Goal: Transaction & Acquisition: Download file/media

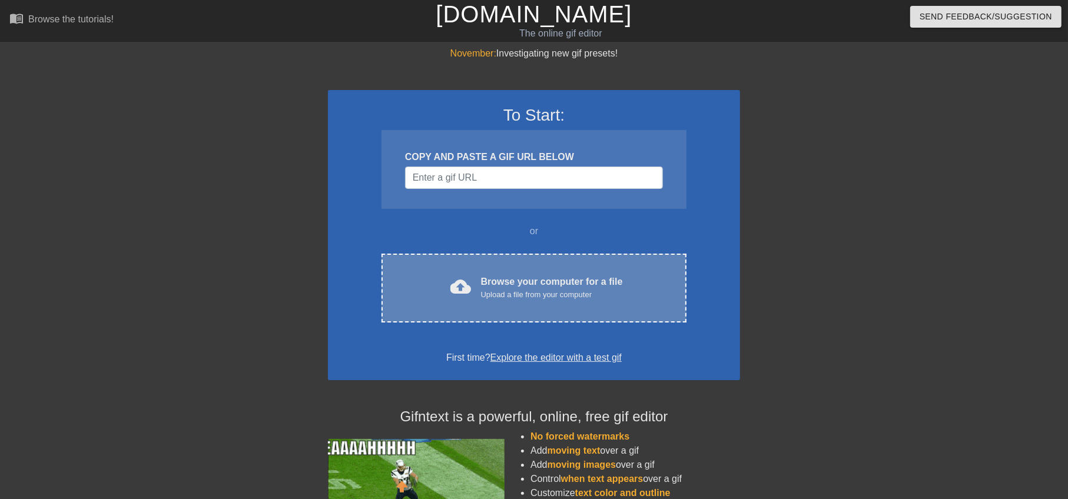
click at [458, 285] on span "cloud_upload" at bounding box center [461, 286] width 21 height 21
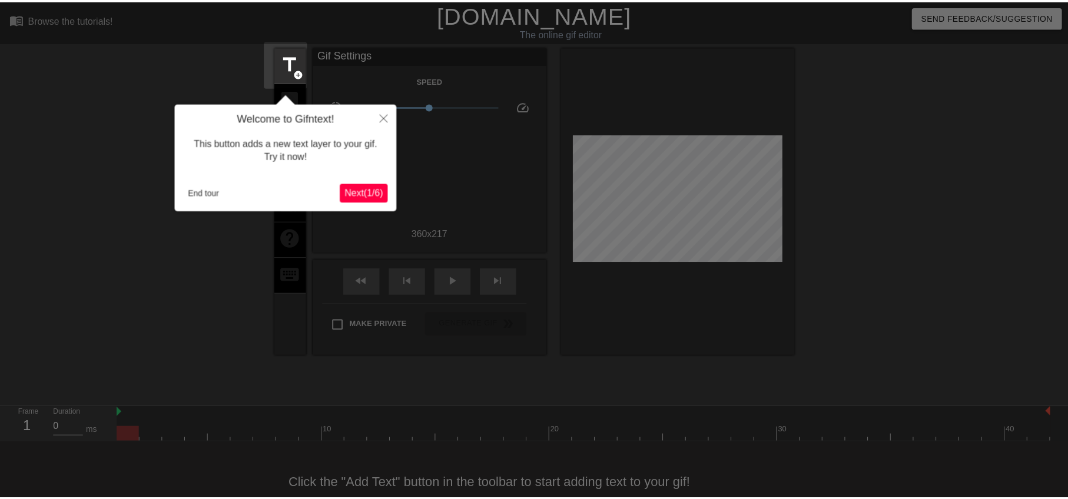
scroll to position [25, 0]
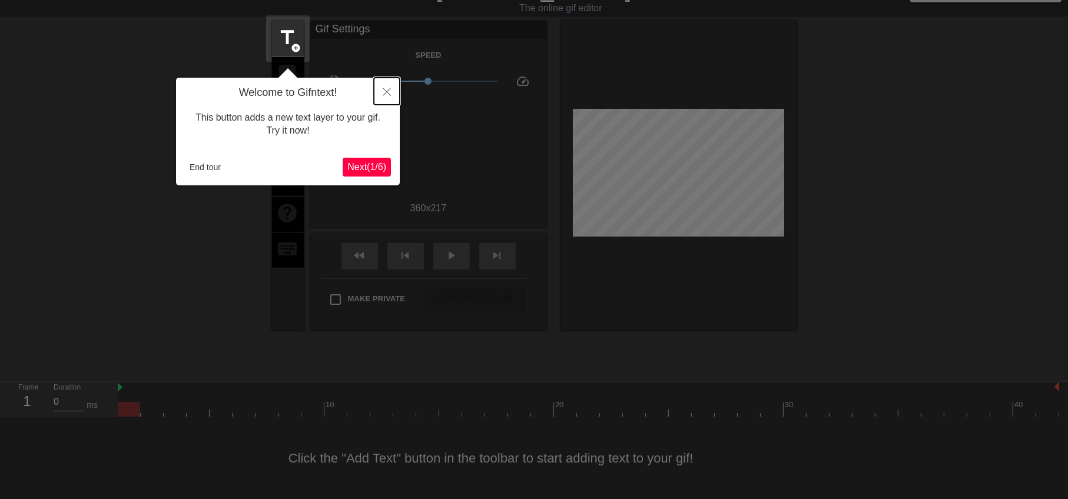
click at [385, 93] on icon "Close" at bounding box center [387, 92] width 8 height 8
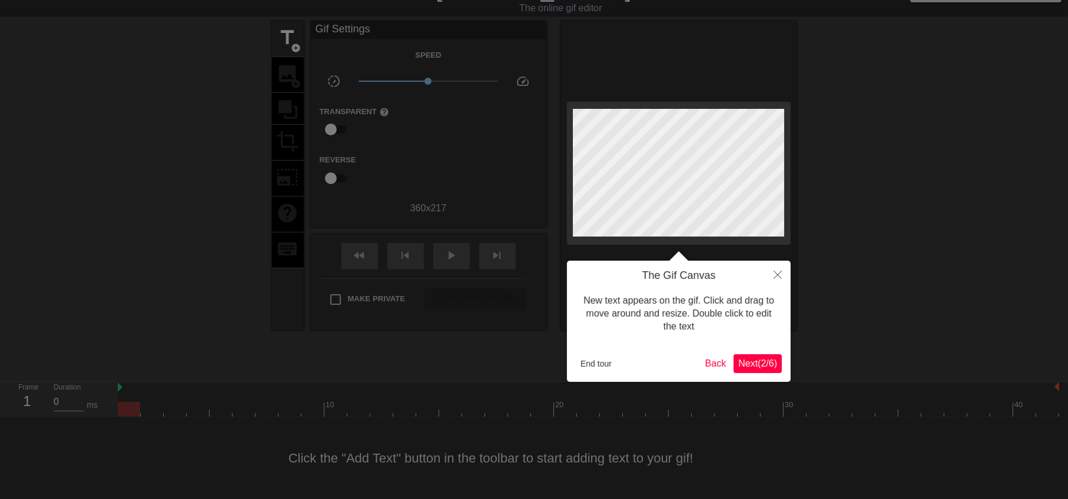
scroll to position [0, 0]
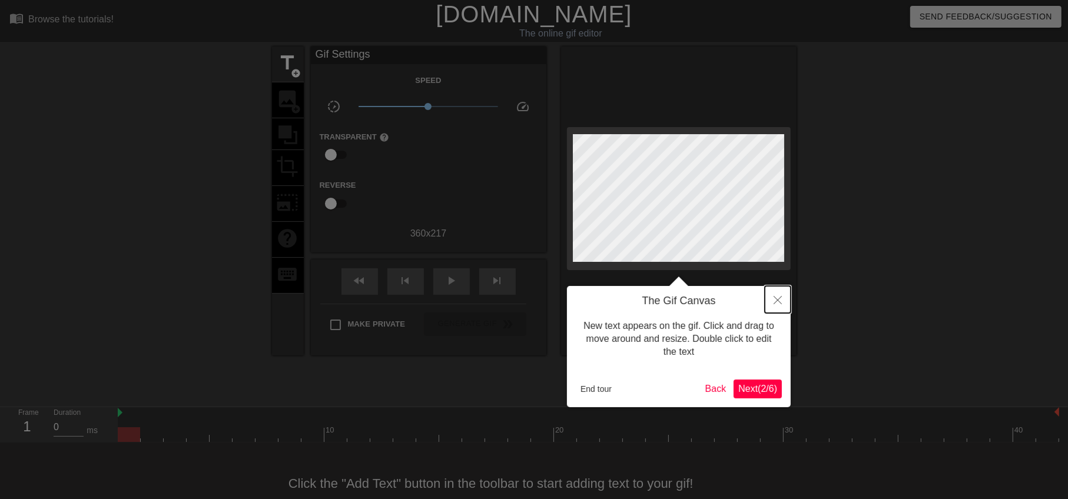
click at [773, 301] on button "Close" at bounding box center [778, 299] width 26 height 27
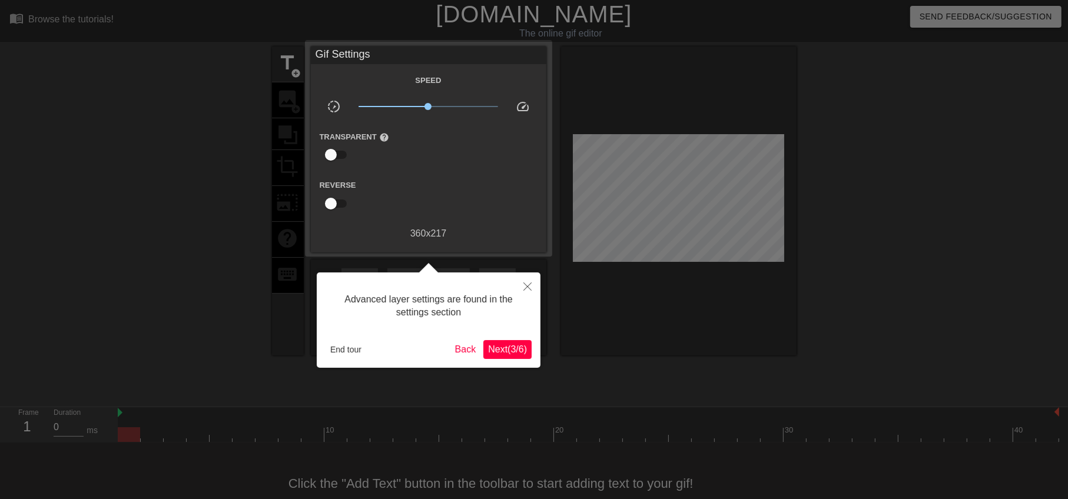
scroll to position [25, 0]
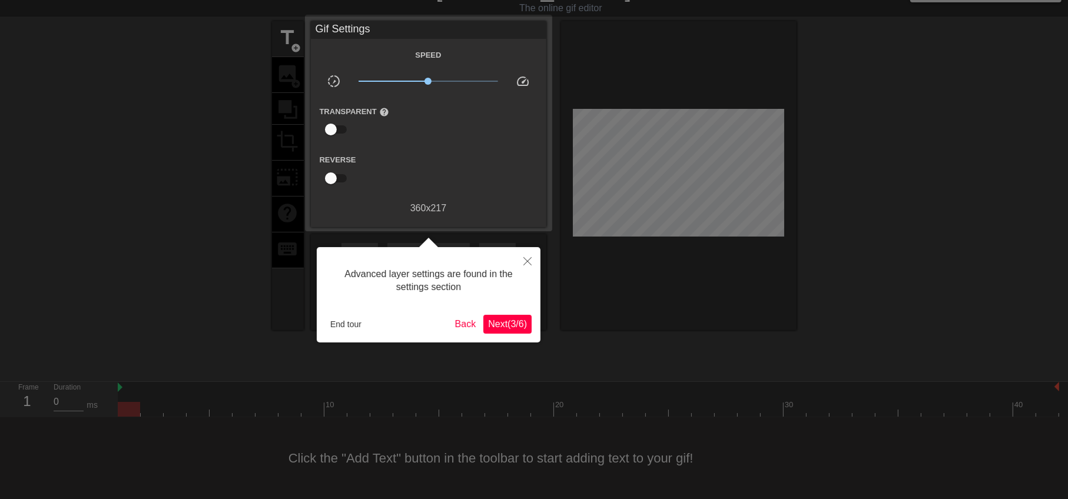
click at [526, 322] on span "Next ( 3 / 6 )" at bounding box center [507, 324] width 39 height 10
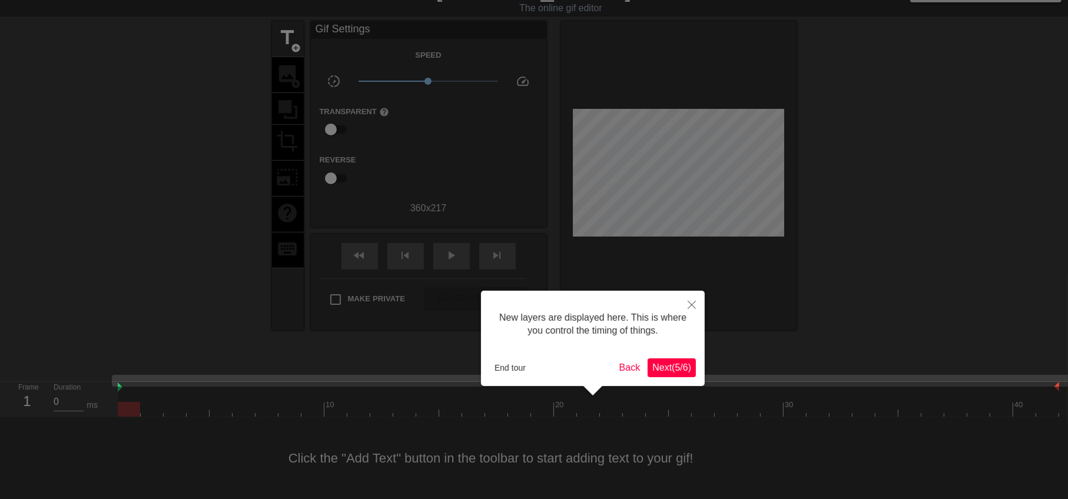
click at [676, 373] on button "Next ( 5 / 6 )" at bounding box center [672, 368] width 48 height 19
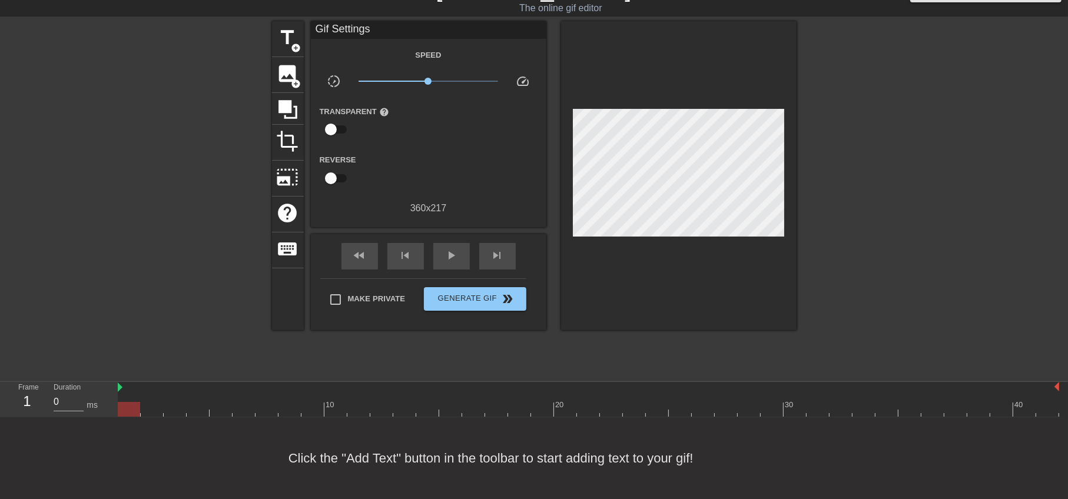
scroll to position [25, 0]
click at [287, 35] on span "title" at bounding box center [288, 38] width 22 height 22
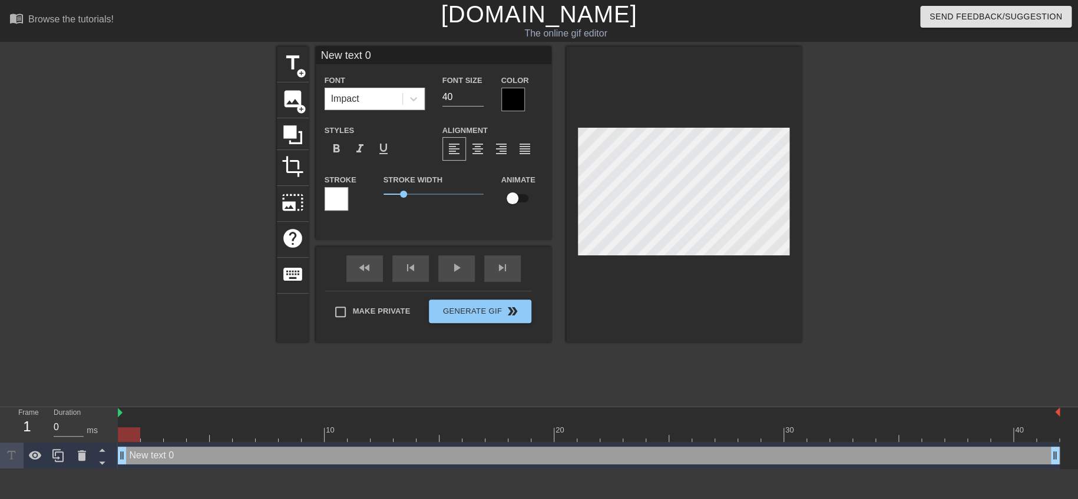
scroll to position [1, 1]
type input "Nw text 0"
type textarea "Nw text 0"
type input "N text 0"
type textarea "N text 0"
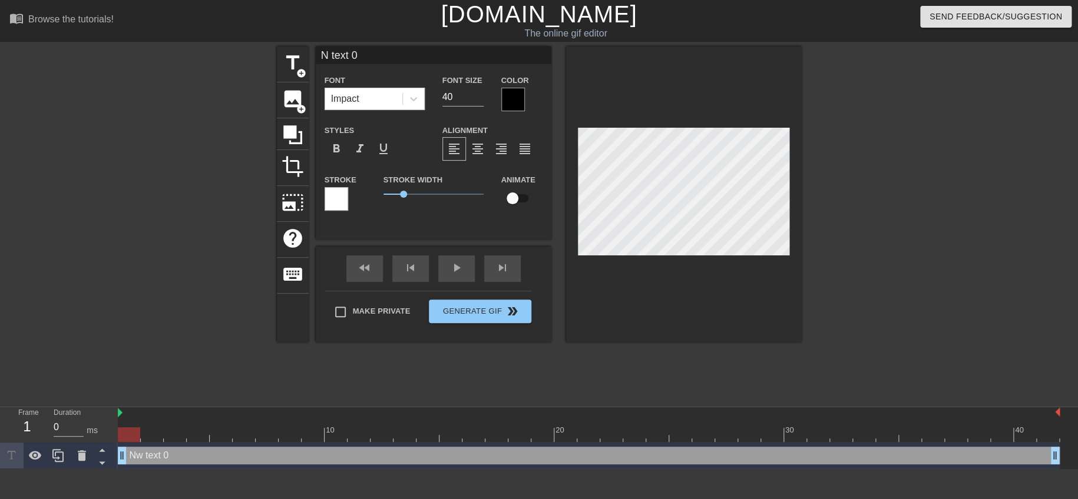
type input "Ntext 0"
type textarea "Ntext 0"
type input "Next 0"
type textarea "Next 0"
type input "Nxt 0"
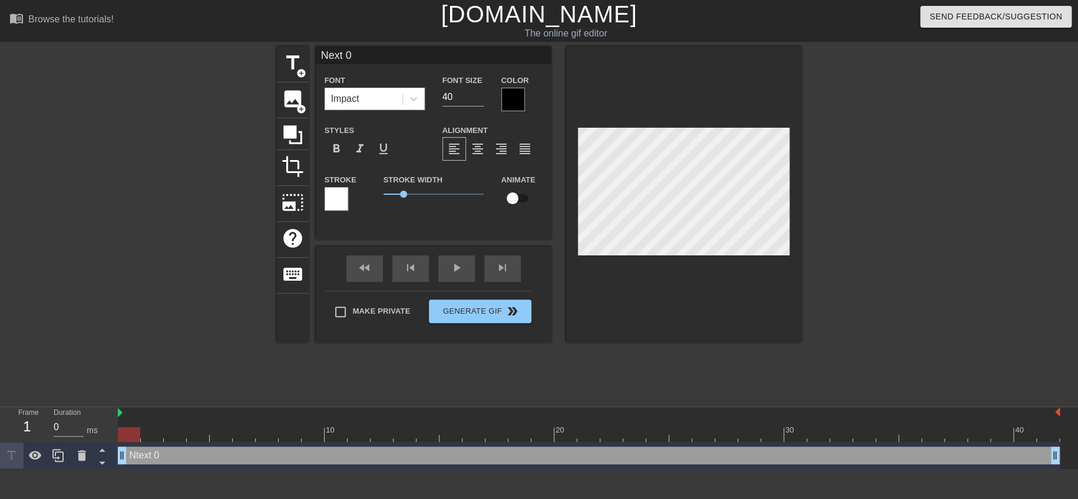
type textarea "Nxt 0"
type input "Nt 0"
type textarea "Nt 0"
type input "N 0"
type textarea "N 0"
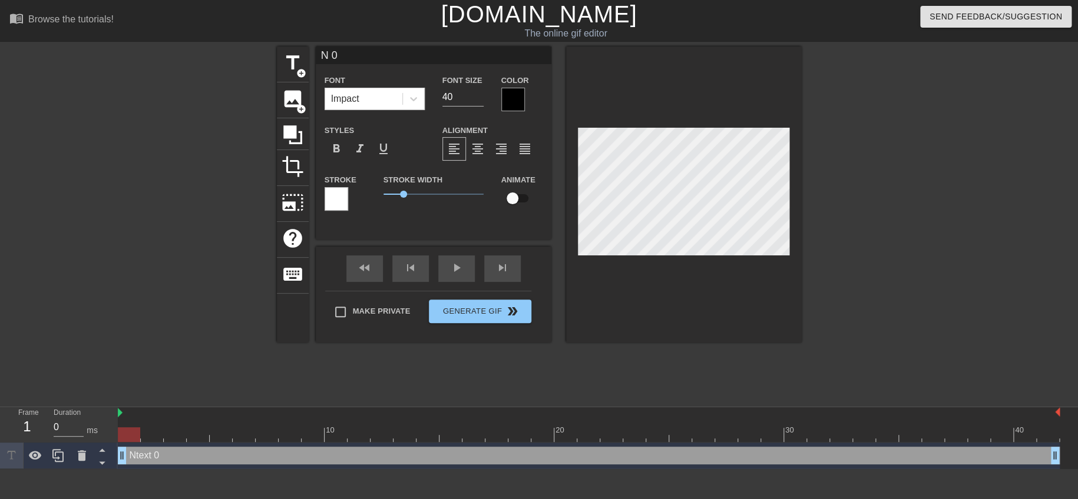
type input "N0"
type textarea "N0"
type input "N"
type textarea "N"
paste textarea "右肩打腳"
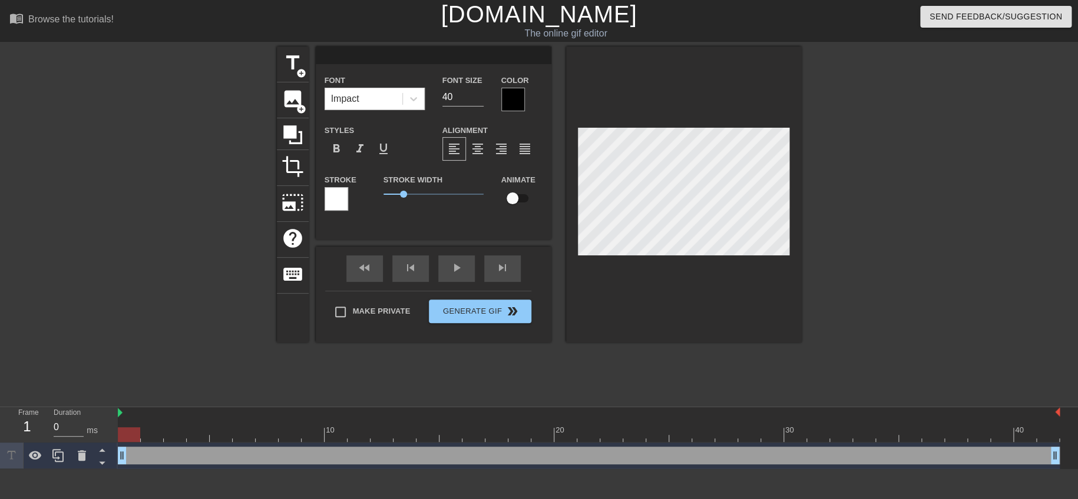
type input "右肩打腳"
type textarea "右肩打腳"
type input "右肩"
type textarea "右肩"
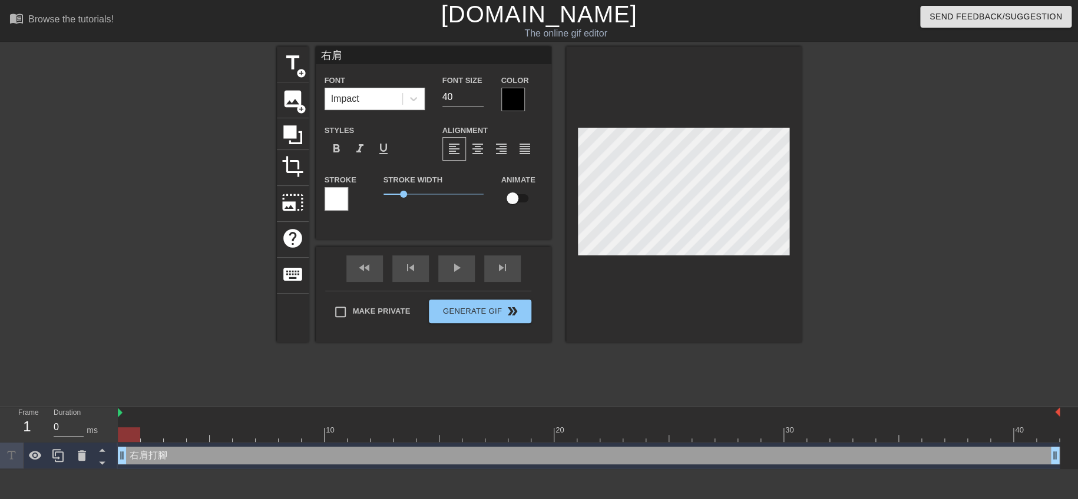
scroll to position [1, 2]
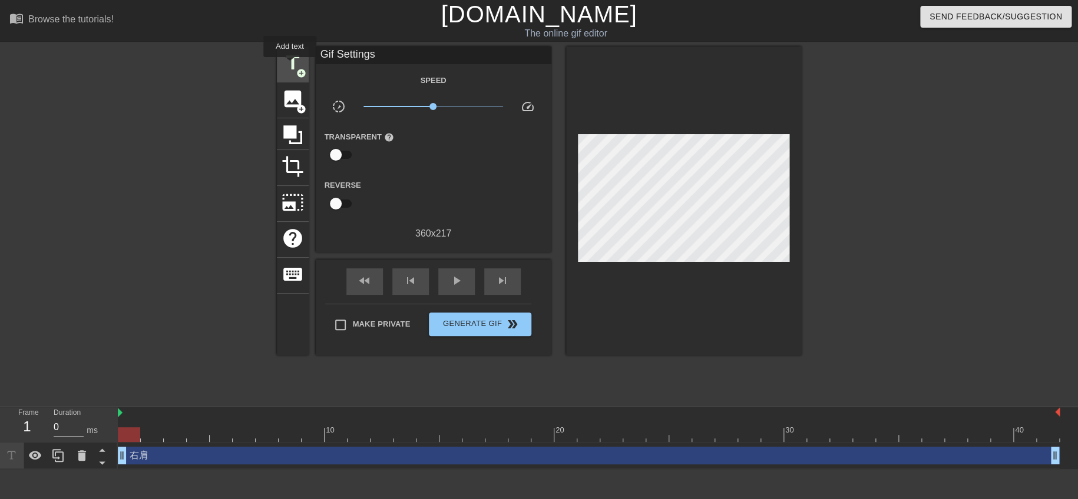
click at [290, 65] on span "title" at bounding box center [293, 63] width 22 height 22
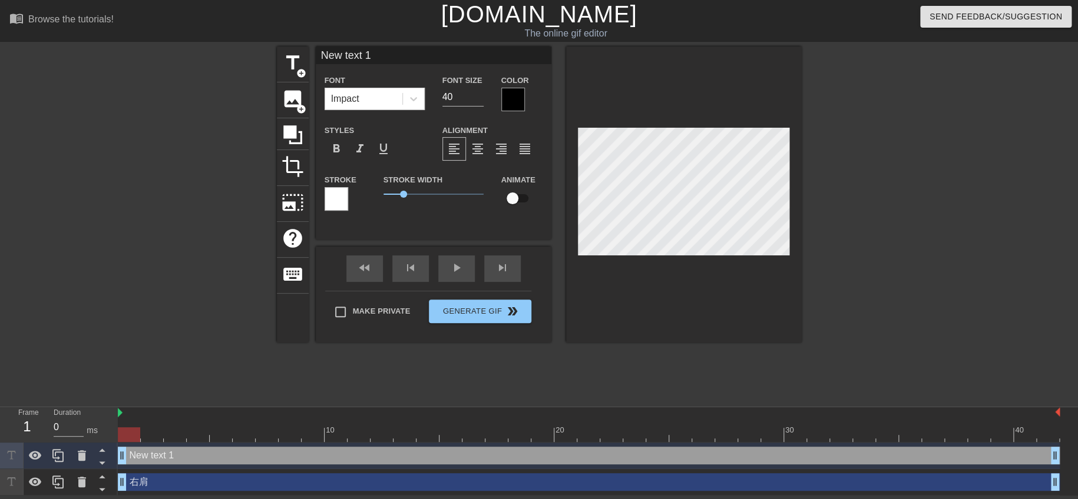
scroll to position [1, 1]
type input "Nw text 1"
type textarea "Nw text 1"
type input "N text 1"
type textarea "N text 1"
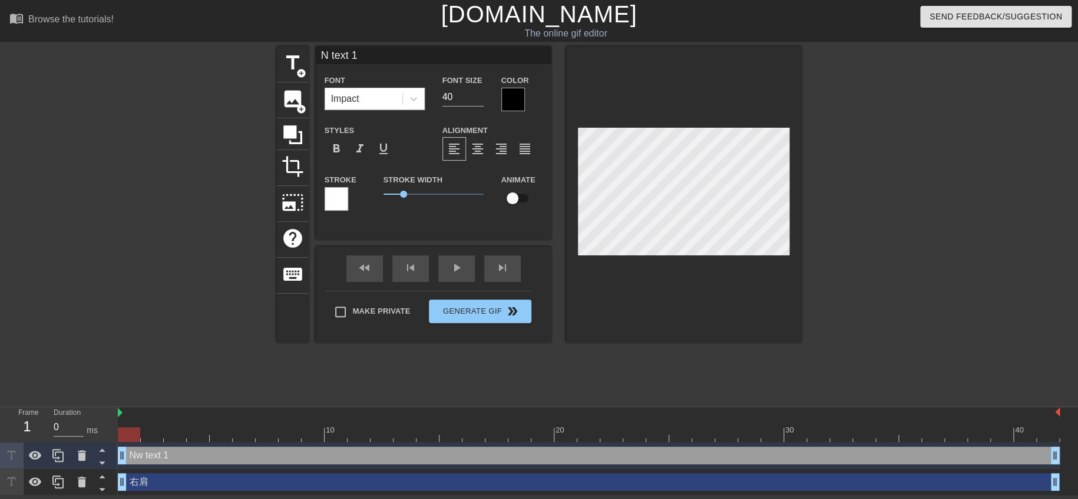
type input "Ntext 1"
type textarea "Ntext 1"
type input "Next 1"
type textarea "Next 1"
type input "Nxt 1"
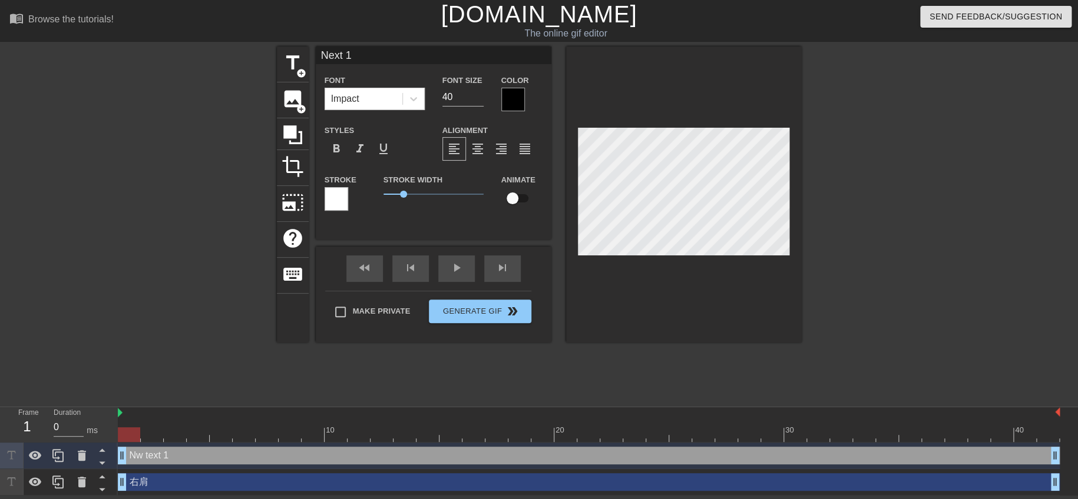
type textarea "Nxt 1"
type input "Nt 1"
type textarea "Nt 1"
type input "N 1"
type textarea "N 1"
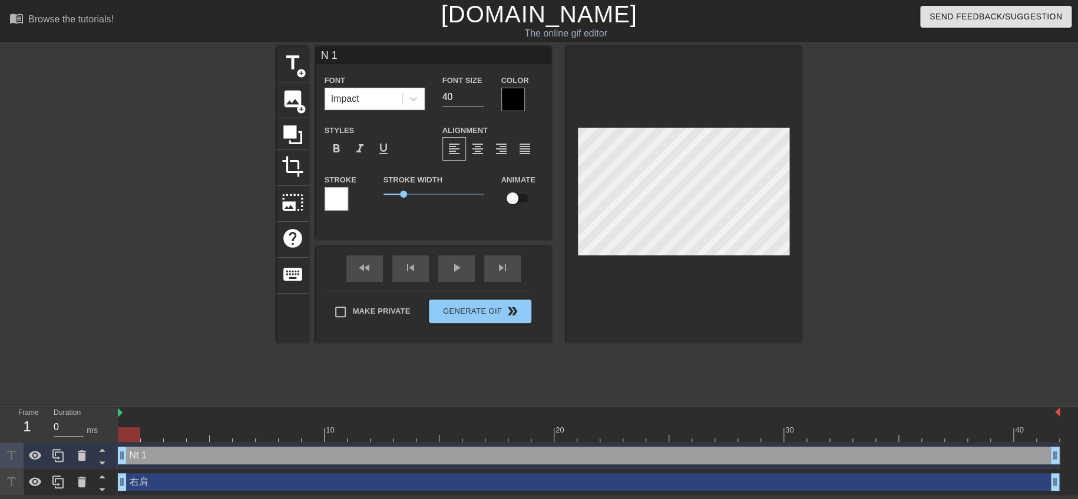
type input "N1"
type textarea "N1"
type input "N"
type textarea "N"
paste textarea "打腳"
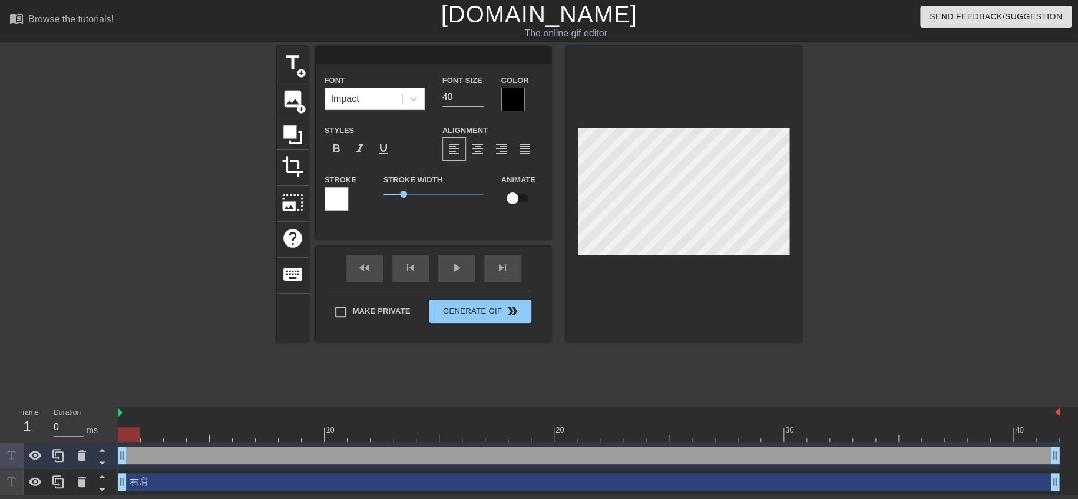
type input "打腳"
type textarea "打腳"
type input "打腳x"
type textarea "打腳x"
type input "打腳x8"
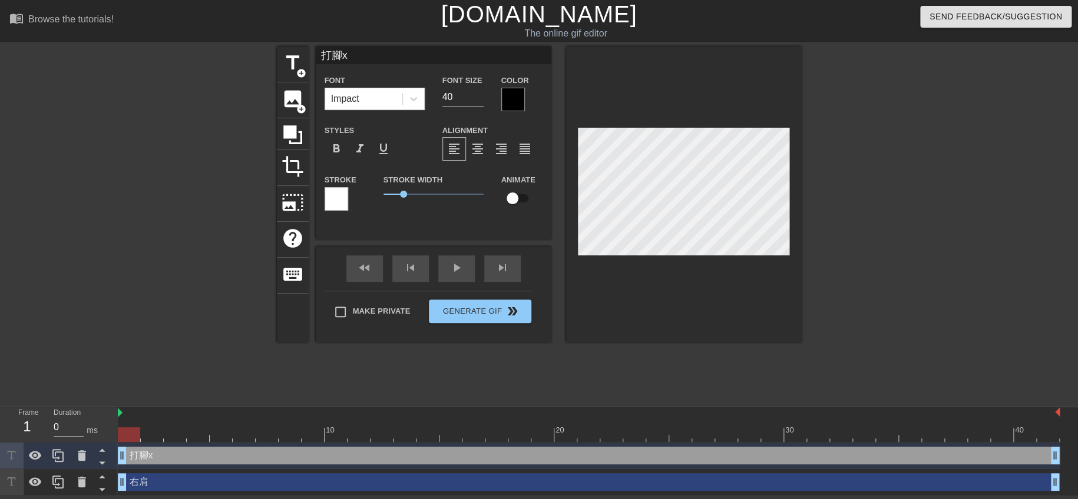
type textarea "打腳x8"
type input "打腳x"
type textarea "打腳x"
type input "打腳"
type textarea "打腳"
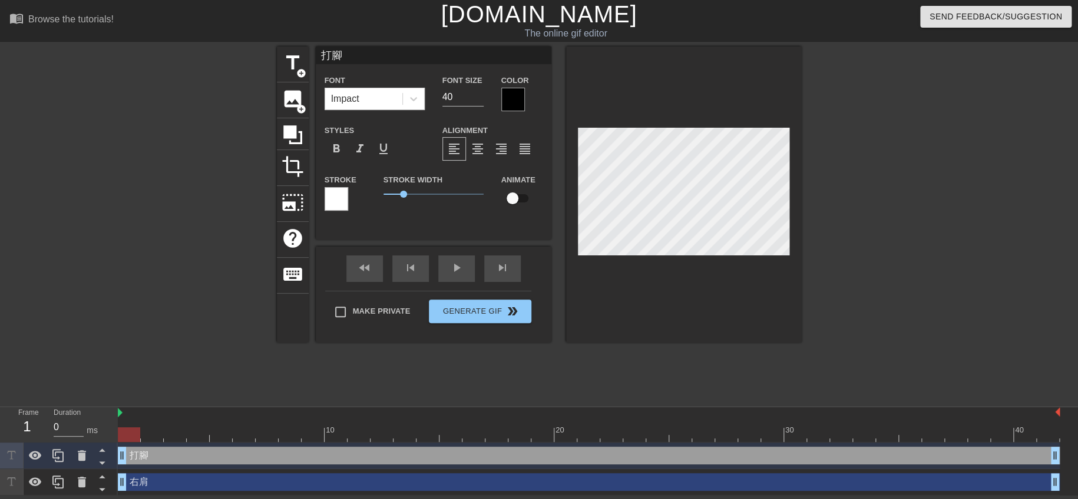
type input "打腳ㄌ"
type textarea "打腳ㄌ"
type input "打腳ㄌㄚ"
type textarea "打腳ㄌㄚ"
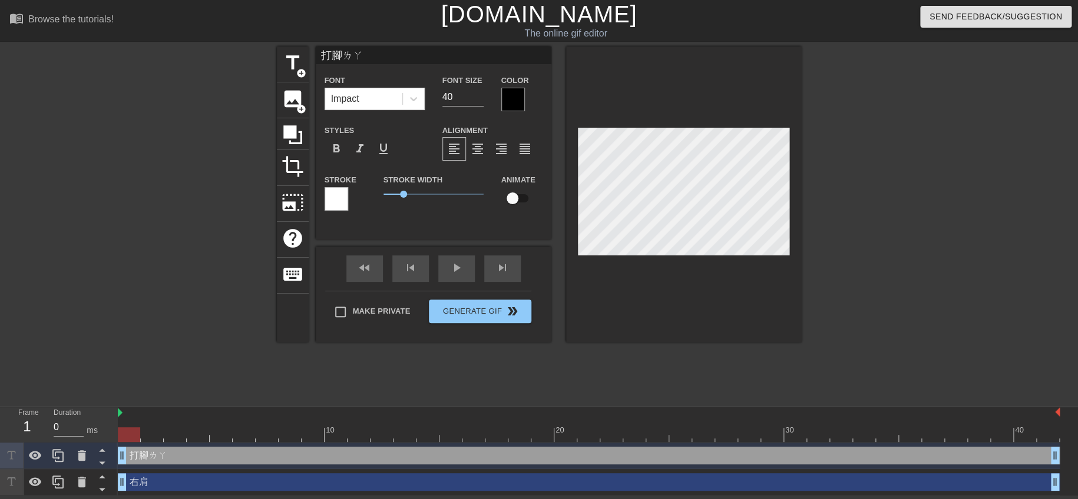
type input "打腳啦"
type textarea "打腳啦"
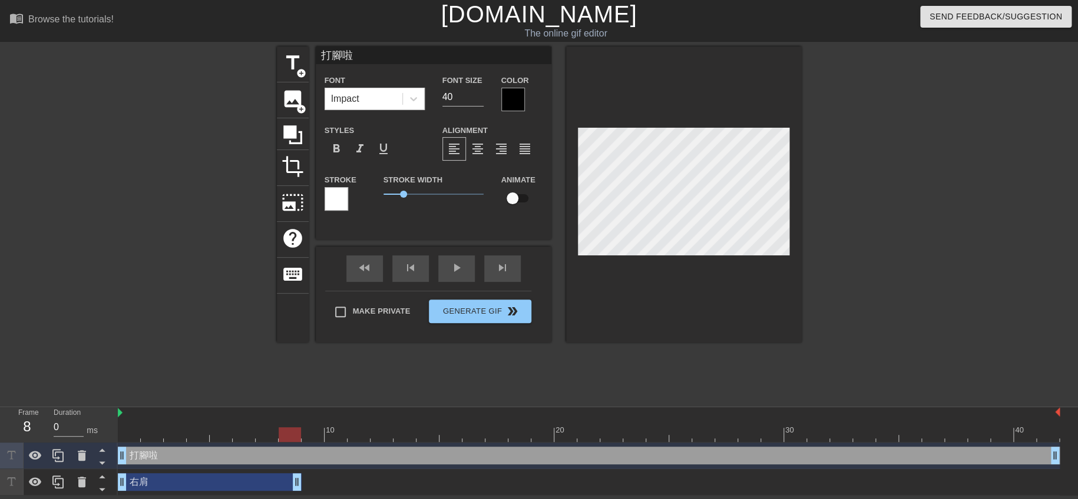
drag, startPoint x: 1054, startPoint y: 484, endPoint x: 284, endPoint y: 504, distance: 769.5
click at [284, 496] on html "menu_book Browse the tutorials! Gifntext.com The online gif editor Send Feedbac…" at bounding box center [539, 248] width 1078 height 496
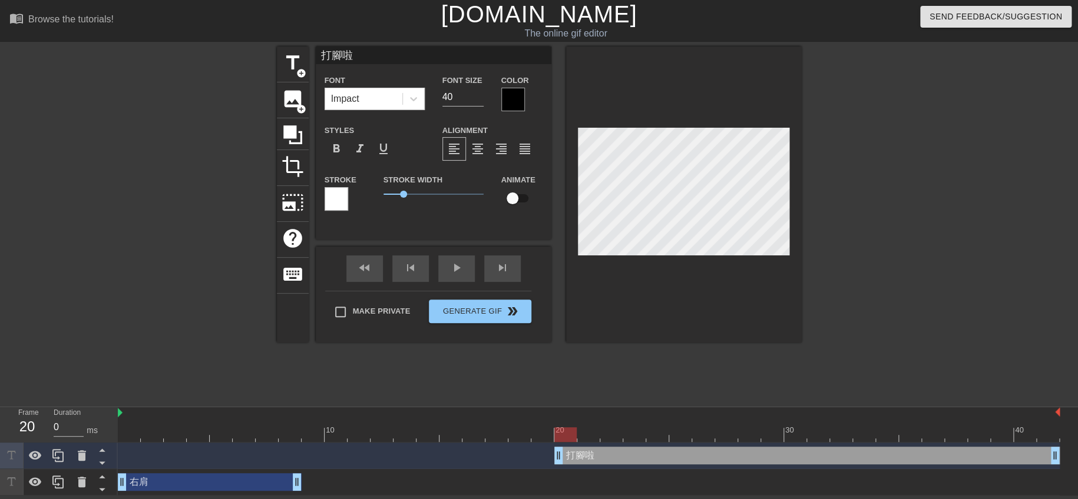
drag, startPoint x: 120, startPoint y: 454, endPoint x: 548, endPoint y: 456, distance: 428.2
click at [548, 456] on div "打腳啦 drag_handle drag_handle" at bounding box center [589, 456] width 942 height 18
drag, startPoint x: 296, startPoint y: 484, endPoint x: 412, endPoint y: 497, distance: 116.7
click at [412, 496] on html "menu_book Browse the tutorials! Gifntext.com The online gif editor Send Feedbac…" at bounding box center [539, 248] width 1078 height 496
type input "右肩"
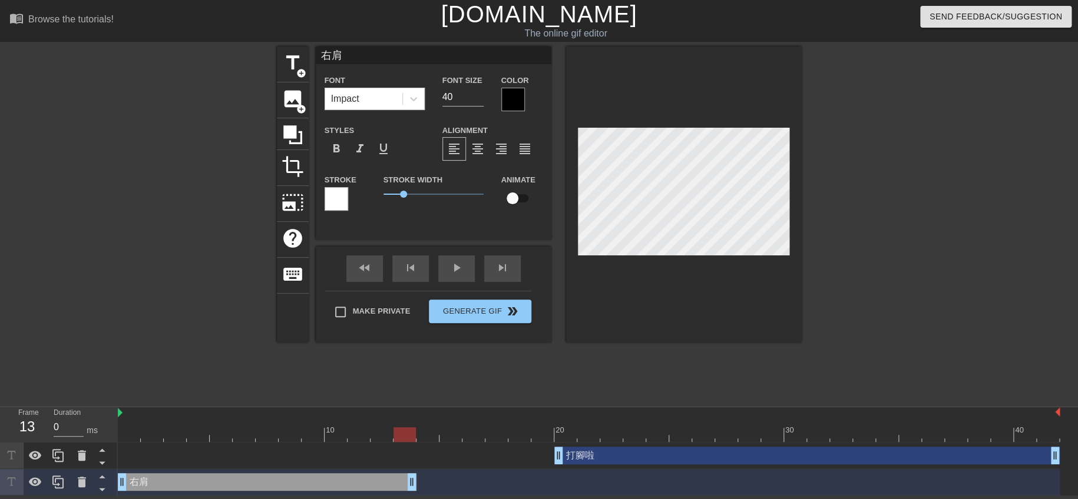
click at [502, 94] on div at bounding box center [513, 100] width 24 height 24
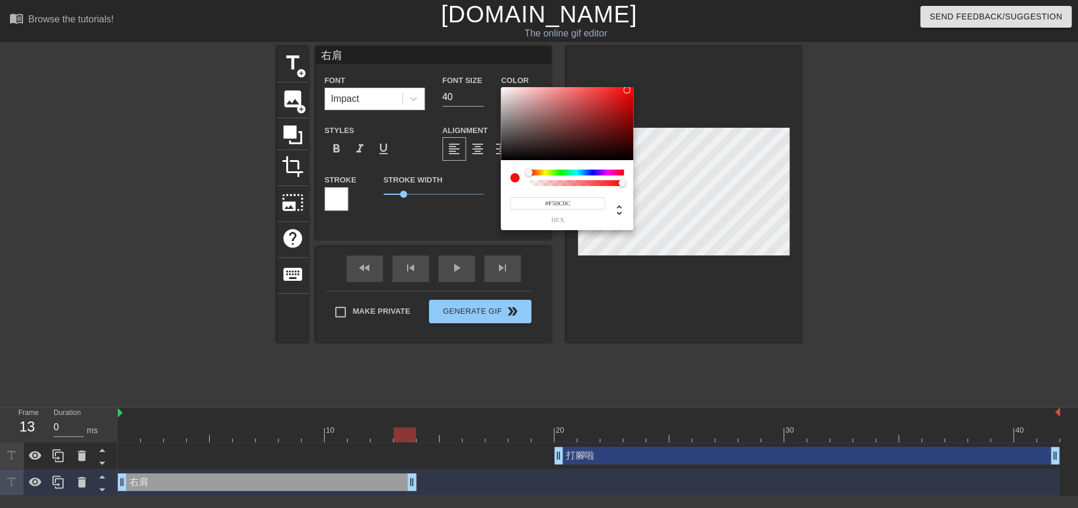
click at [627, 90] on div at bounding box center [567, 123] width 133 height 73
type input "#F10707"
click at [630, 91] on div at bounding box center [629, 91] width 7 height 7
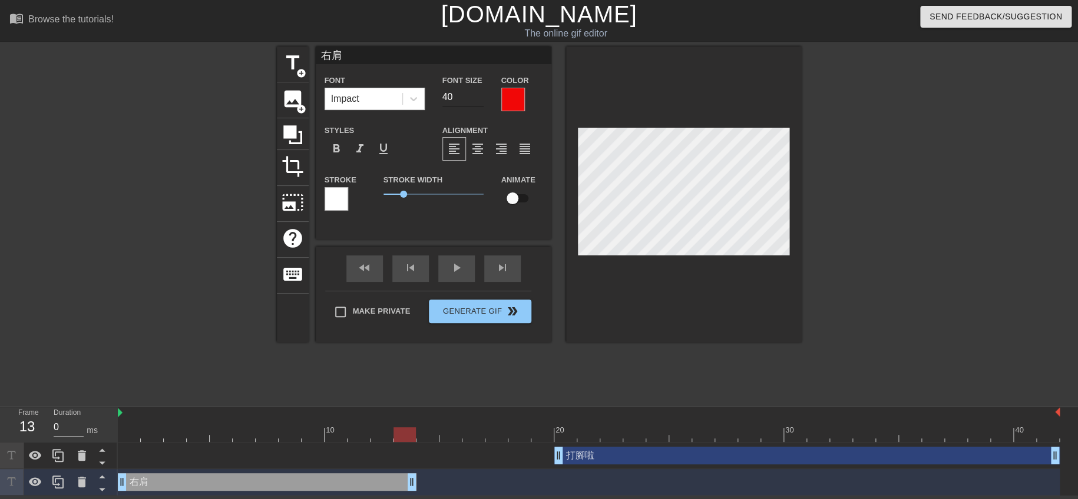
click at [466, 101] on input "40" at bounding box center [462, 97] width 41 height 19
click at [479, 101] on input "39" at bounding box center [462, 97] width 41 height 19
click at [480, 100] on input "38" at bounding box center [462, 97] width 41 height 19
click at [480, 100] on input "37" at bounding box center [462, 97] width 41 height 19
type input "36"
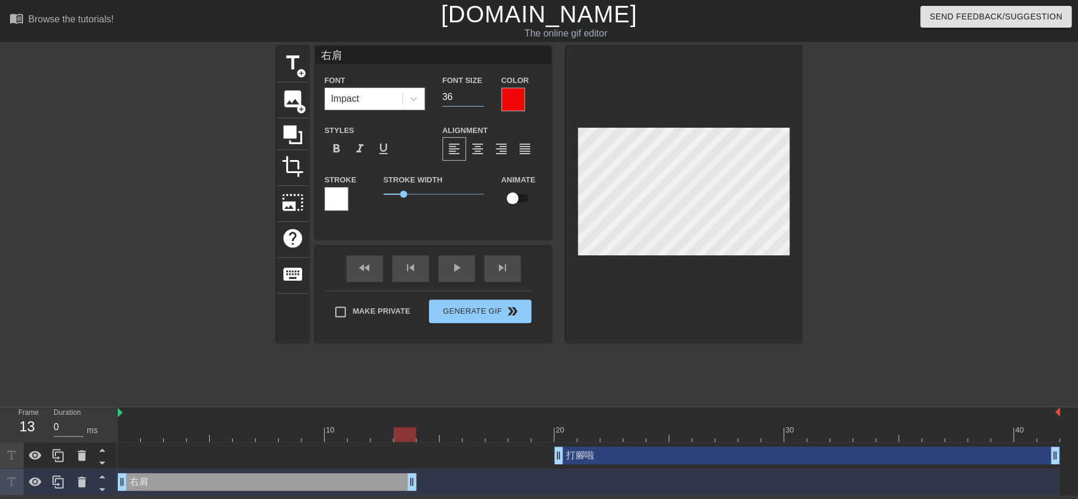
click at [480, 100] on input "36" at bounding box center [462, 97] width 41 height 19
click at [657, 316] on div at bounding box center [684, 195] width 236 height 296
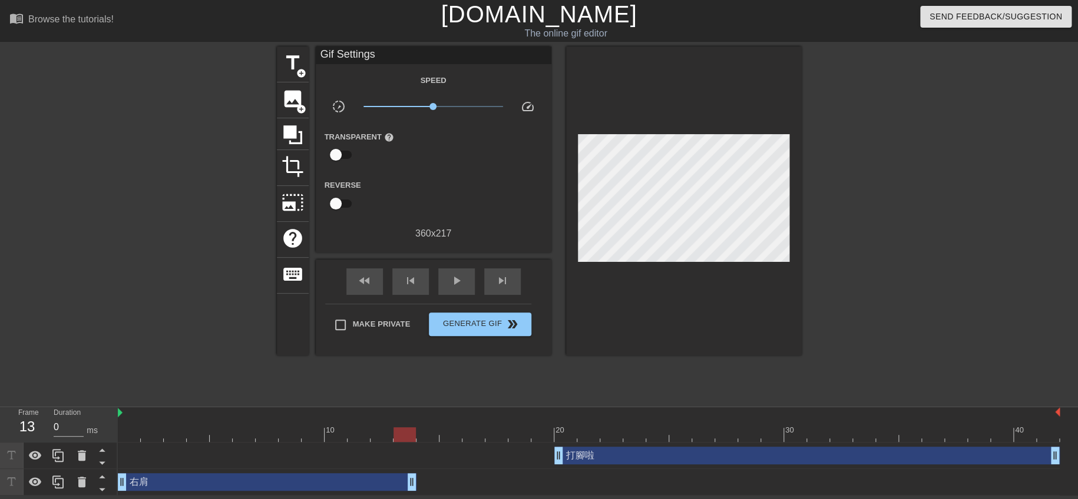
click at [820, 307] on div at bounding box center [904, 223] width 177 height 353
drag, startPoint x: 554, startPoint y: 457, endPoint x: 427, endPoint y: 464, distance: 126.8
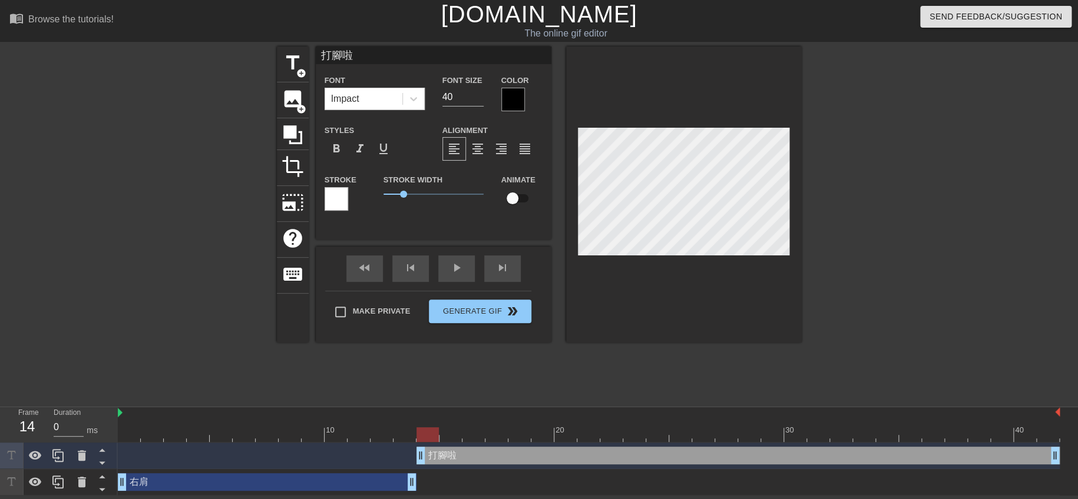
click at [511, 95] on div at bounding box center [513, 100] width 24 height 24
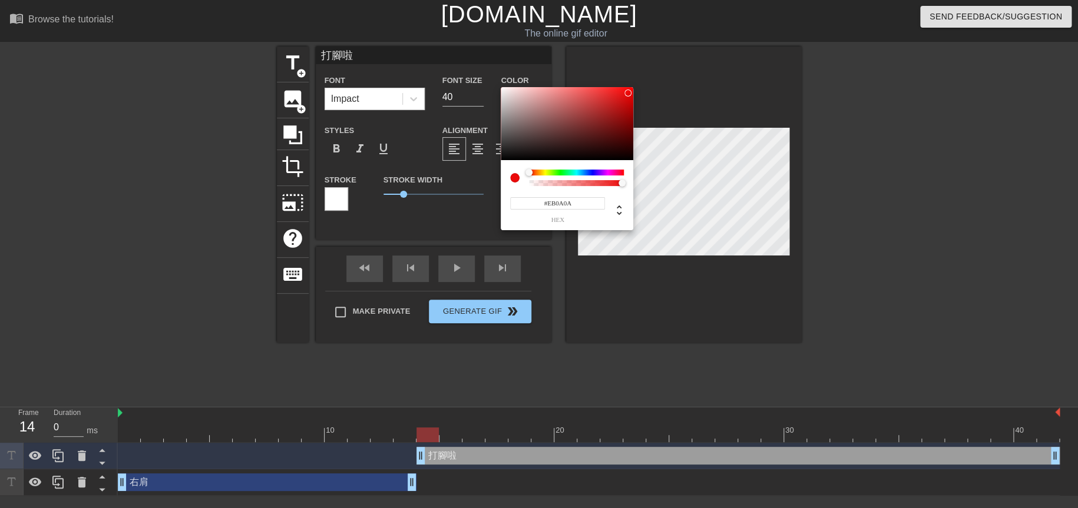
click at [628, 93] on div at bounding box center [567, 123] width 133 height 73
type input "#EB0A3E"
click at [620, 171] on div at bounding box center [576, 173] width 95 height 6
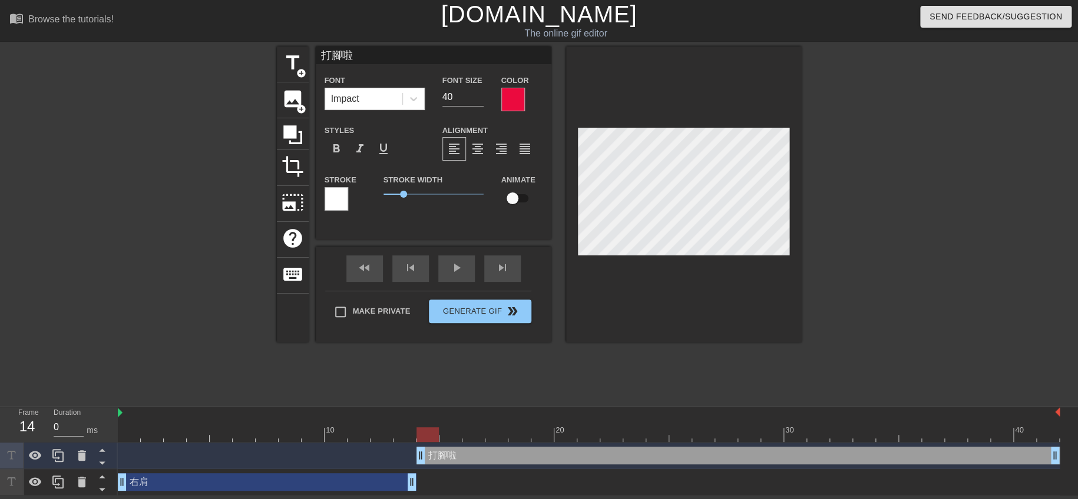
scroll to position [1, 1]
click at [512, 99] on div at bounding box center [513, 100] width 24 height 24
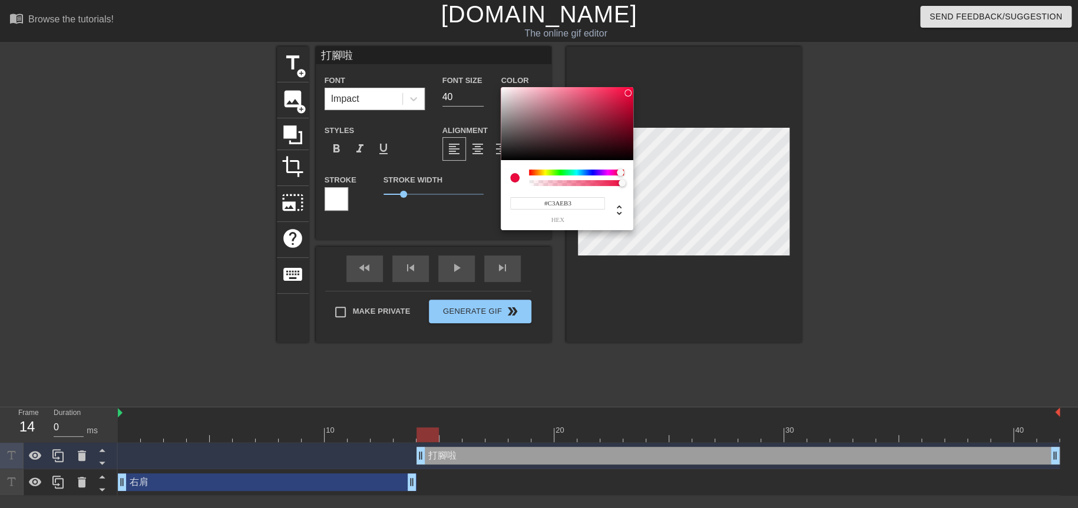
click at [512, 99] on div at bounding box center [567, 123] width 133 height 73
click at [623, 94] on div at bounding box center [567, 123] width 133 height 73
type input "#C60834"
click at [628, 104] on div at bounding box center [567, 123] width 133 height 73
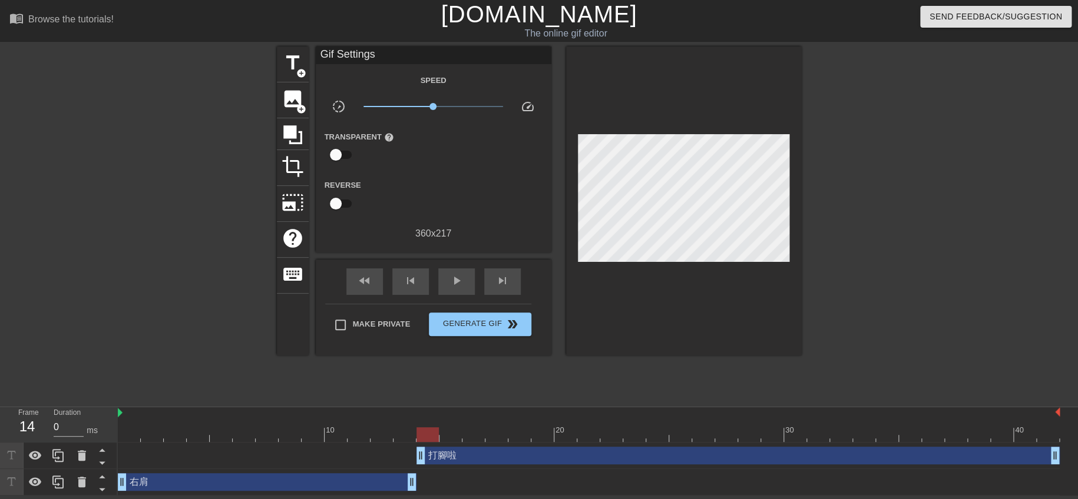
click at [869, 303] on div at bounding box center [904, 223] width 177 height 353
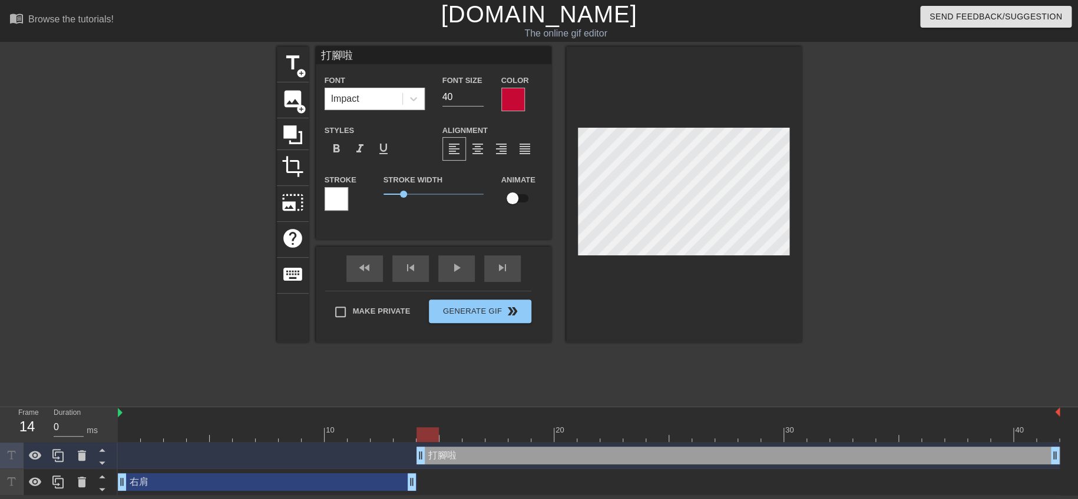
click at [346, 480] on div "右肩 drag_handle drag_handle" at bounding box center [267, 483] width 299 height 18
type input "右肩"
type input "36"
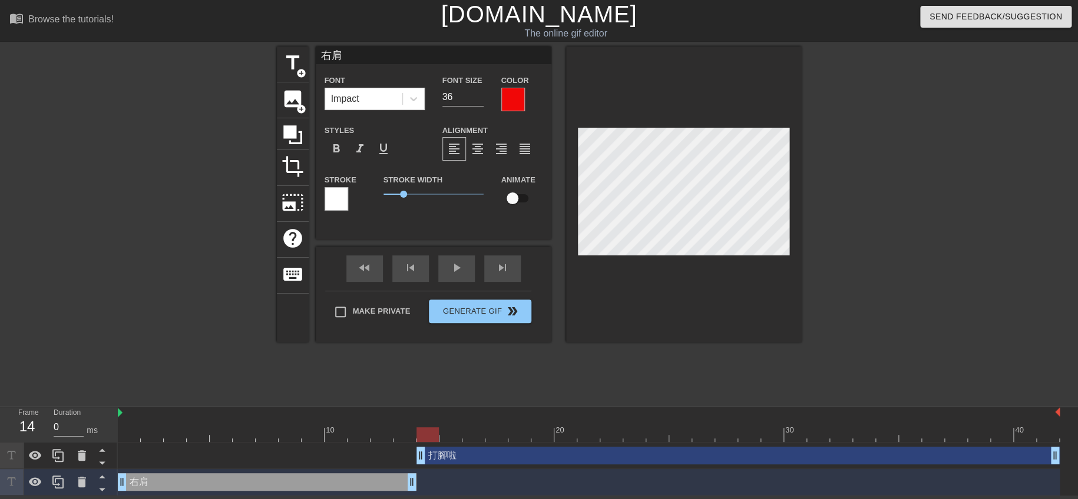
click at [339, 494] on div "右肩 drag_handle drag_handle" at bounding box center [589, 482] width 942 height 27
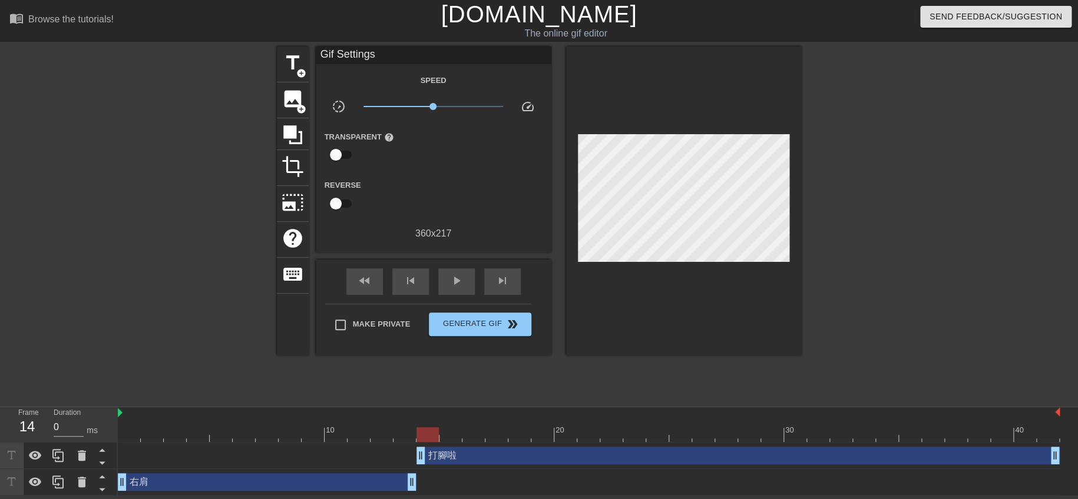
drag, startPoint x: 431, startPoint y: 421, endPoint x: 365, endPoint y: 427, distance: 66.8
click at [365, 427] on div "10 20 30 40" at bounding box center [589, 425] width 942 height 35
click at [333, 474] on div "右肩 drag_handle drag_handle" at bounding box center [267, 483] width 299 height 18
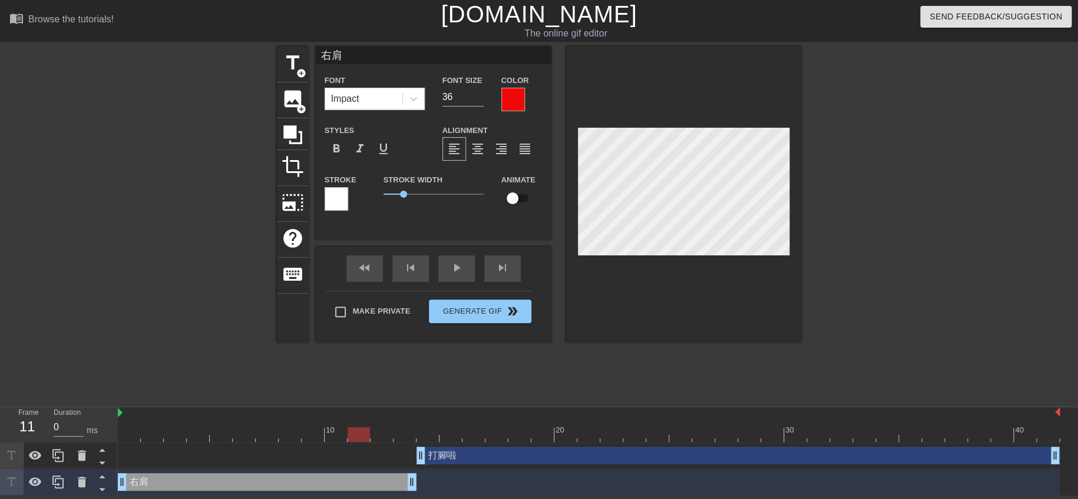
click at [512, 96] on div at bounding box center [513, 100] width 24 height 24
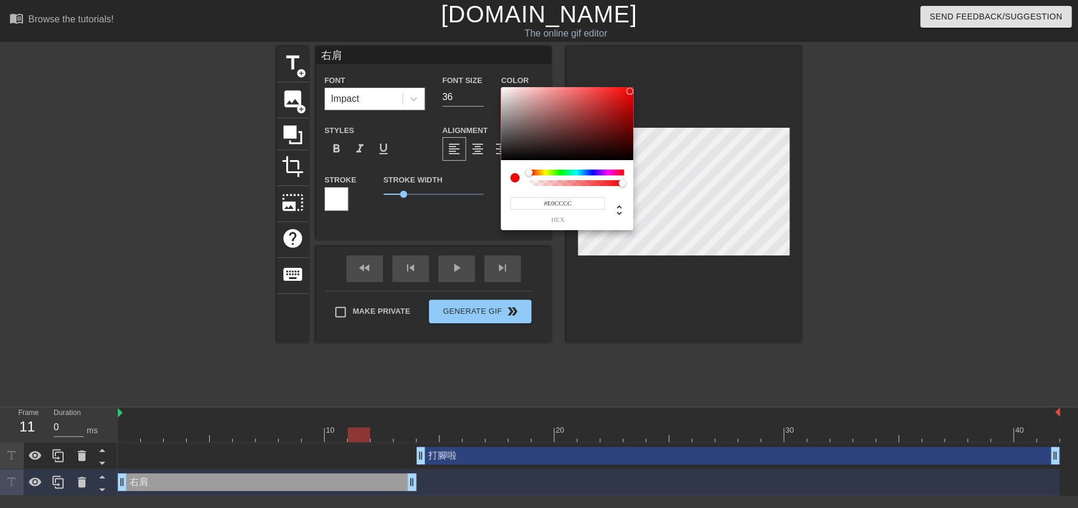
click at [512, 96] on div at bounding box center [567, 123] width 133 height 73
click at [623, 90] on div at bounding box center [567, 123] width 133 height 73
type input "#C40E0E"
click at [624, 104] on div at bounding box center [567, 123] width 133 height 73
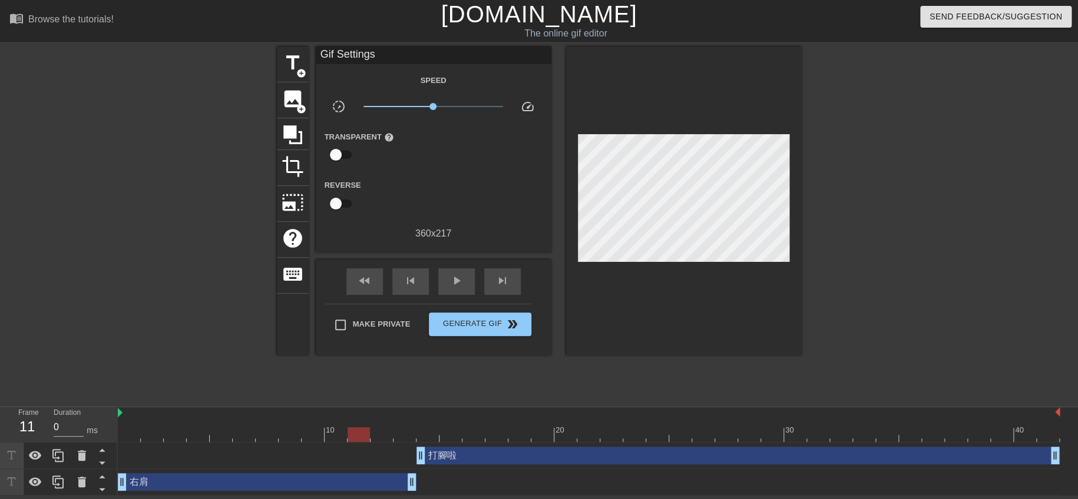
click at [567, 453] on div "打腳啦 drag_handle drag_handle" at bounding box center [737, 456] width 643 height 18
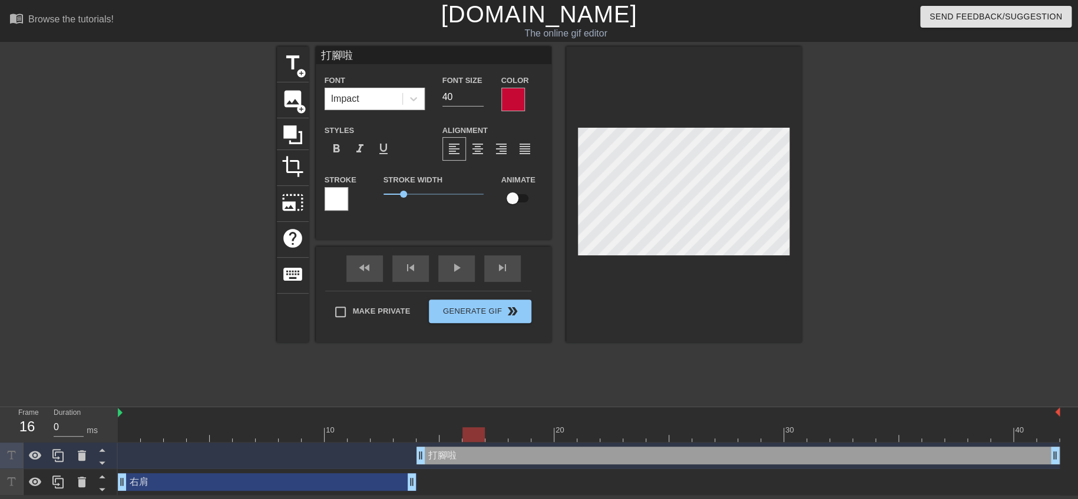
drag, startPoint x: 394, startPoint y: 435, endPoint x: 482, endPoint y: 431, distance: 87.9
click at [482, 431] on div at bounding box center [473, 435] width 22 height 15
click at [517, 105] on div at bounding box center [513, 100] width 24 height 24
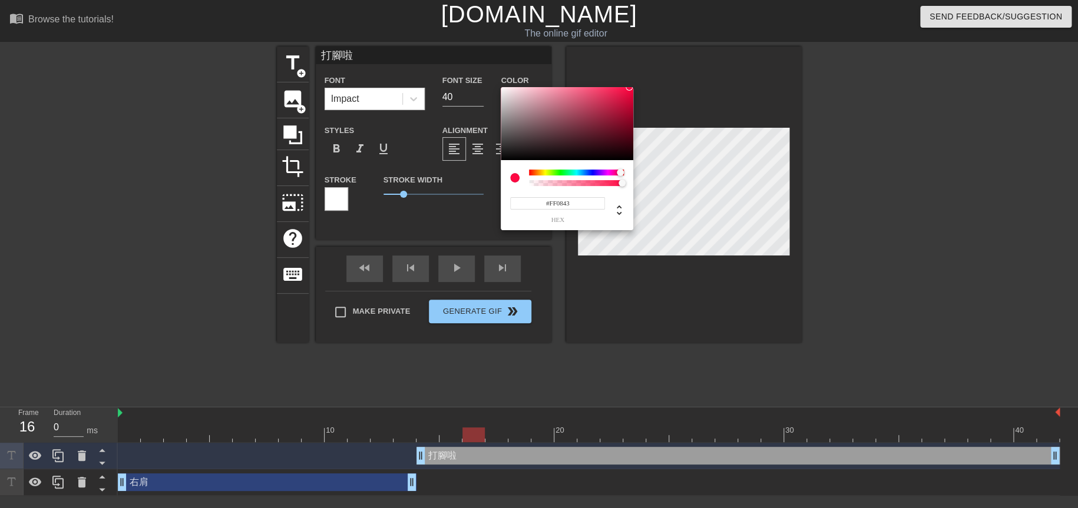
drag, startPoint x: 623, startPoint y: 104, endPoint x: 629, endPoint y: 87, distance: 18.1
click at [629, 87] on div at bounding box center [567, 123] width 133 height 73
click at [620, 206] on icon at bounding box center [619, 210] width 14 height 14
click at [620, 213] on icon at bounding box center [619, 210] width 14 height 14
type input "346"
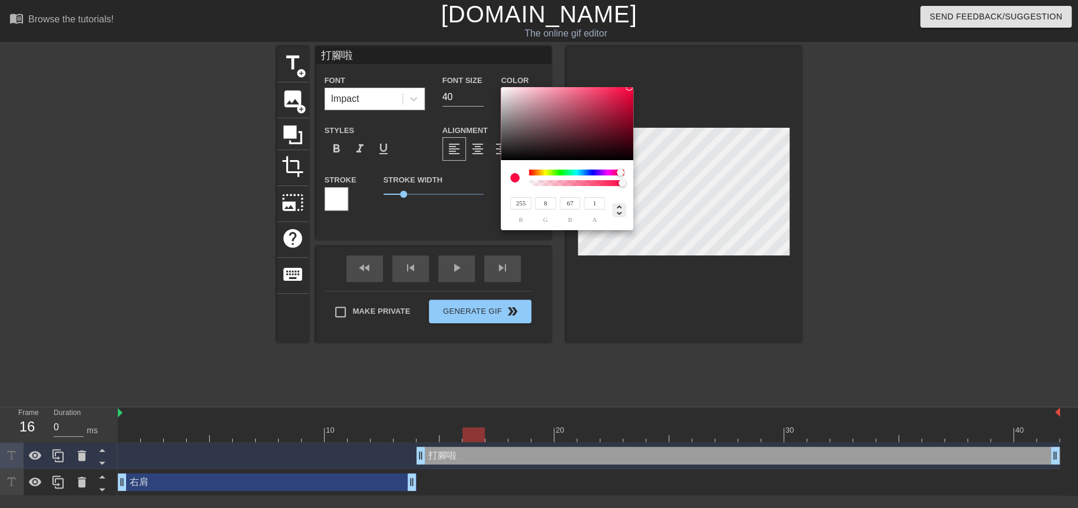
type input "100%"
type input "52%"
type input "90%"
type input "43%"
click at [626, 100] on div at bounding box center [567, 123] width 133 height 73
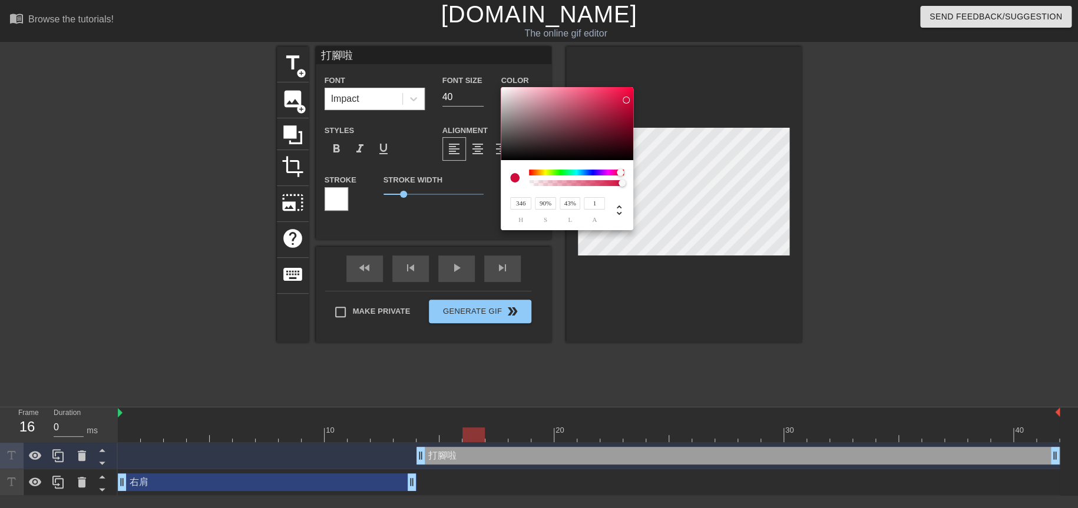
type input "345"
type input "89%"
type input "48%"
click at [625, 94] on div at bounding box center [567, 123] width 133 height 73
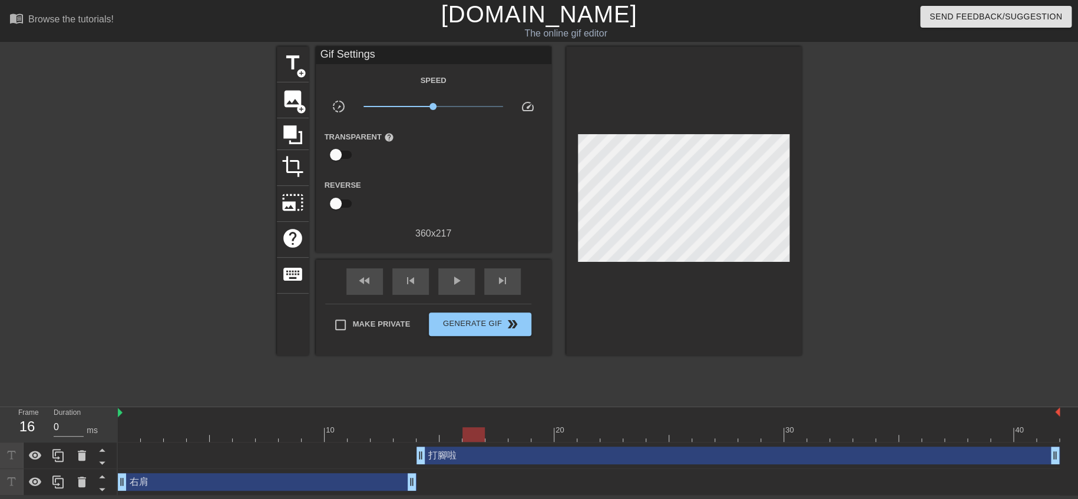
click at [334, 149] on input "checkbox" at bounding box center [335, 155] width 67 height 22
click at [342, 153] on input "checkbox" at bounding box center [346, 155] width 67 height 22
checkbox input "false"
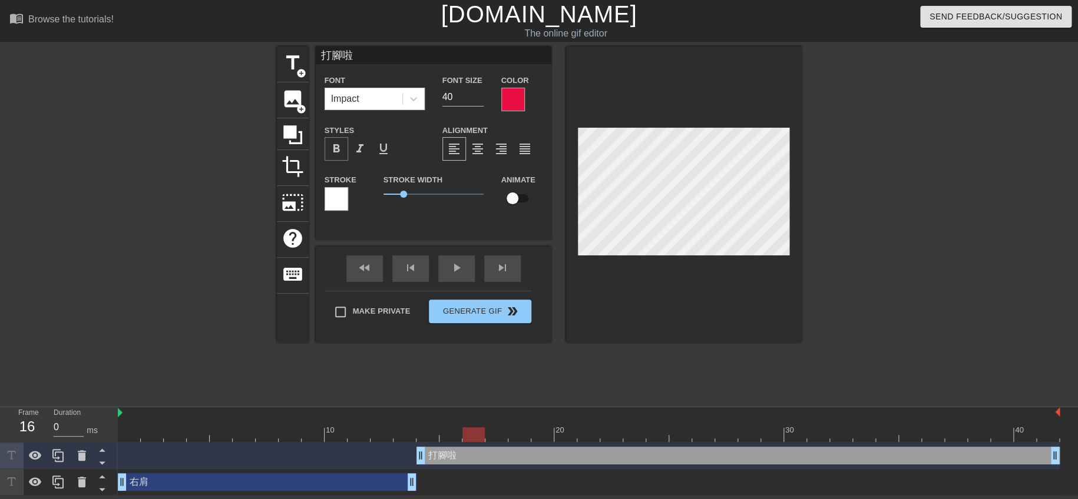
click at [339, 146] on span "format_bold" at bounding box center [336, 149] width 14 height 14
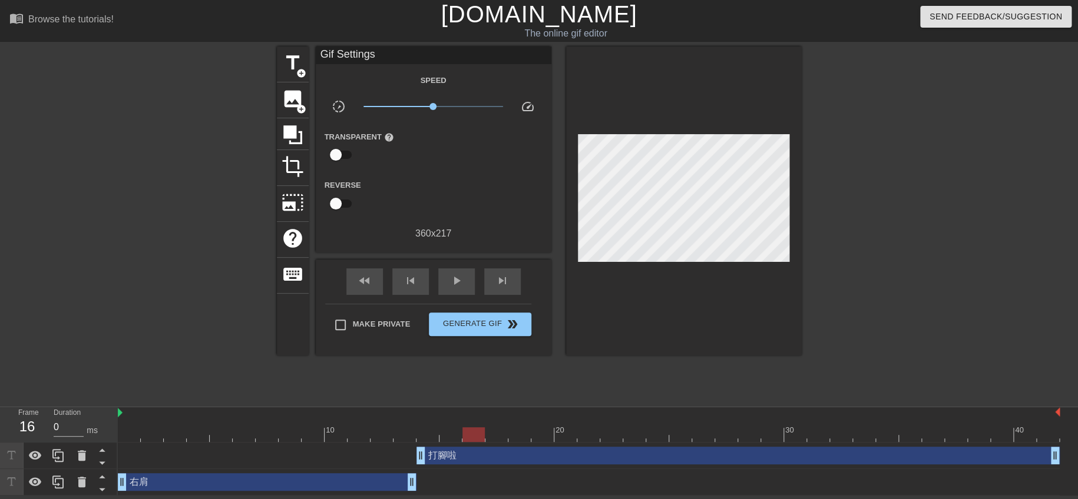
click at [880, 265] on div at bounding box center [904, 223] width 177 height 353
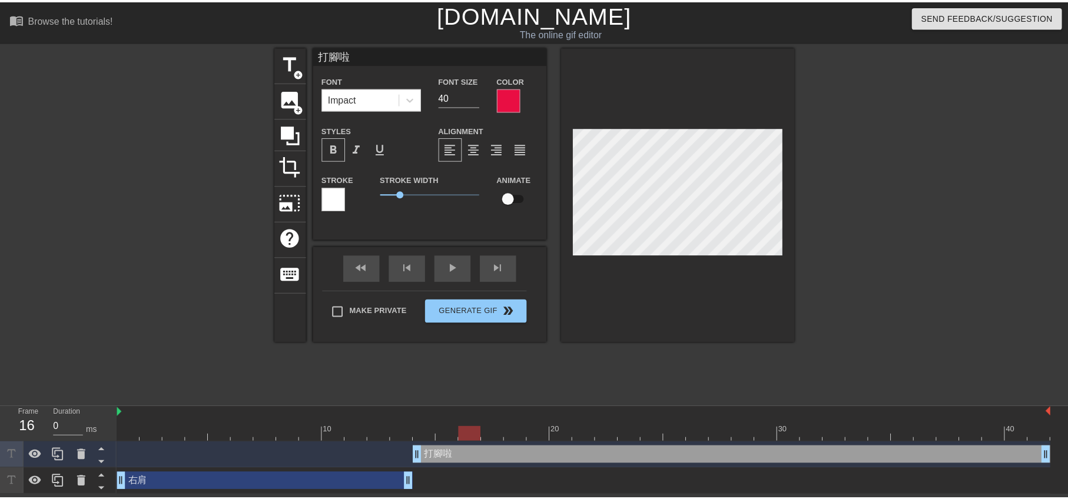
scroll to position [1, 1]
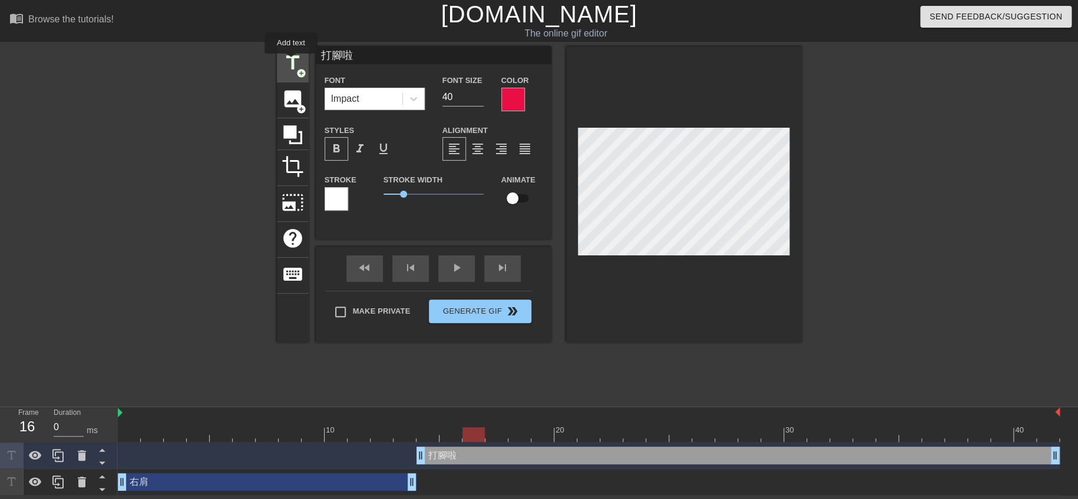
click at [291, 60] on span "title" at bounding box center [293, 63] width 22 height 22
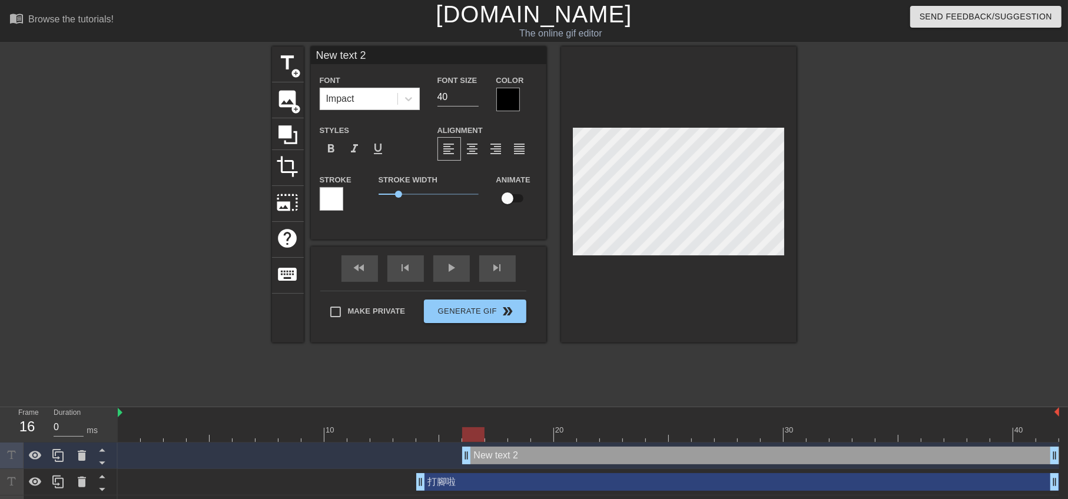
type input "New"
type textarea "New"
type input "New"
type textarea "New"
type input "Ne"
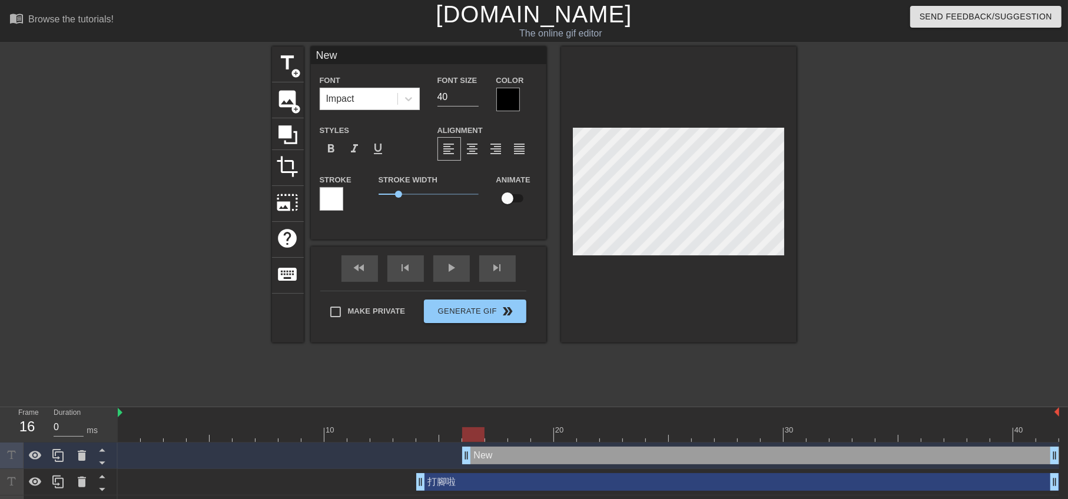
type textarea "Ne"
type input "N"
type textarea "N"
paste textarea "打腳"
type input "打腳"
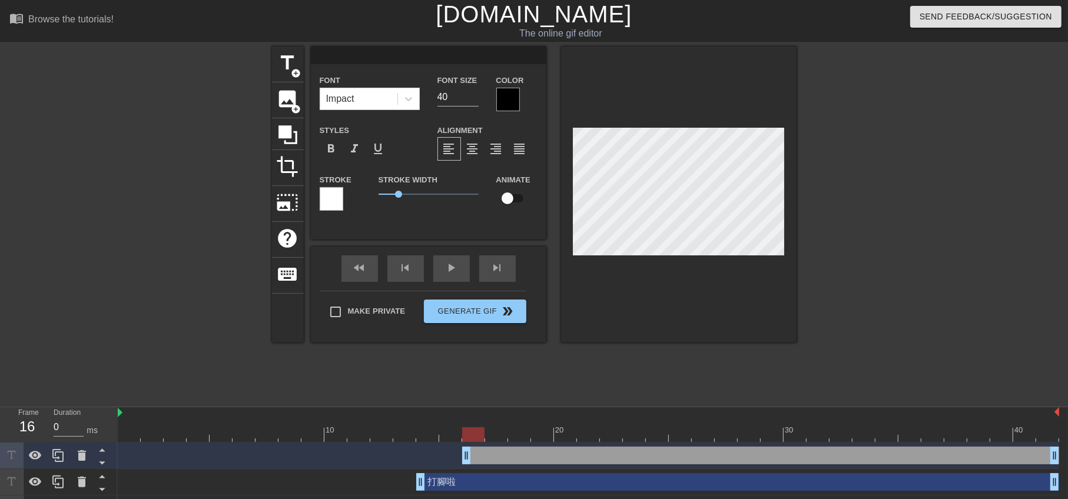
type textarea "打腳"
type input "打腳ㄌ"
type textarea "打腳ㄌ"
type input "打腳"
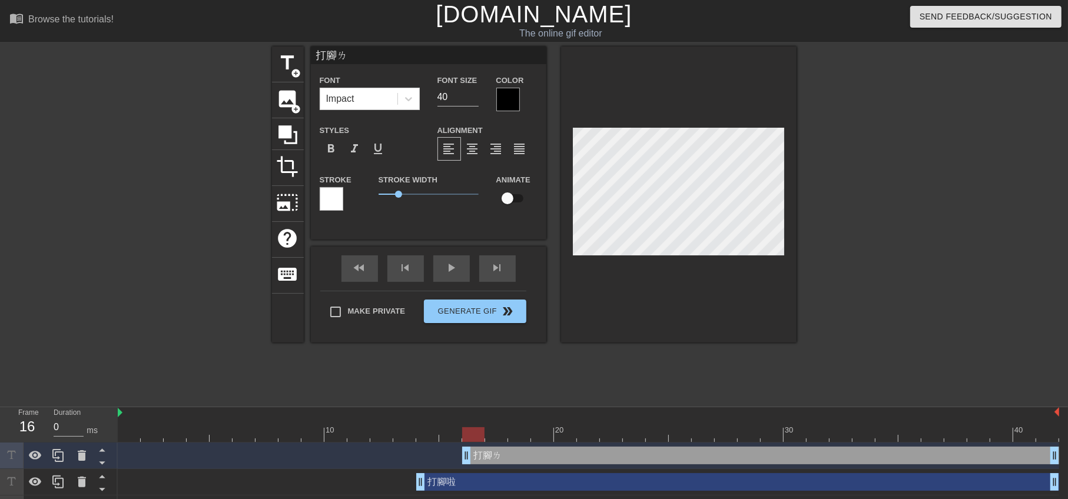
type textarea "打腳"
type input "打腳ㄌ"
type textarea "打腳ㄌ"
type input "打腳"
type textarea "打腳"
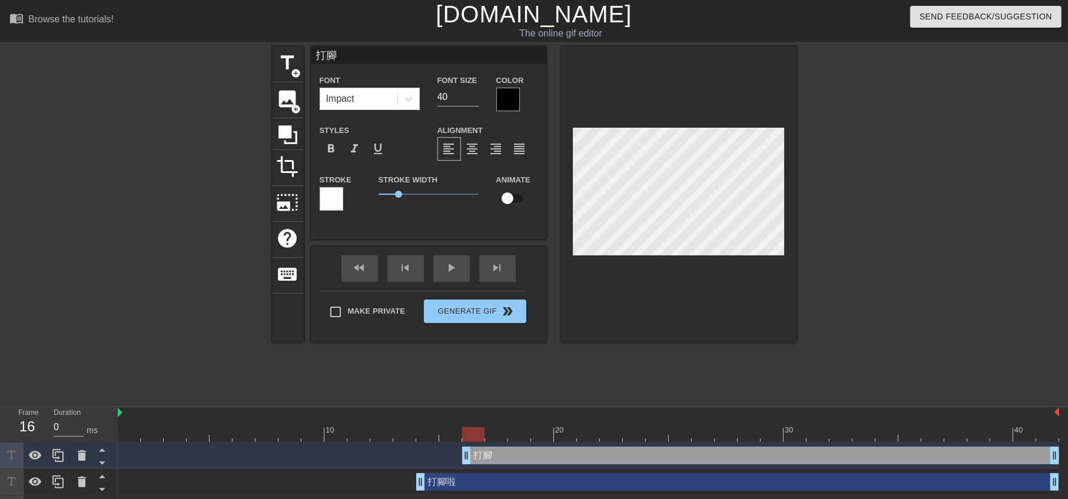
type input "打腳ㄌ"
type textarea "打腳ㄌ"
type input "打腳!"
type textarea "打腳!"
click at [869, 242] on div at bounding box center [899, 223] width 177 height 353
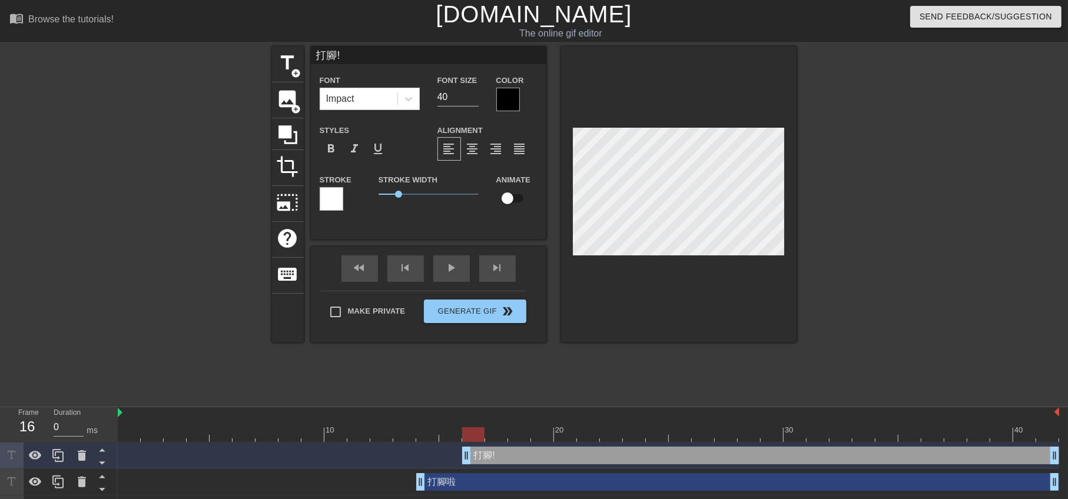
click at [501, 101] on div at bounding box center [509, 100] width 24 height 24
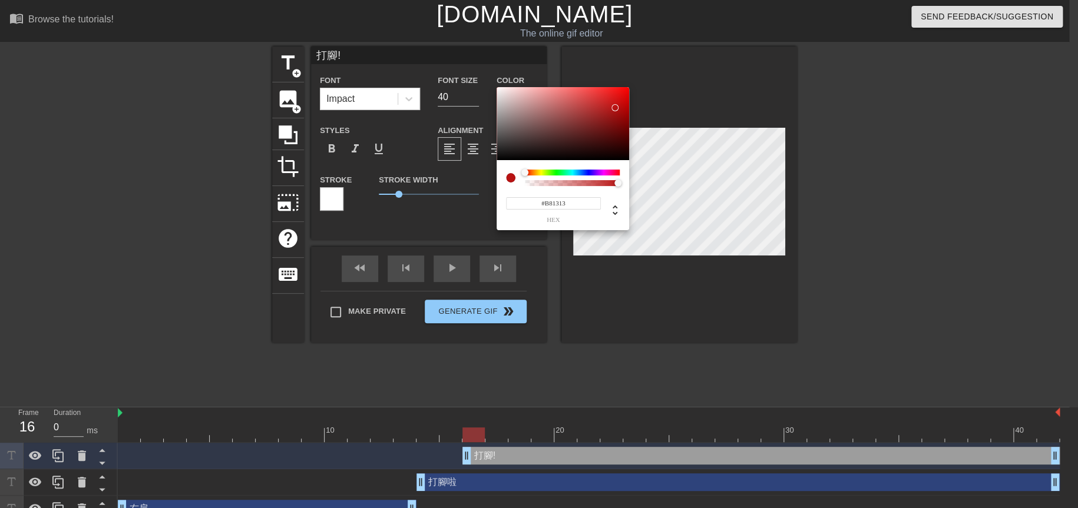
click at [615, 108] on div at bounding box center [563, 123] width 133 height 73
click at [615, 96] on div at bounding box center [563, 123] width 133 height 73
click at [615, 103] on div at bounding box center [563, 123] width 133 height 73
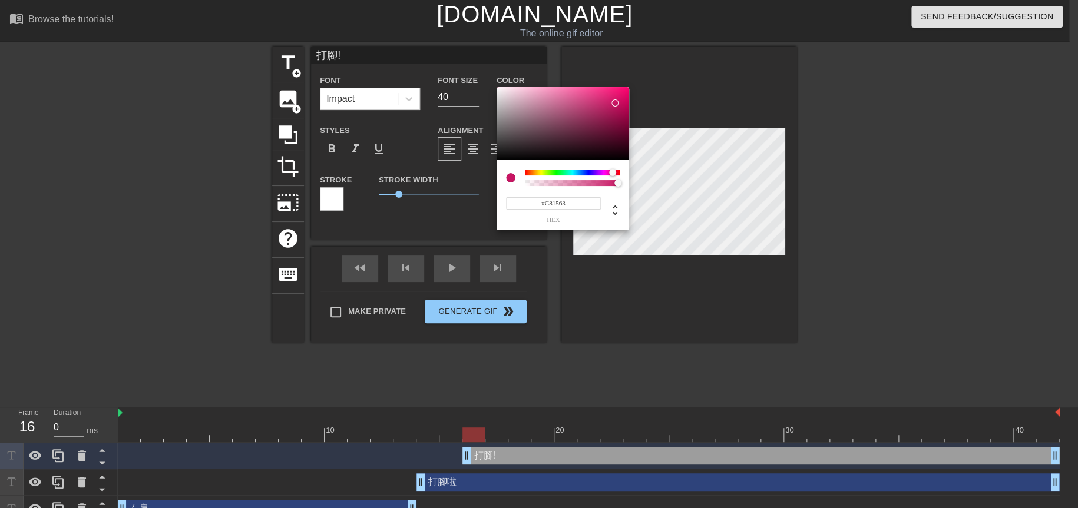
click at [613, 175] on div at bounding box center [572, 173] width 95 height 6
type input "#C81518"
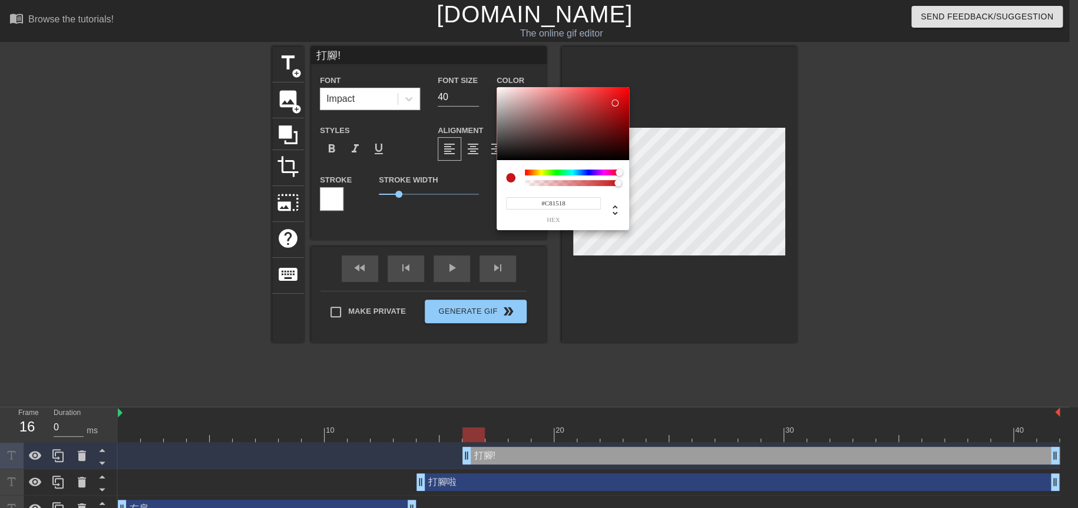
drag, startPoint x: 613, startPoint y: 174, endPoint x: 636, endPoint y: 175, distance: 23.6
click at [636, 175] on div "#C81518 hex" at bounding box center [539, 254] width 1078 height 508
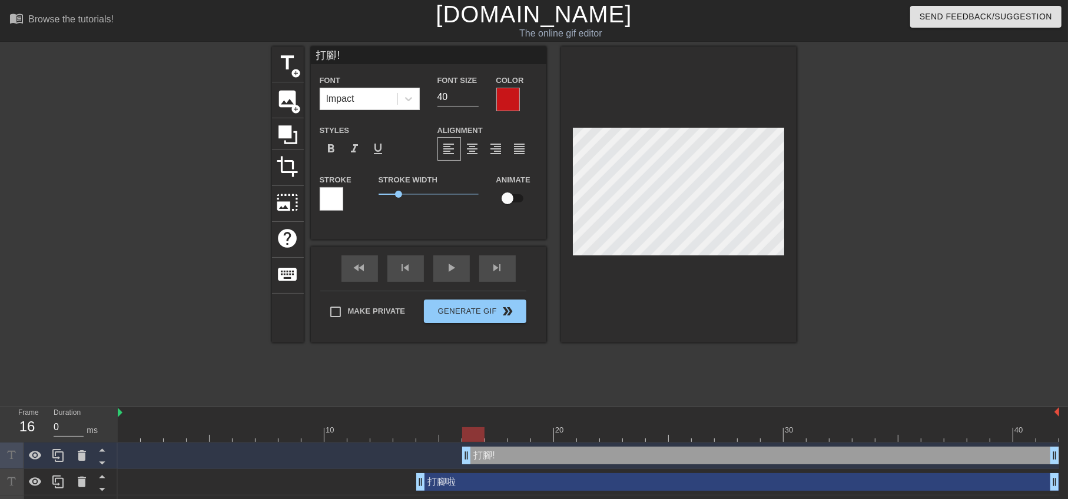
type input "打腳"
type textarea "打腳"
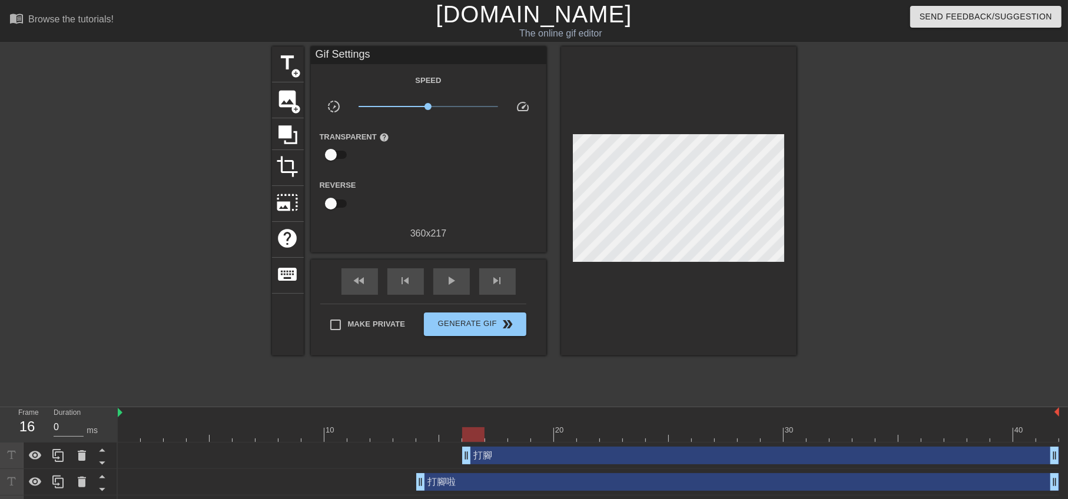
click at [831, 227] on div at bounding box center [899, 223] width 177 height 353
click at [590, 468] on div "打腳 drag_handle drag_handle" at bounding box center [589, 456] width 942 height 27
click at [587, 459] on div "打腳 drag_handle drag_handle" at bounding box center [760, 456] width 597 height 18
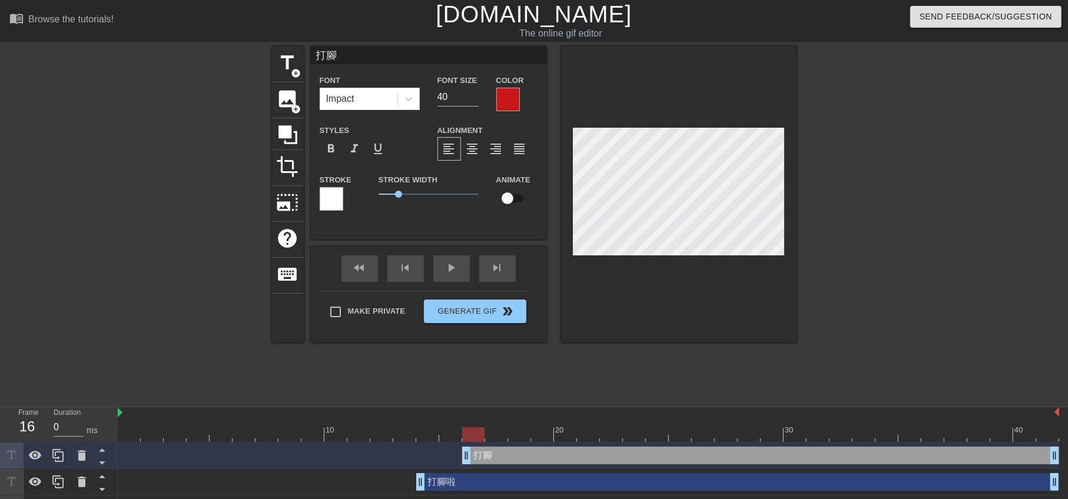
click at [1010, 458] on div "打腳 drag_handle drag_handle" at bounding box center [760, 456] width 597 height 18
click at [1008, 466] on div "打腳 drag_handle drag_handle" at bounding box center [589, 456] width 942 height 27
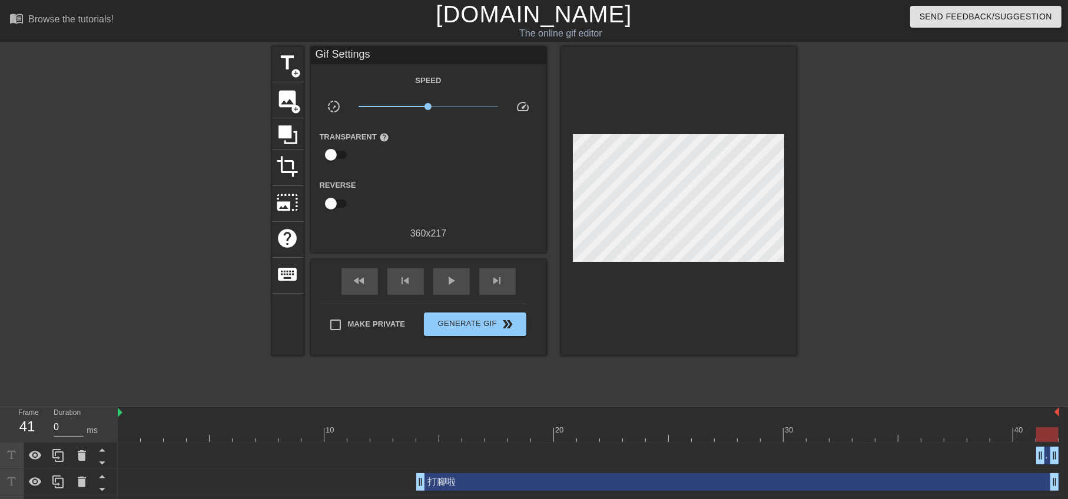
drag, startPoint x: 471, startPoint y: 457, endPoint x: 1076, endPoint y: 445, distance: 605.6
click at [1068, 445] on html "menu_book Browse the tutorials! Gifntext.com The online gif editor Send Feedbac…" at bounding box center [534, 261] width 1068 height 522
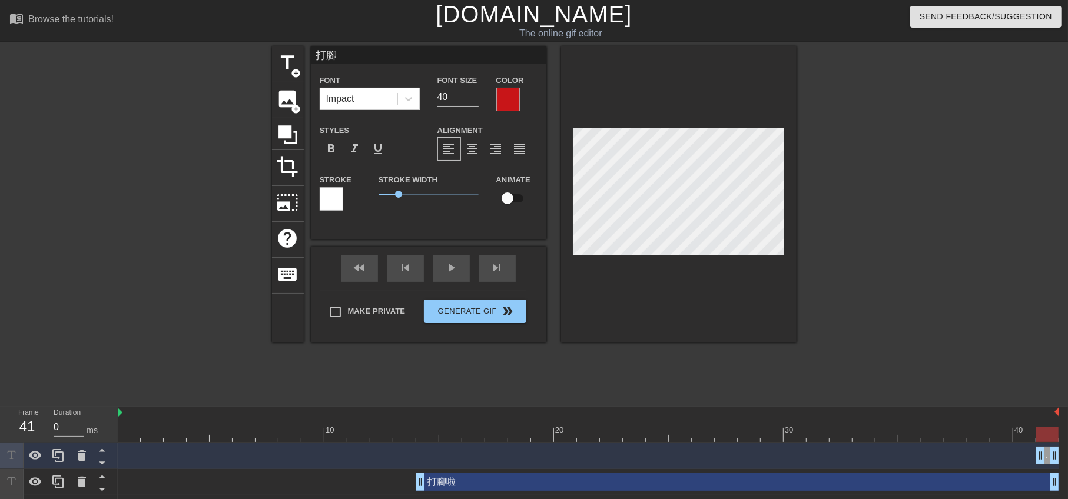
click at [330, 200] on div at bounding box center [332, 199] width 24 height 24
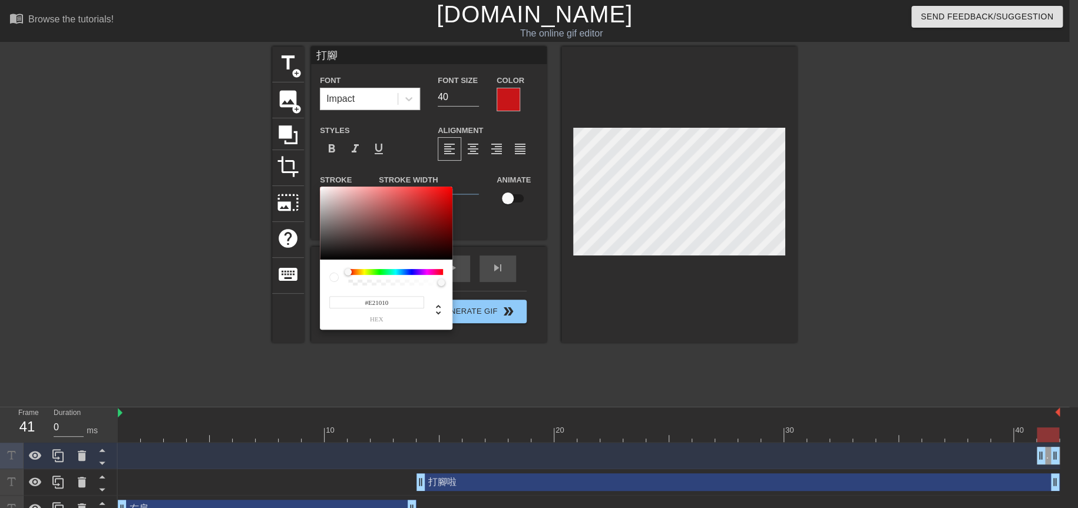
click at [443, 195] on div at bounding box center [386, 223] width 133 height 73
type input "#E80808"
click at [448, 193] on div at bounding box center [386, 223] width 133 height 73
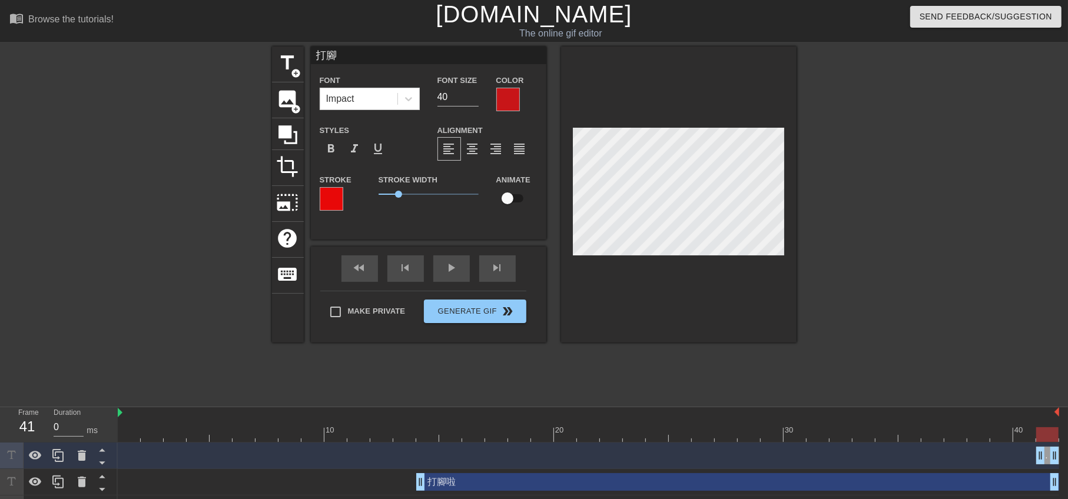
click at [727, 338] on div at bounding box center [679, 195] width 236 height 296
click at [838, 293] on div at bounding box center [899, 223] width 177 height 353
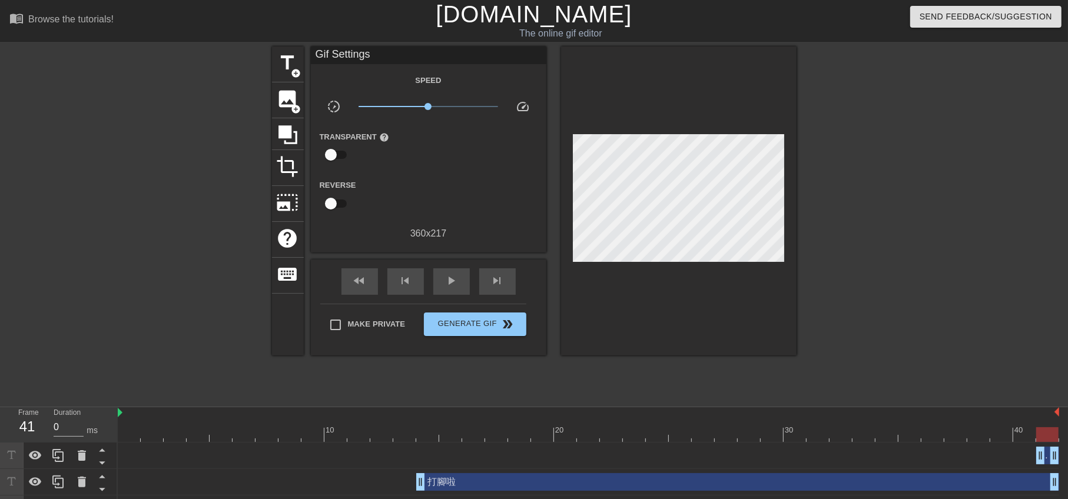
scroll to position [25, 0]
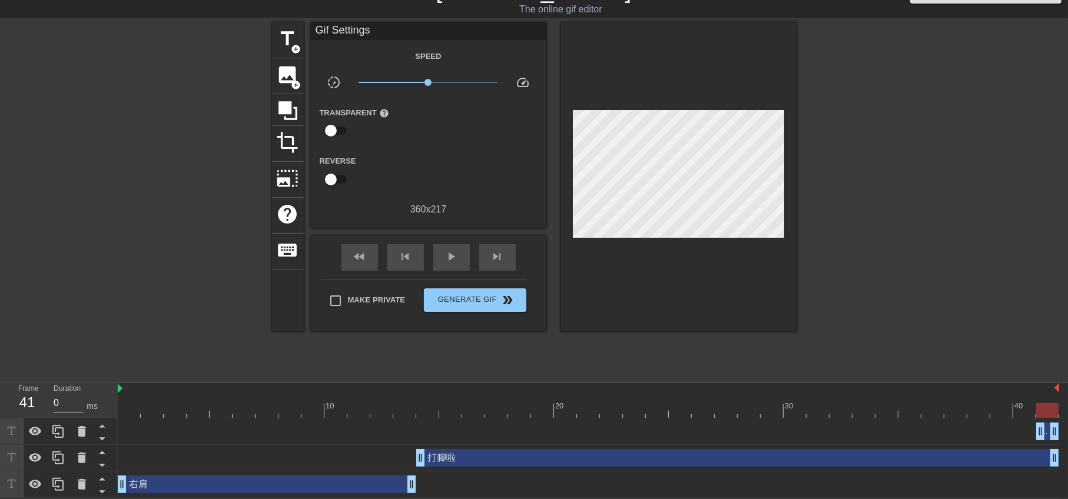
click at [446, 456] on div "打腳啦 drag_handle drag_handle" at bounding box center [737, 458] width 643 height 18
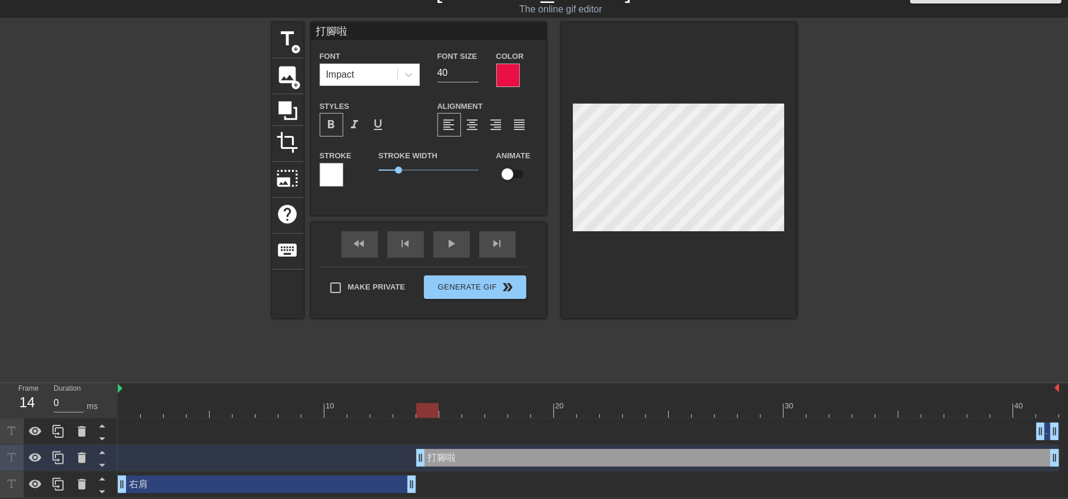
click at [511, 77] on div at bounding box center [509, 76] width 24 height 24
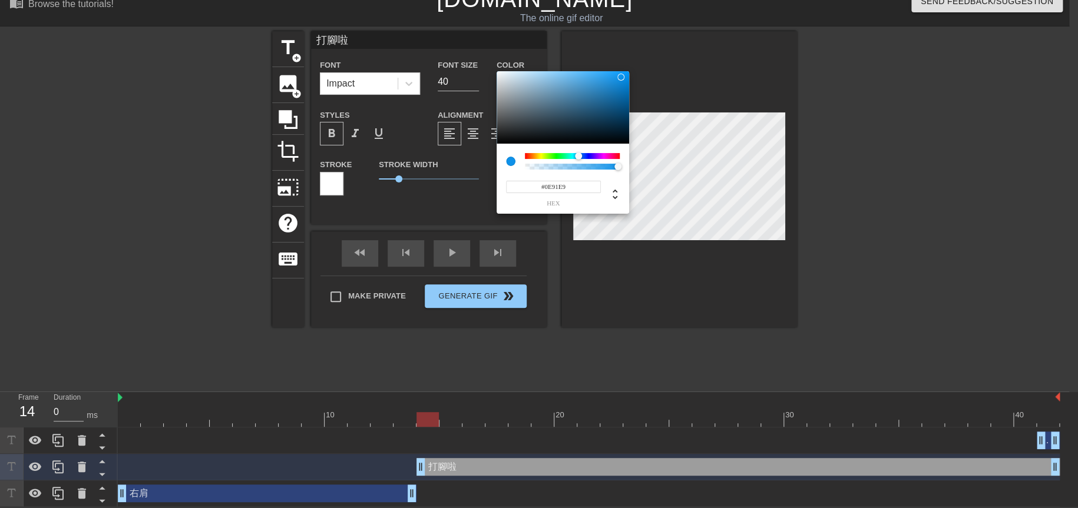
click at [578, 154] on div at bounding box center [572, 156] width 95 height 6
type input "#0E78E9"
click at [580, 153] on div at bounding box center [578, 156] width 7 height 7
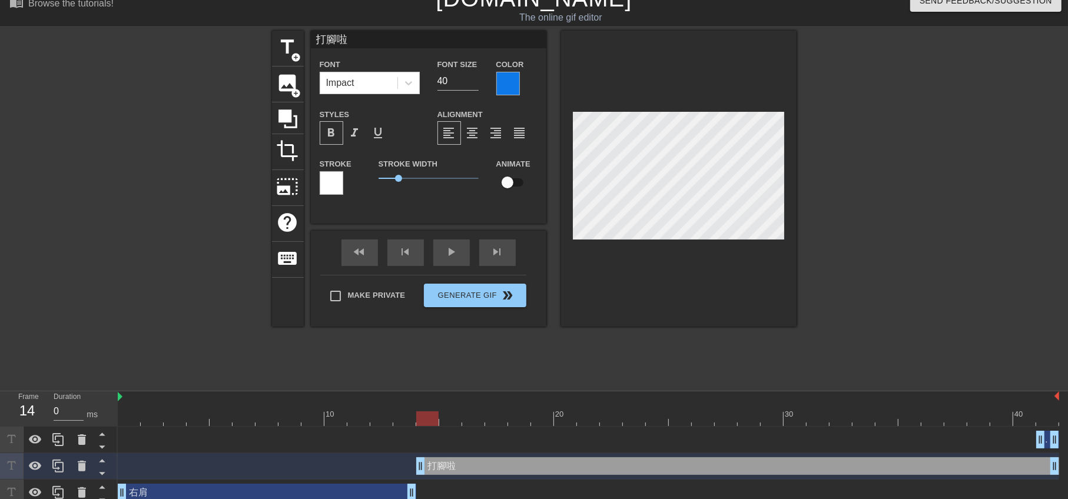
scroll to position [1, 1]
click at [513, 91] on div at bounding box center [509, 84] width 24 height 24
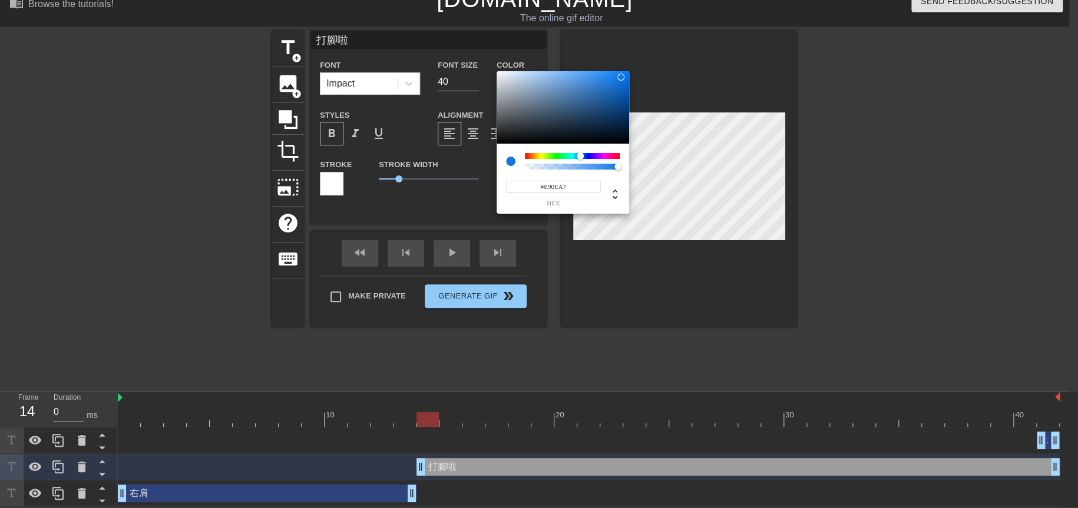
click at [608, 156] on div at bounding box center [572, 156] width 95 height 6
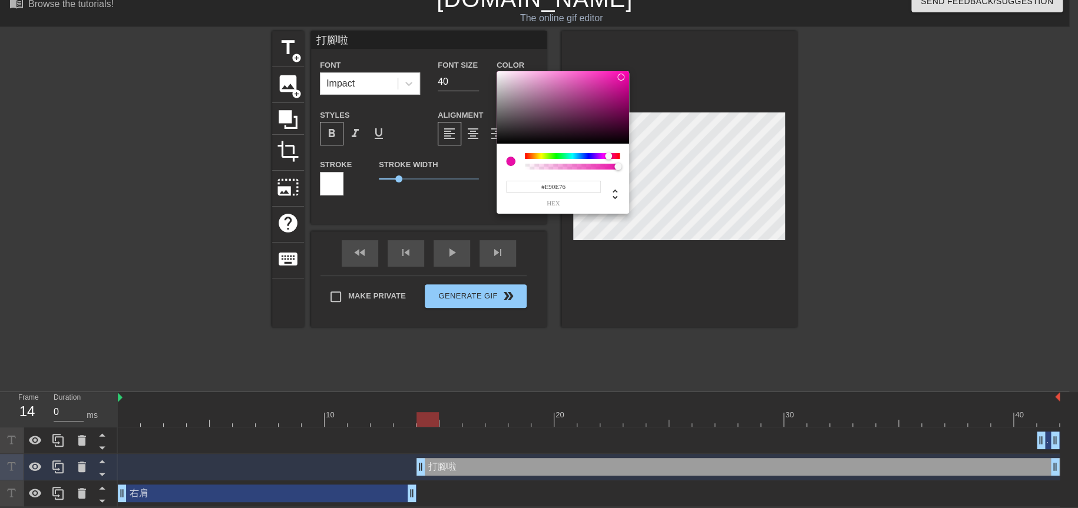
click at [612, 154] on div at bounding box center [608, 156] width 7 height 7
type input "#E90E24"
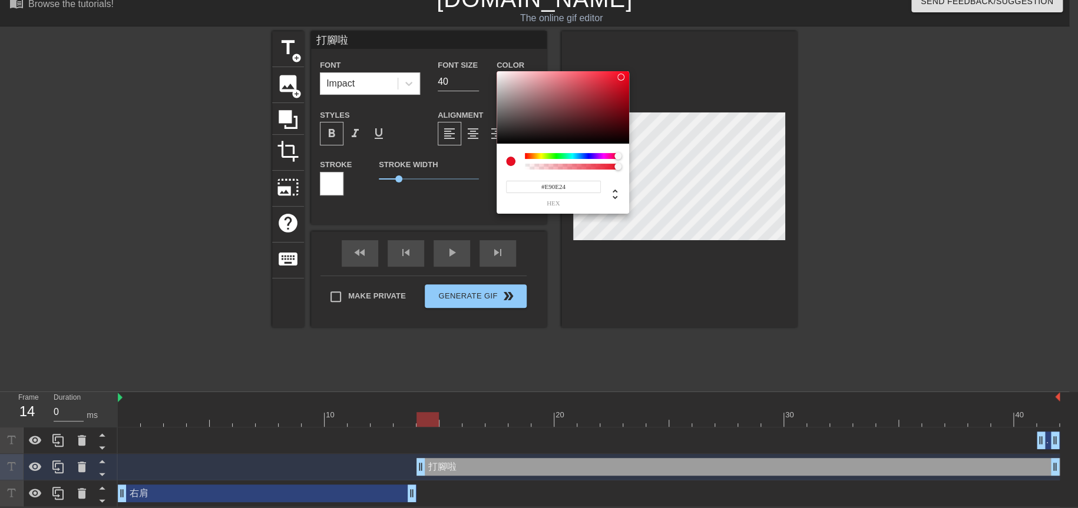
drag, startPoint x: 618, startPoint y: 154, endPoint x: 611, endPoint y: 155, distance: 6.7
click at [618, 154] on div at bounding box center [621, 156] width 7 height 7
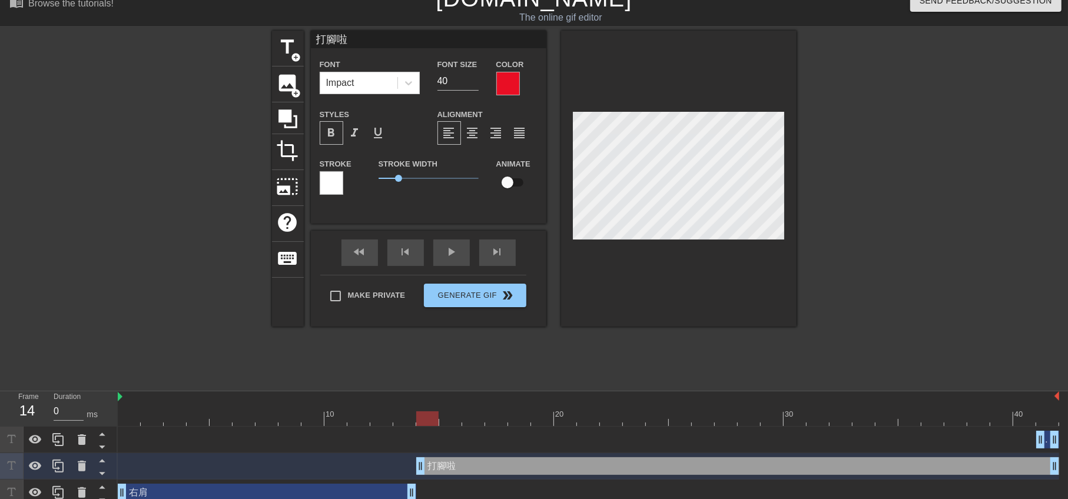
click at [967, 242] on div at bounding box center [899, 207] width 177 height 353
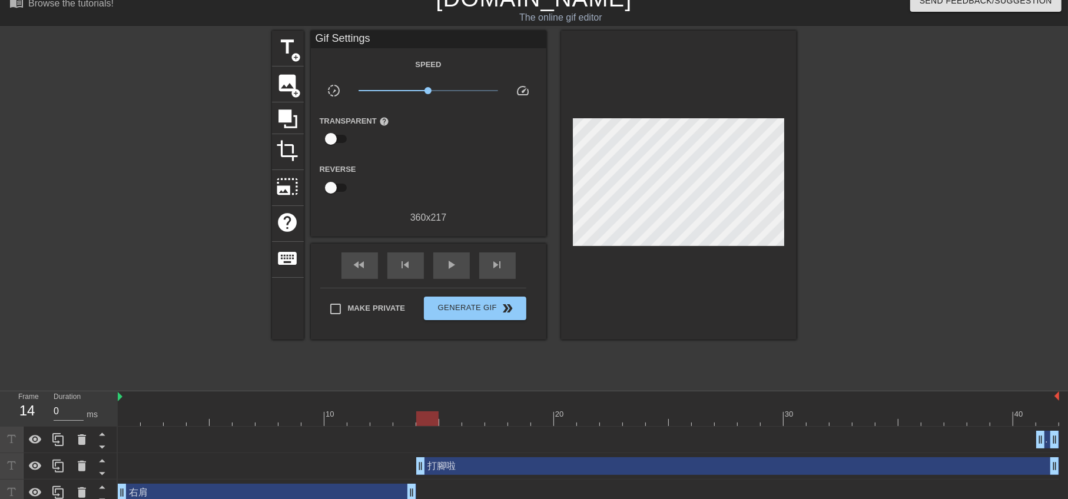
click at [878, 262] on div at bounding box center [899, 207] width 177 height 353
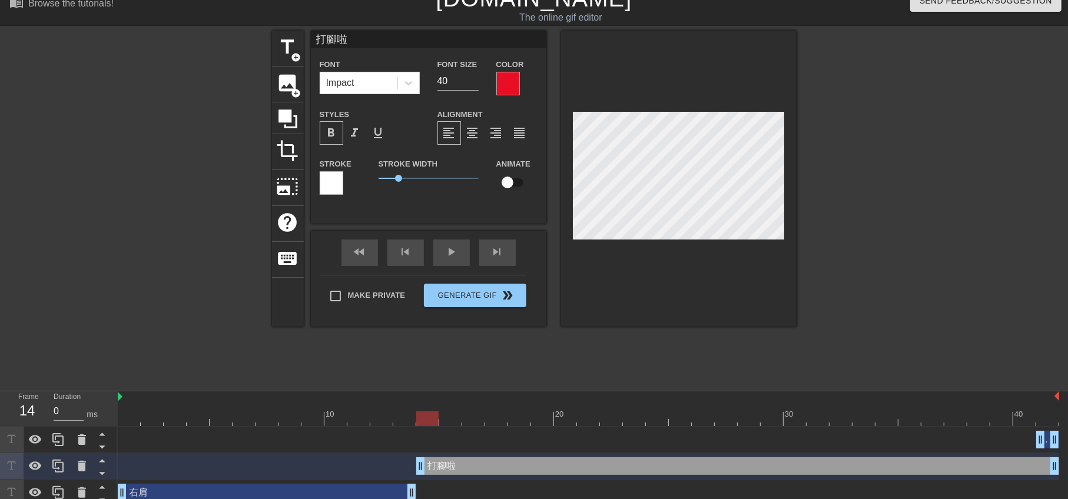
scroll to position [1, 1]
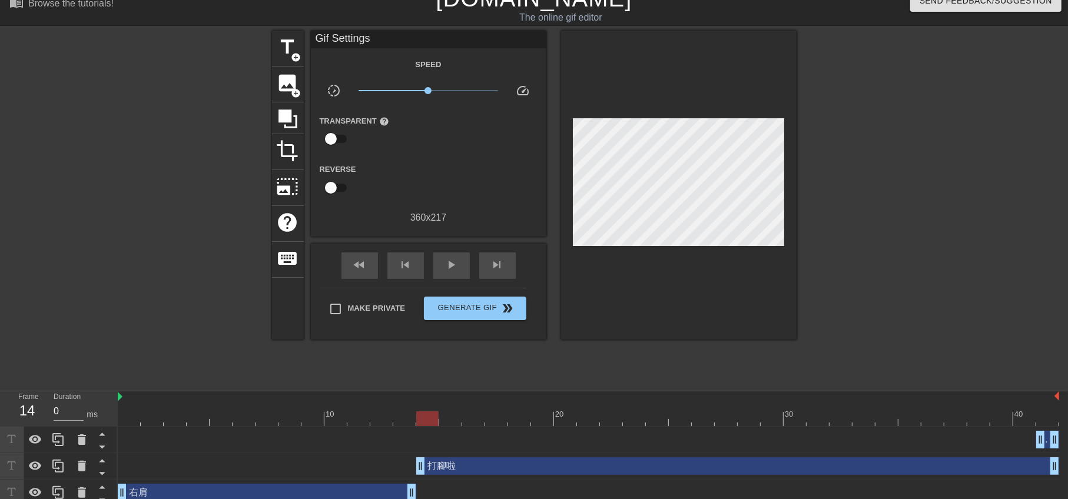
click at [828, 264] on div at bounding box center [899, 207] width 177 height 353
click at [845, 256] on div at bounding box center [899, 207] width 177 height 353
click at [292, 120] on icon at bounding box center [288, 119] width 22 height 22
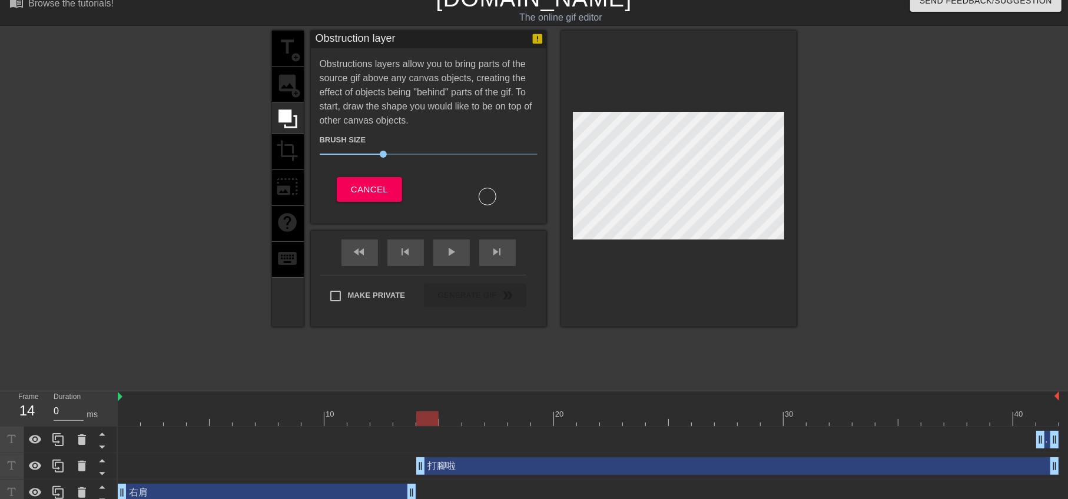
click at [294, 45] on div "title add_circle image add_circle crop photo_size_select_large help keyboard" at bounding box center [288, 179] width 32 height 296
click at [274, 62] on div "title add_circle image add_circle crop photo_size_select_large help keyboard" at bounding box center [288, 179] width 32 height 296
click at [292, 179] on div "title add_circle image add_circle crop photo_size_select_large help keyboard" at bounding box center [288, 179] width 32 height 296
click at [442, 251] on div "play_arrow" at bounding box center [451, 253] width 37 height 27
click at [293, 47] on div "title add_circle image add_circle crop photo_size_select_large help keyboard" at bounding box center [288, 179] width 32 height 296
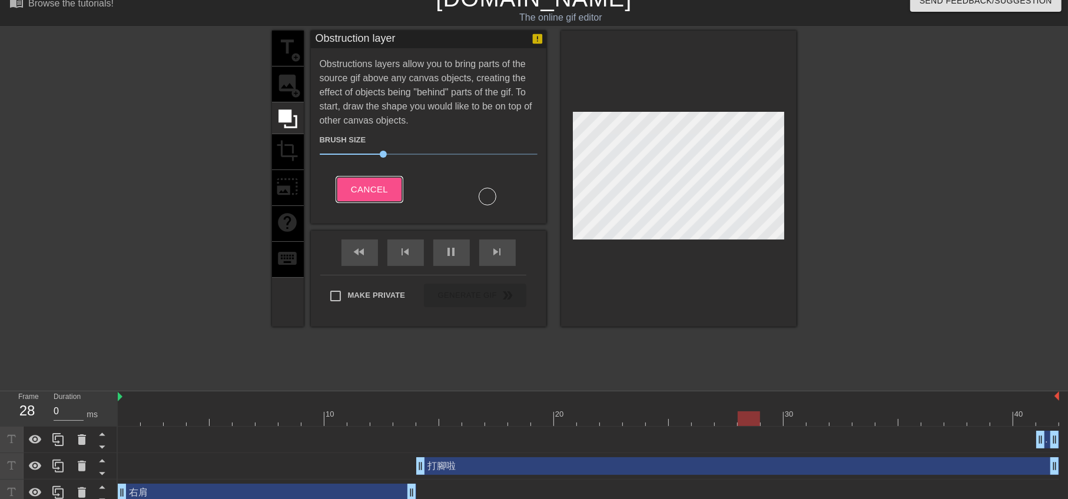
click at [363, 191] on span "Cancel" at bounding box center [369, 189] width 37 height 15
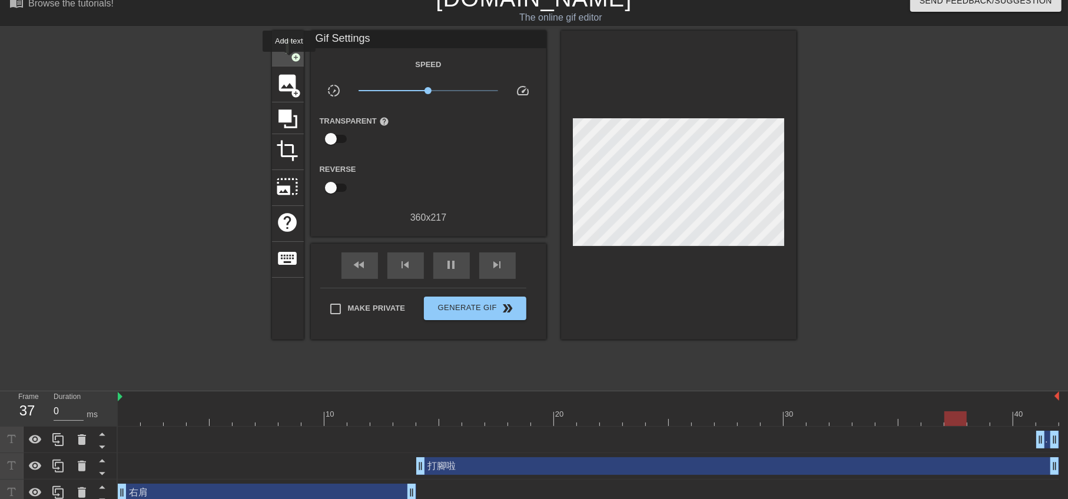
click at [289, 60] on div "title add_circle" at bounding box center [288, 49] width 32 height 36
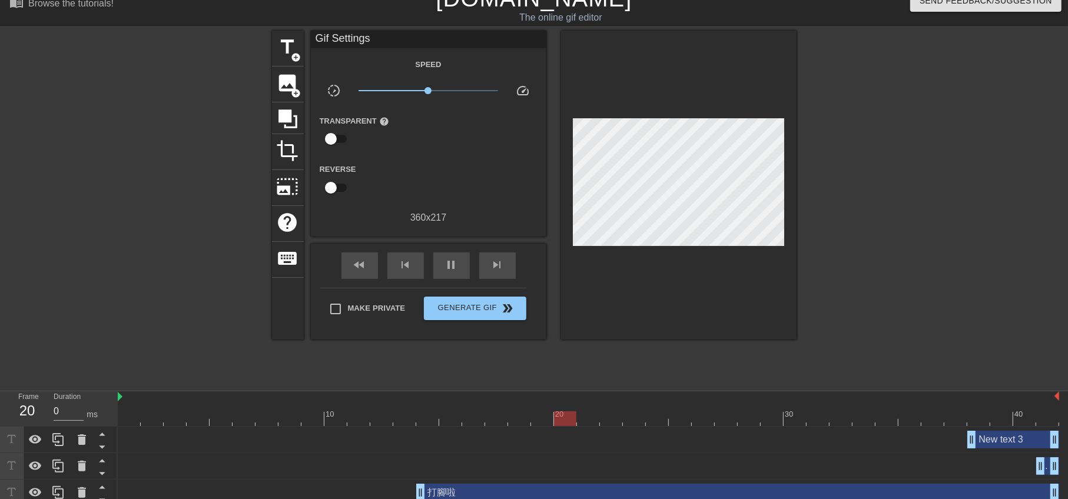
click at [893, 319] on div at bounding box center [899, 207] width 177 height 353
click at [1011, 433] on div "New text 3 drag_handle drag_handle" at bounding box center [1014, 440] width 92 height 18
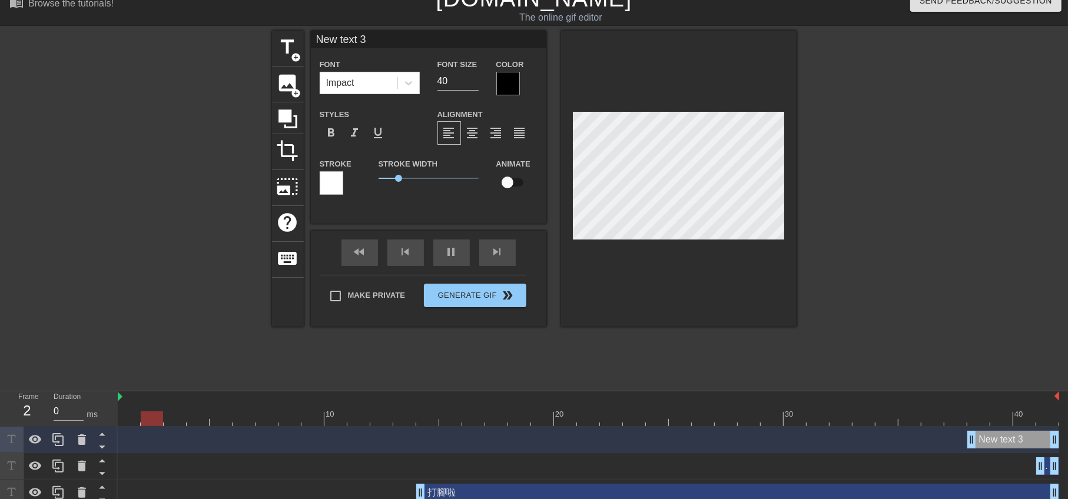
click at [1007, 447] on div "New text 3 drag_handle drag_handle" at bounding box center [1014, 440] width 92 height 18
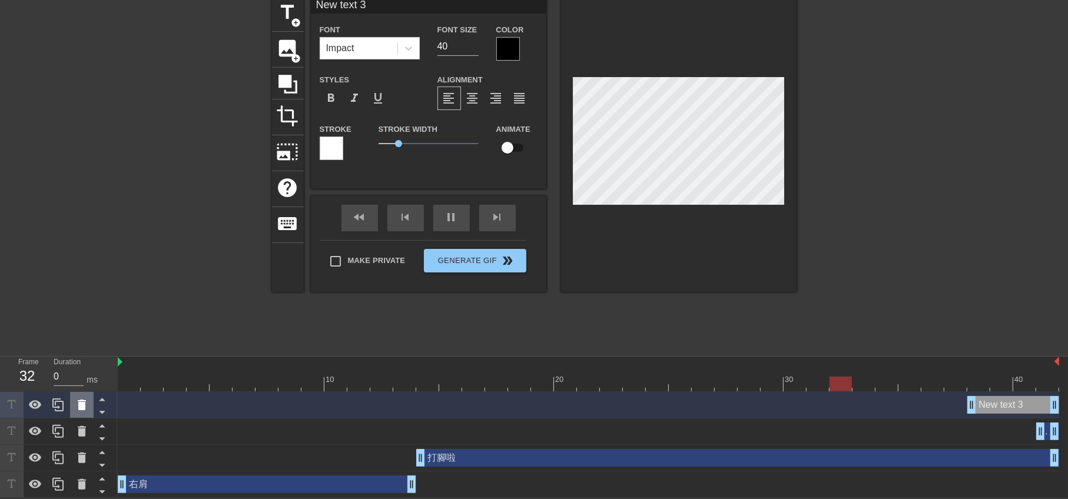
click at [78, 405] on icon at bounding box center [82, 405] width 8 height 11
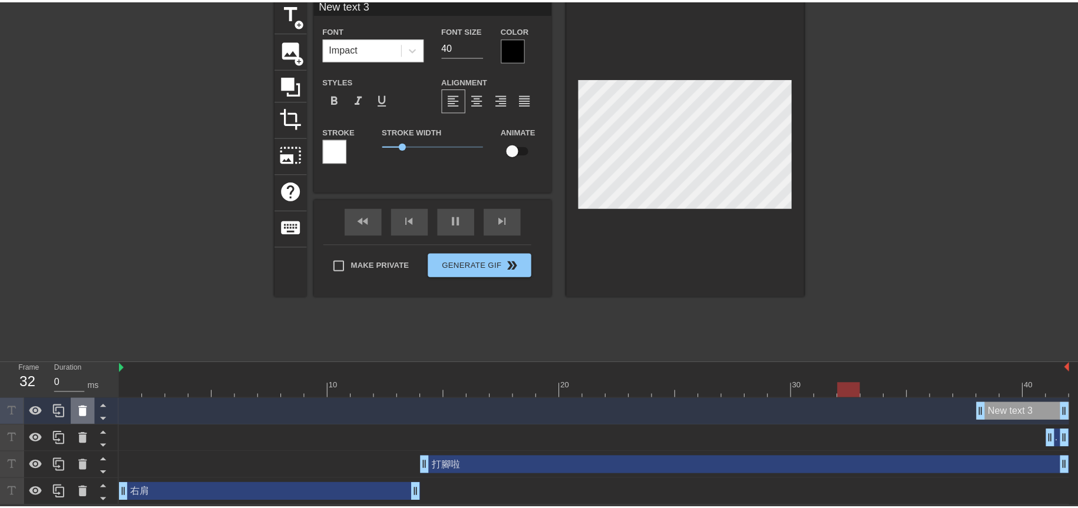
scroll to position [42, 0]
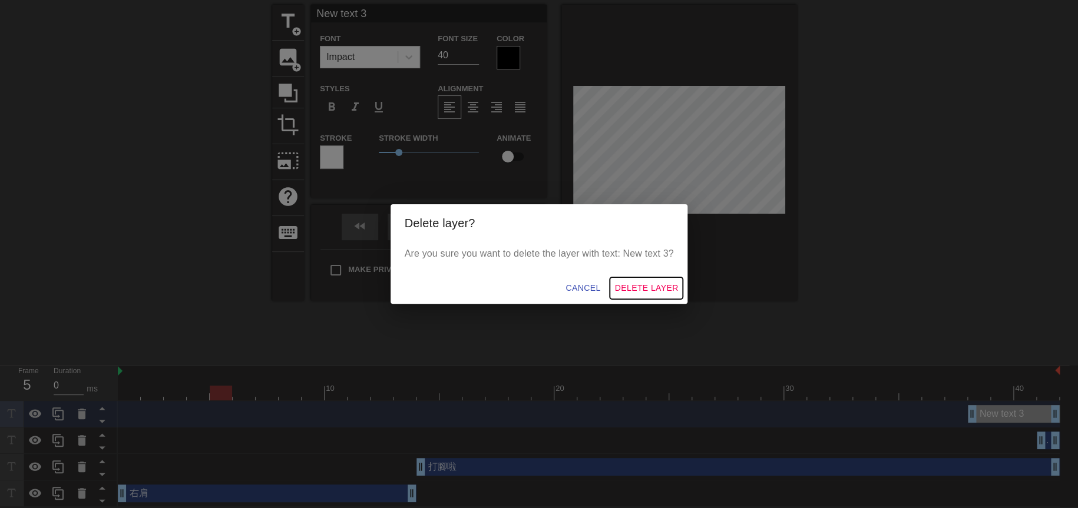
click at [641, 288] on span "Delete Layer" at bounding box center [646, 288] width 64 height 15
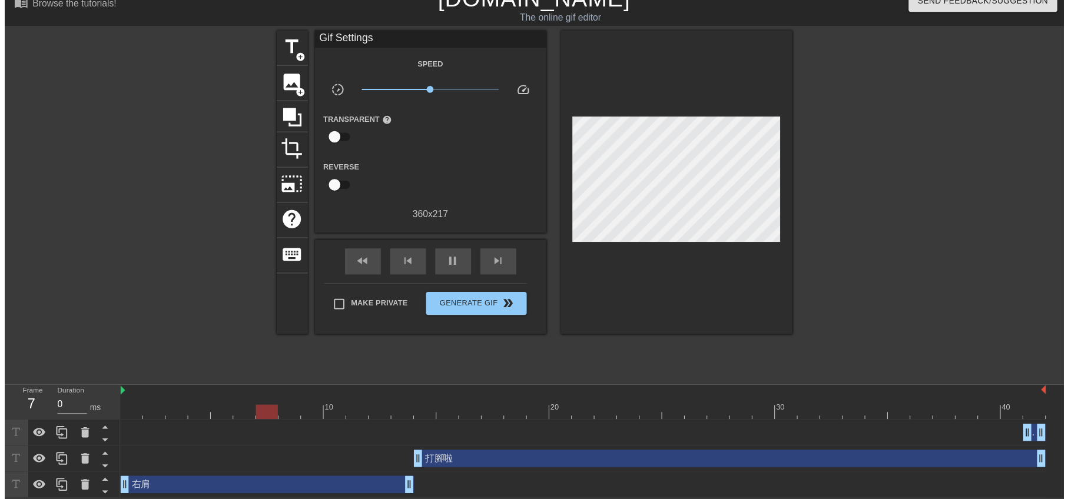
scroll to position [25, 0]
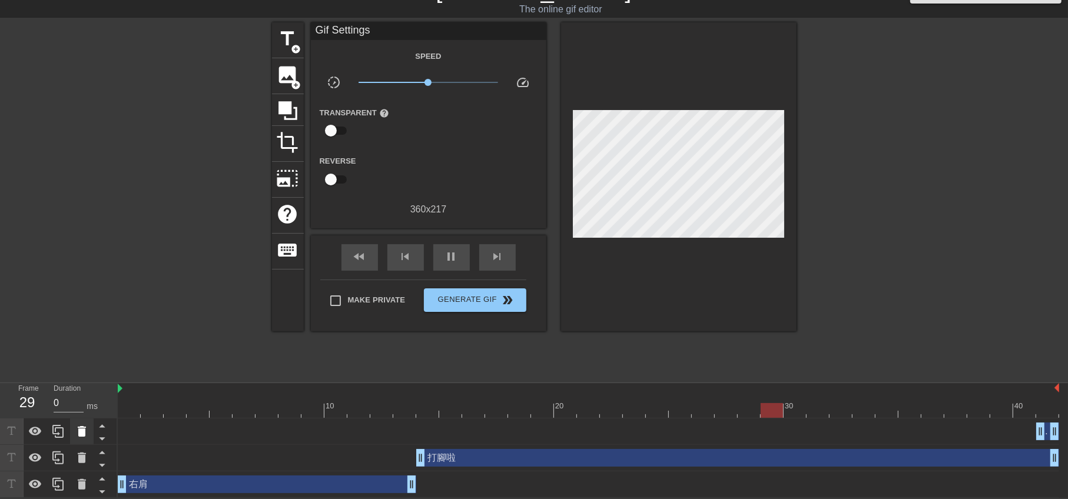
click at [80, 429] on icon at bounding box center [82, 431] width 8 height 11
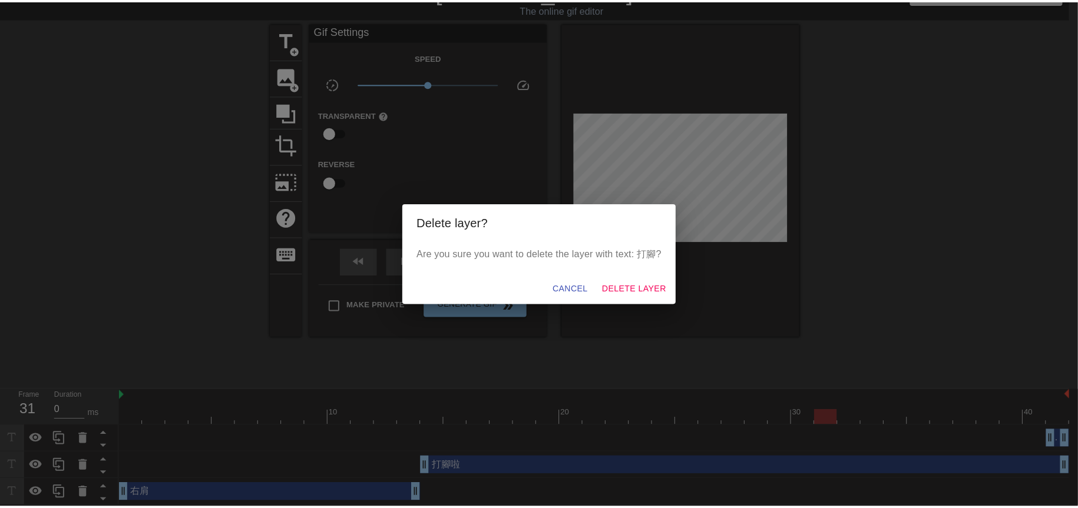
scroll to position [16, 0]
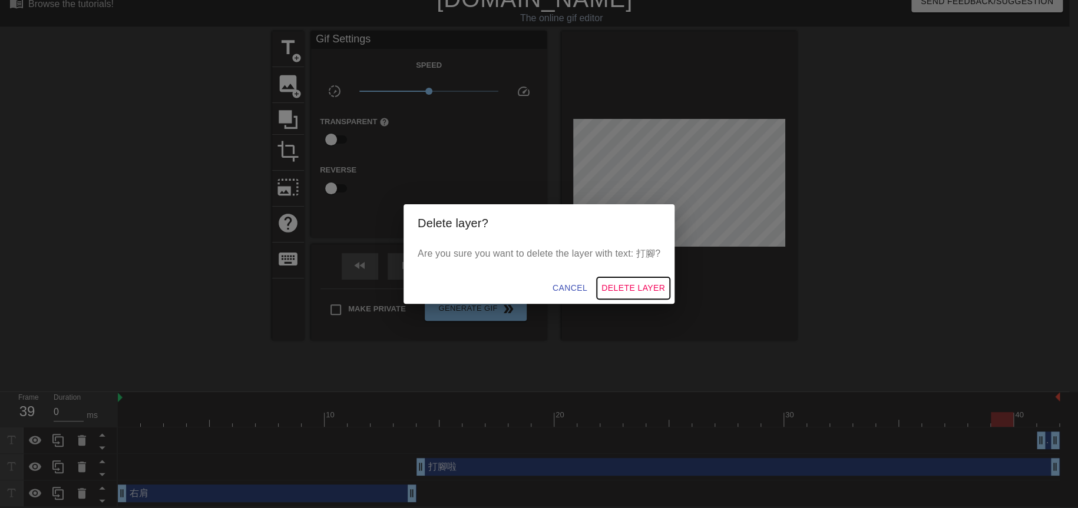
click at [621, 286] on span "Delete Layer" at bounding box center [633, 288] width 64 height 15
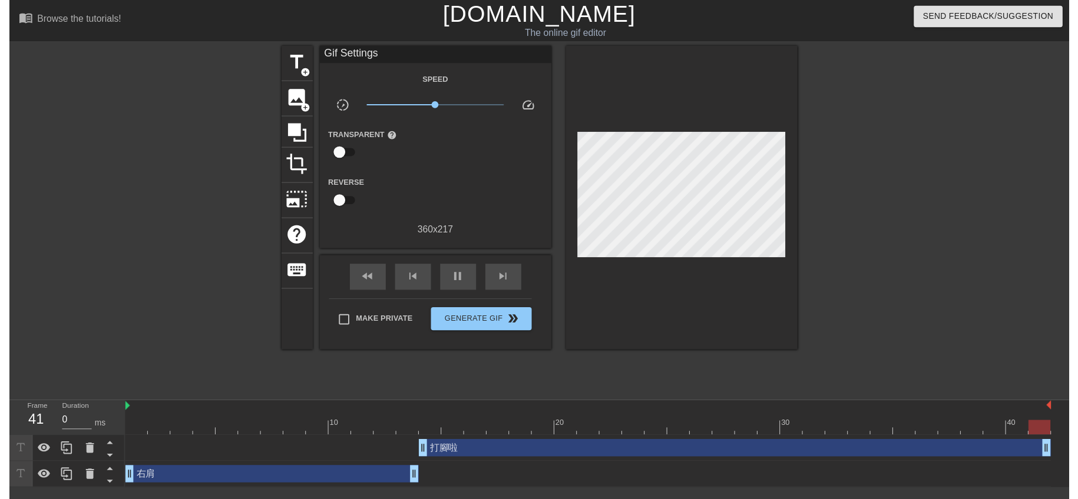
scroll to position [0, 0]
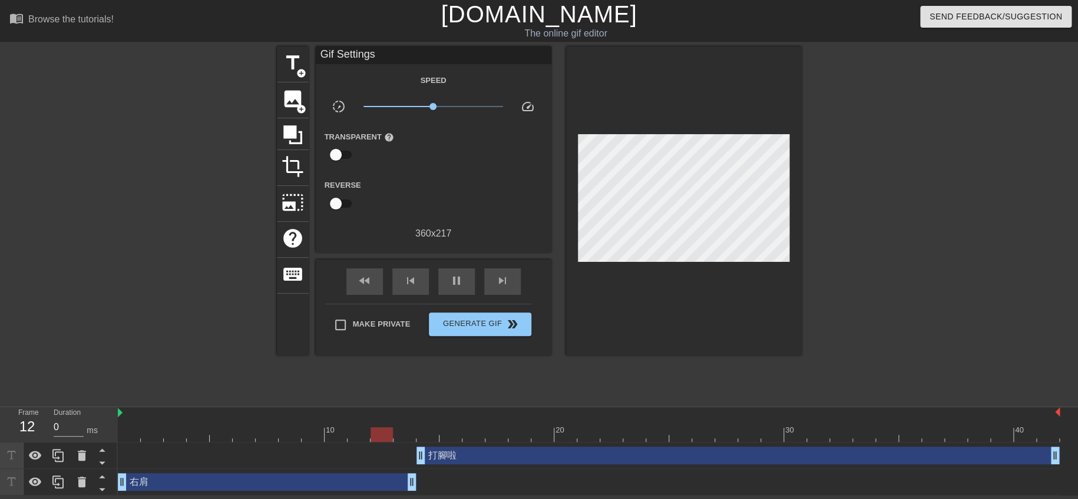
click at [500, 461] on div "打腳啦 drag_handle drag_handle" at bounding box center [737, 456] width 643 height 18
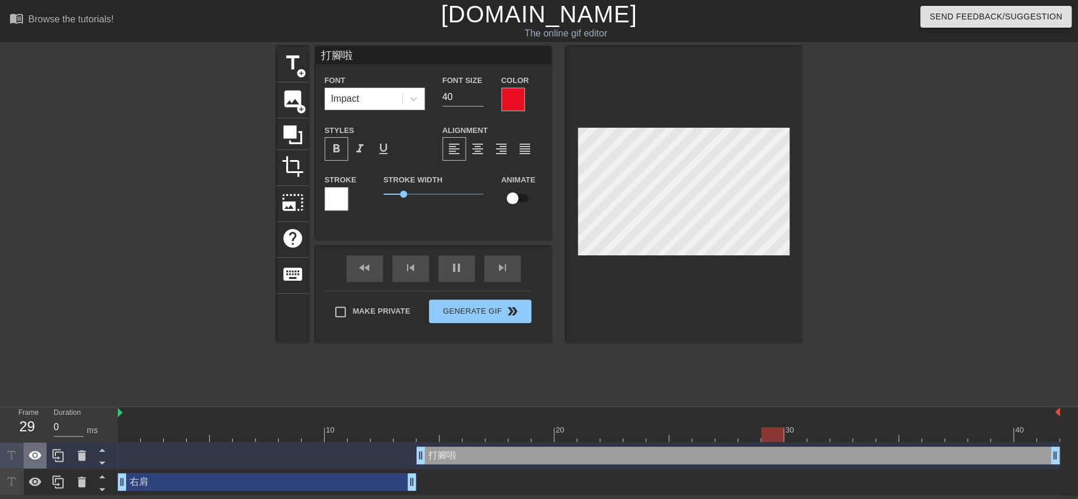
click at [36, 459] on icon at bounding box center [35, 455] width 13 height 9
click at [444, 270] on div "pause" at bounding box center [456, 269] width 37 height 27
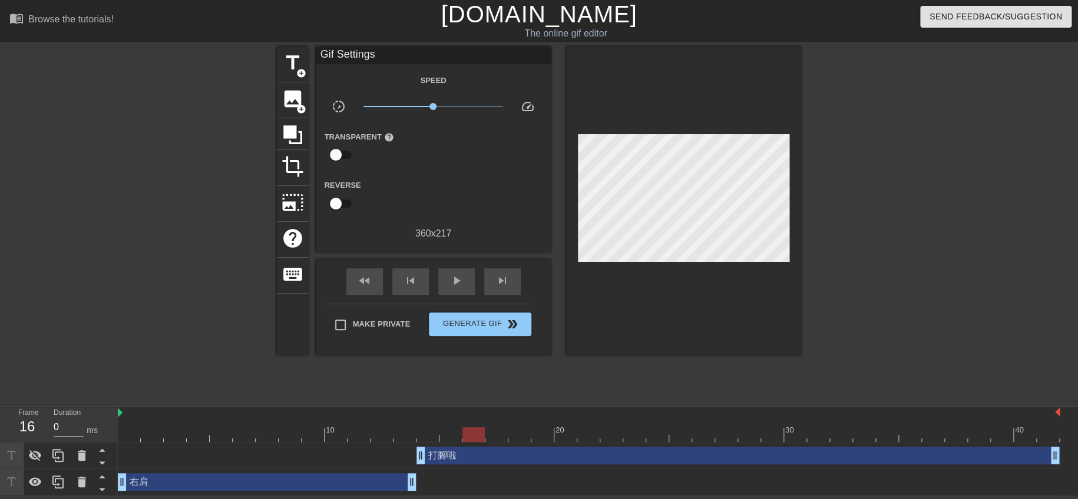
drag, startPoint x: 943, startPoint y: 433, endPoint x: 470, endPoint y: 438, distance: 473.0
click at [470, 428] on div at bounding box center [473, 435] width 22 height 15
click at [439, 458] on div "打腳啦 drag_handle drag_handle" at bounding box center [737, 456] width 643 height 18
drag, startPoint x: 422, startPoint y: 435, endPoint x: 313, endPoint y: 438, distance: 109.6
click at [313, 438] on div at bounding box center [313, 435] width 22 height 15
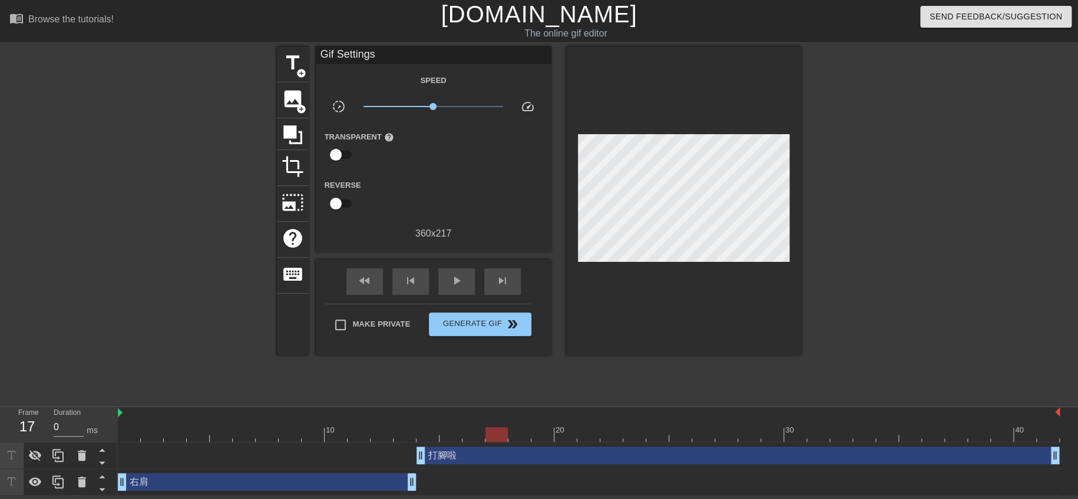
click at [489, 430] on div at bounding box center [589, 435] width 942 height 15
drag, startPoint x: 433, startPoint y: 105, endPoint x: 519, endPoint y: 108, distance: 85.5
click at [519, 108] on div "slow_motion_video x10.0 speed" at bounding box center [434, 109] width 236 height 18
drag, startPoint x: 501, startPoint y: 105, endPoint x: 422, endPoint y: 112, distance: 79.2
click at [422, 112] on span "x0.589" at bounding box center [433, 107] width 140 height 14
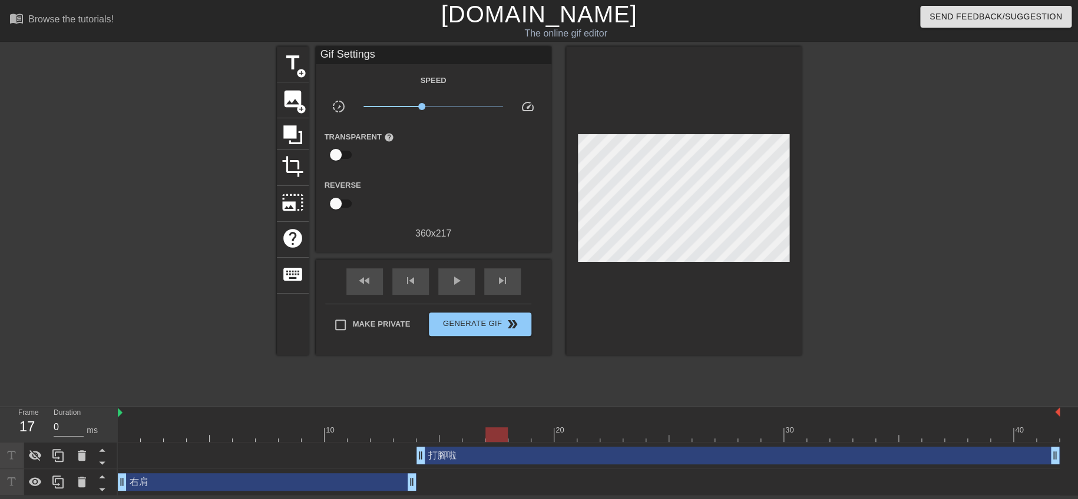
click at [441, 181] on div "Reverse" at bounding box center [434, 196] width 236 height 37
click at [363, 485] on div "右肩 drag_handle drag_handle" at bounding box center [267, 483] width 299 height 18
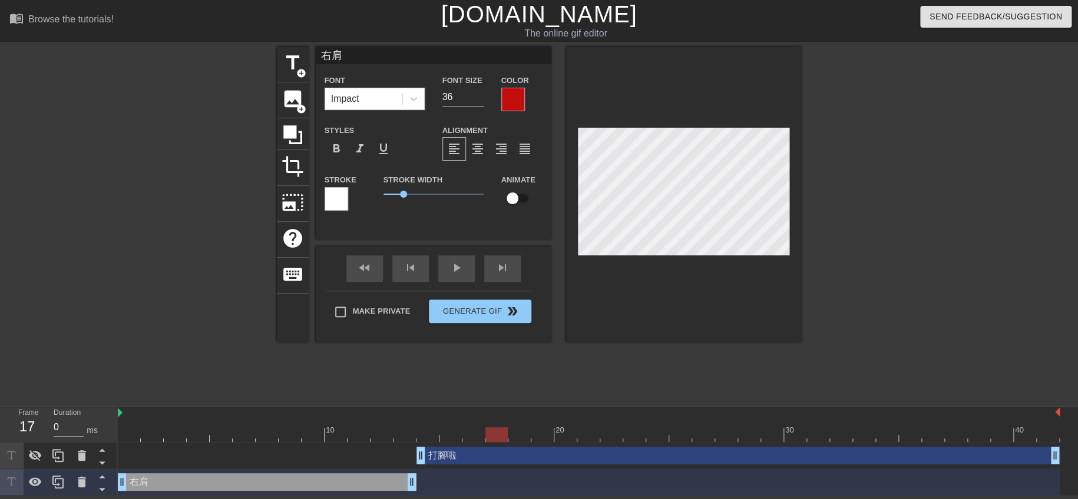
click at [467, 457] on div "打腳啦 drag_handle drag_handle" at bounding box center [737, 456] width 643 height 18
type input "打腳啦"
type input "40"
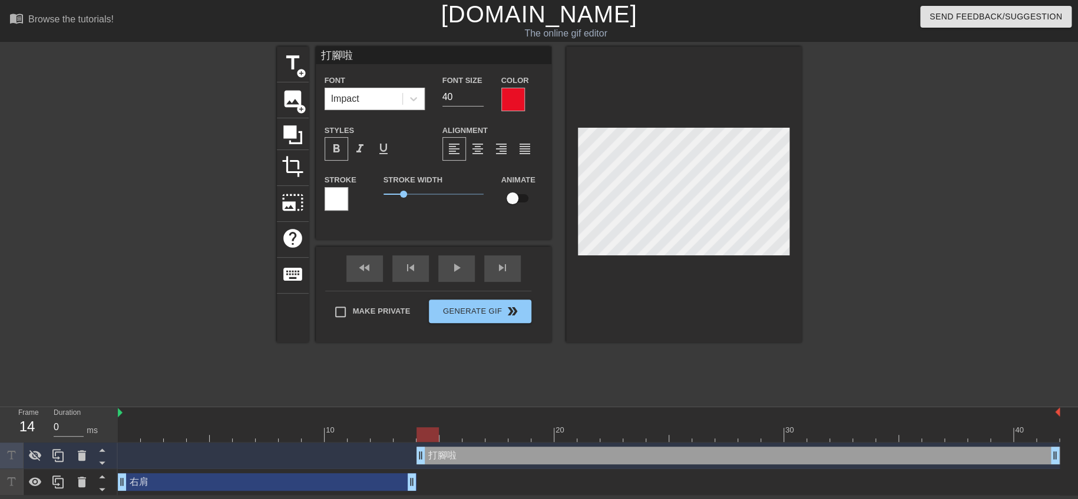
click at [332, 195] on div at bounding box center [337, 199] width 24 height 24
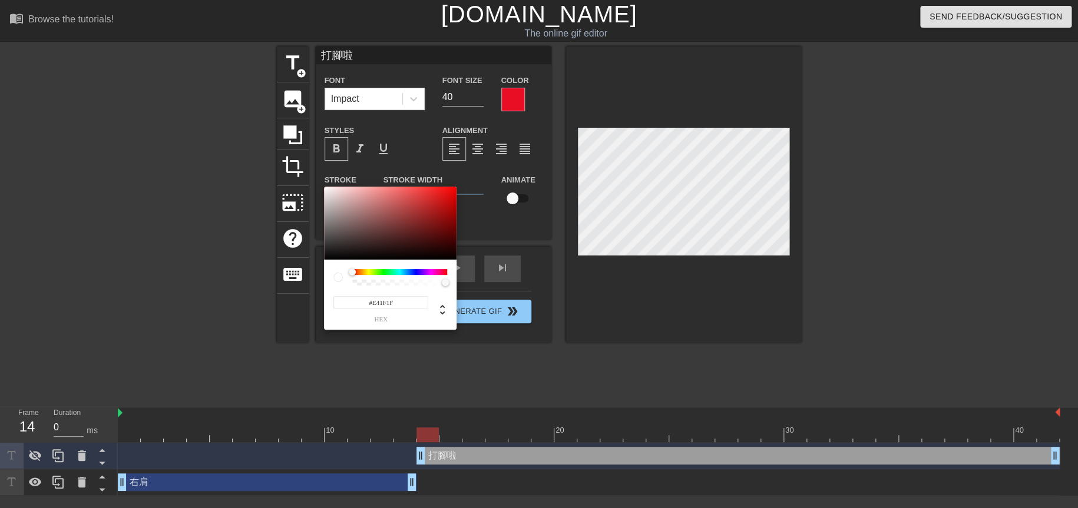
click at [439, 194] on div at bounding box center [390, 223] width 133 height 73
click at [439, 196] on div at bounding box center [438, 195] width 7 height 7
type input "#D61D1D"
click at [439, 198] on div at bounding box center [438, 198] width 7 height 7
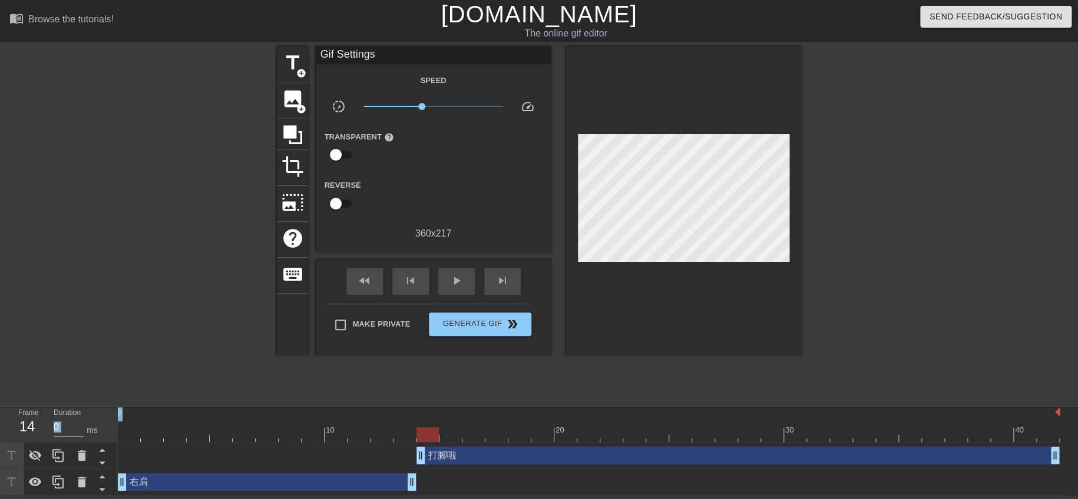
click at [437, 452] on div "打腳啦 drag_handle drag_handle" at bounding box center [737, 456] width 643 height 18
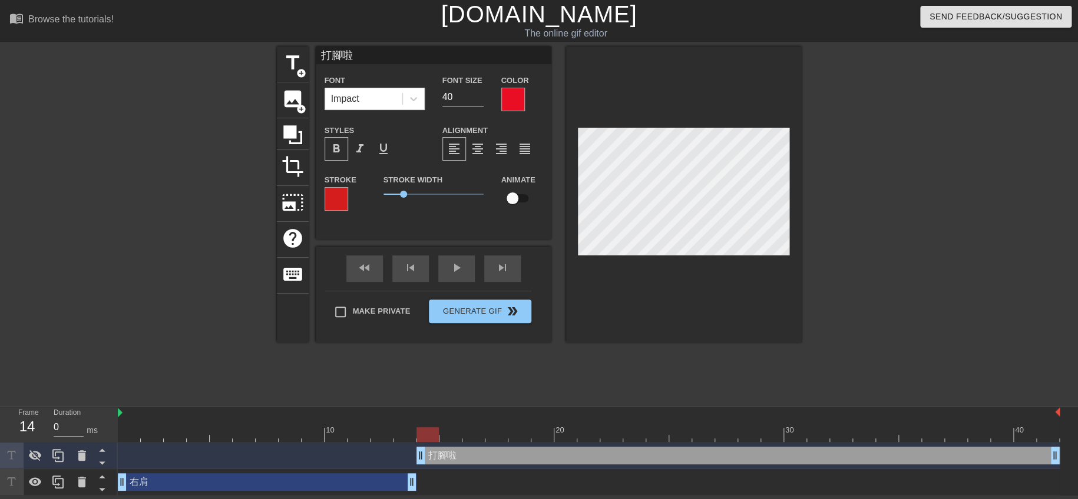
click at [515, 95] on div at bounding box center [513, 100] width 24 height 24
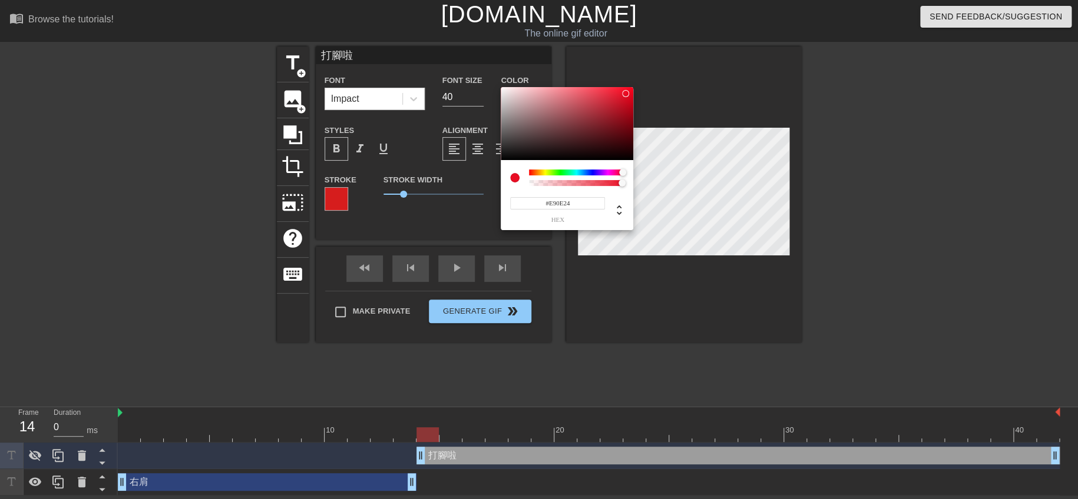
drag, startPoint x: 359, startPoint y: 356, endPoint x: 357, endPoint y: 364, distance: 7.9
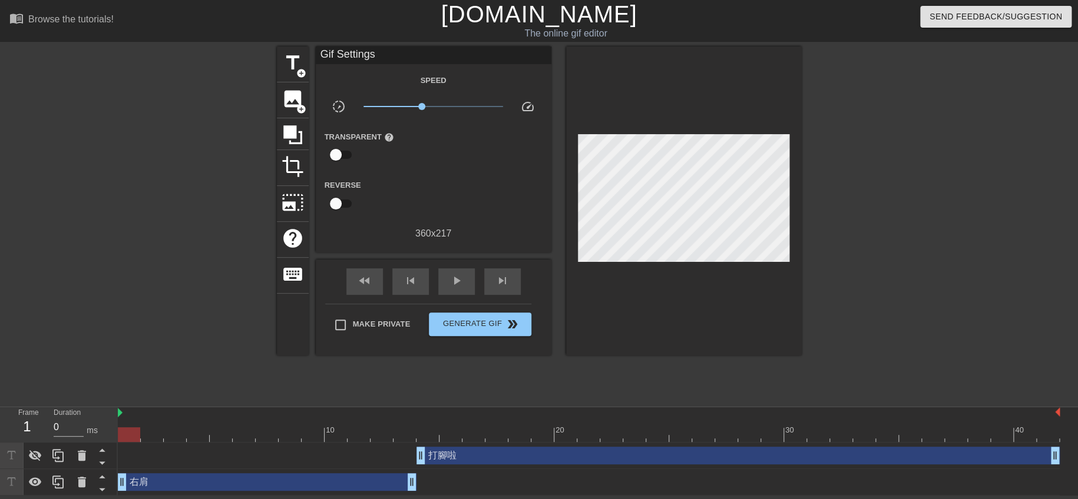
click at [305, 481] on div "右肩 drag_handle drag_handle" at bounding box center [267, 483] width 299 height 18
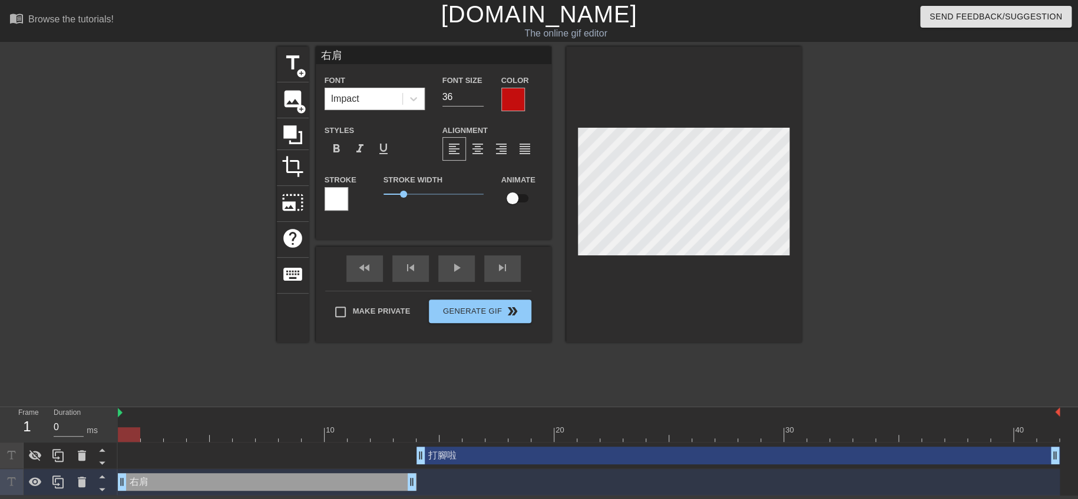
click at [442, 459] on div "打腳啦 drag_handle drag_handle" at bounding box center [737, 456] width 643 height 18
type input "打腳啦"
type input "40"
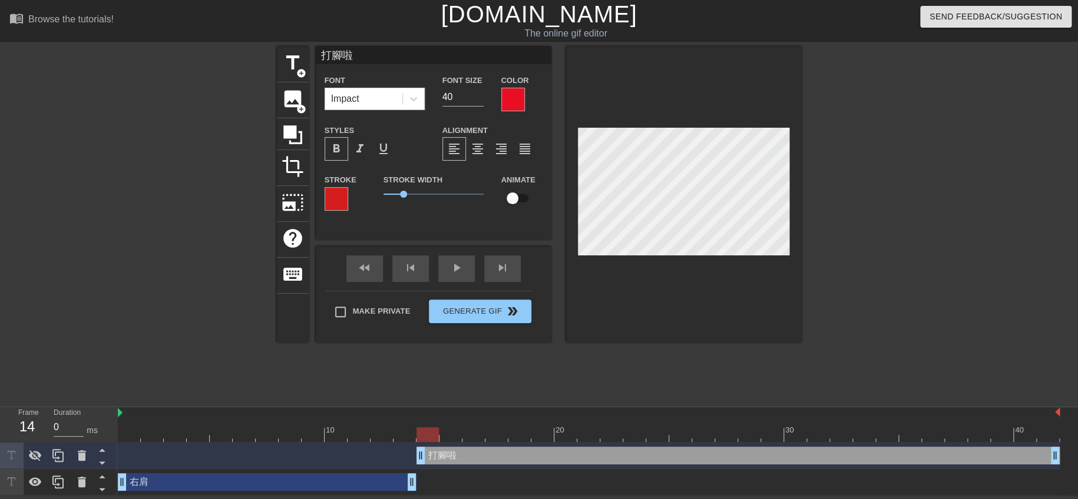
click at [334, 200] on div at bounding box center [337, 199] width 24 height 24
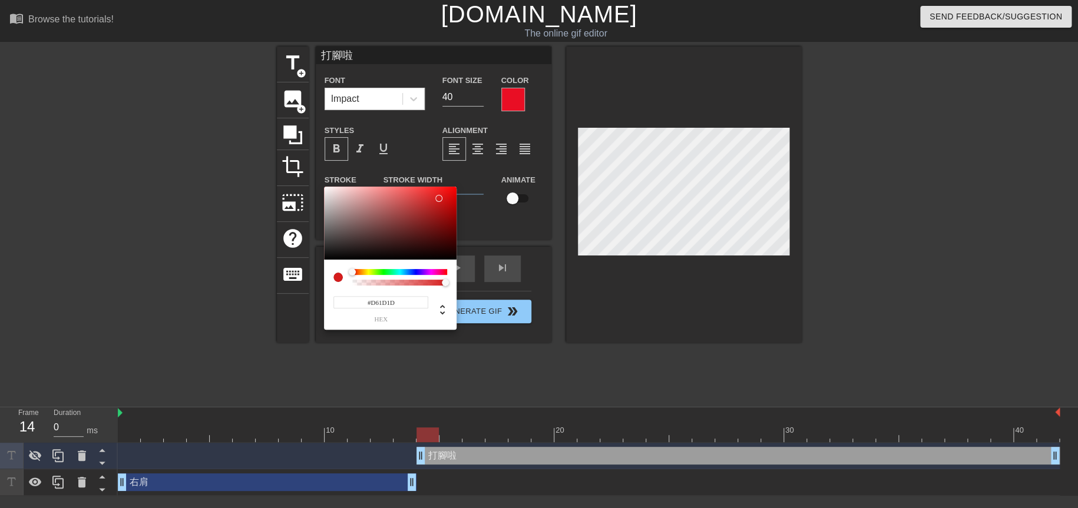
type input "#F3EBEB"
click at [328, 190] on div at bounding box center [390, 223] width 133 height 73
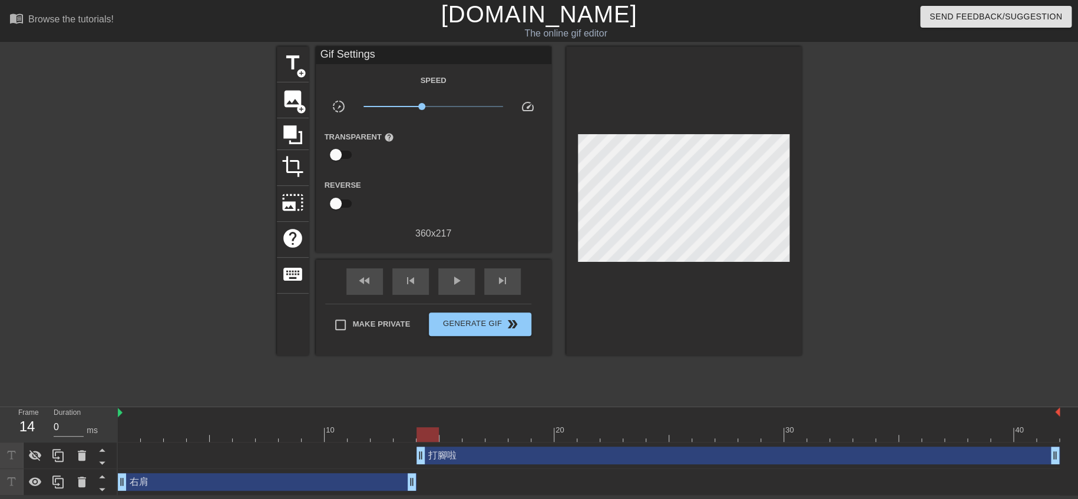
click at [435, 455] on div "打腳啦 drag_handle drag_handle" at bounding box center [737, 456] width 643 height 18
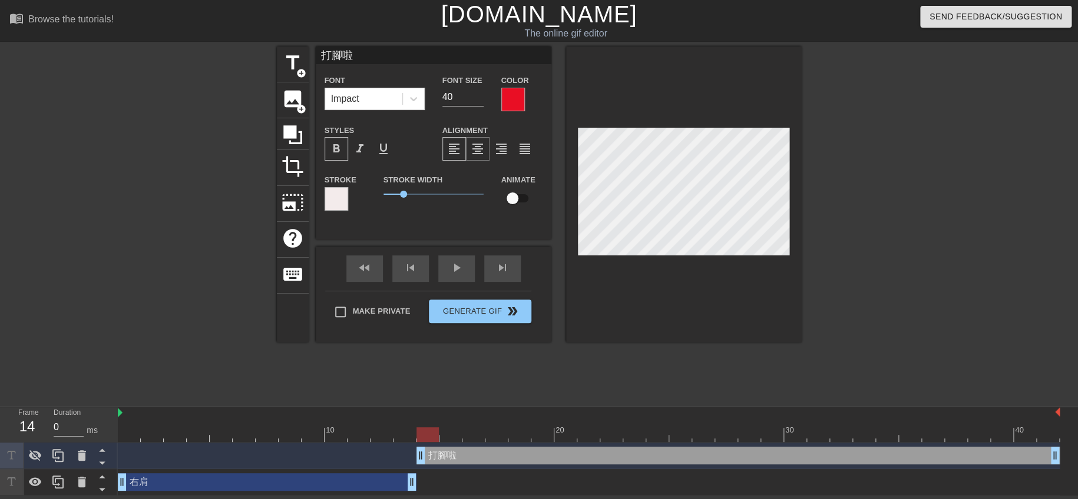
click at [478, 144] on span "format_align_center" at bounding box center [478, 149] width 14 height 14
click at [521, 194] on input "checkbox" at bounding box center [512, 198] width 67 height 22
checkbox input "true"
click at [511, 98] on div at bounding box center [513, 100] width 24 height 24
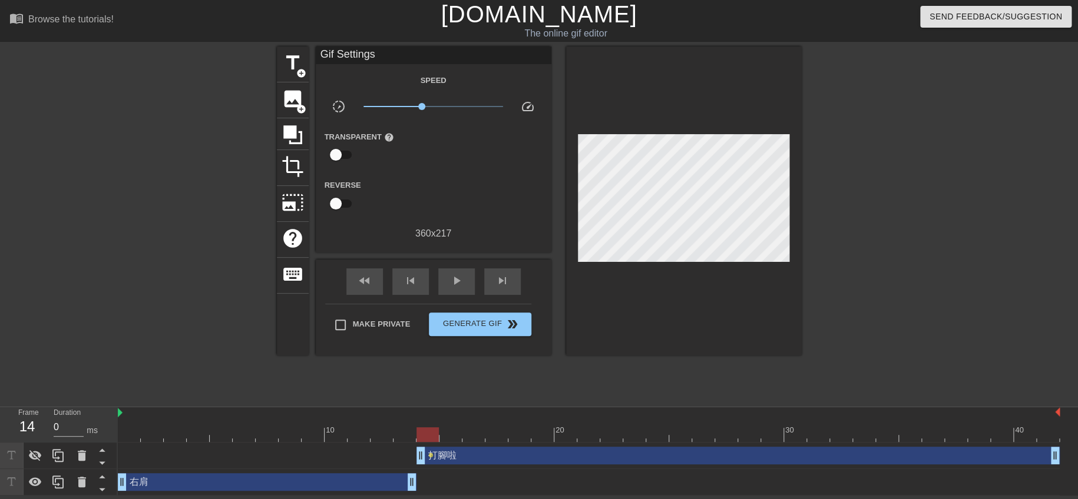
click at [436, 455] on div "打腳啦 drag_handle drag_handle" at bounding box center [737, 456] width 643 height 18
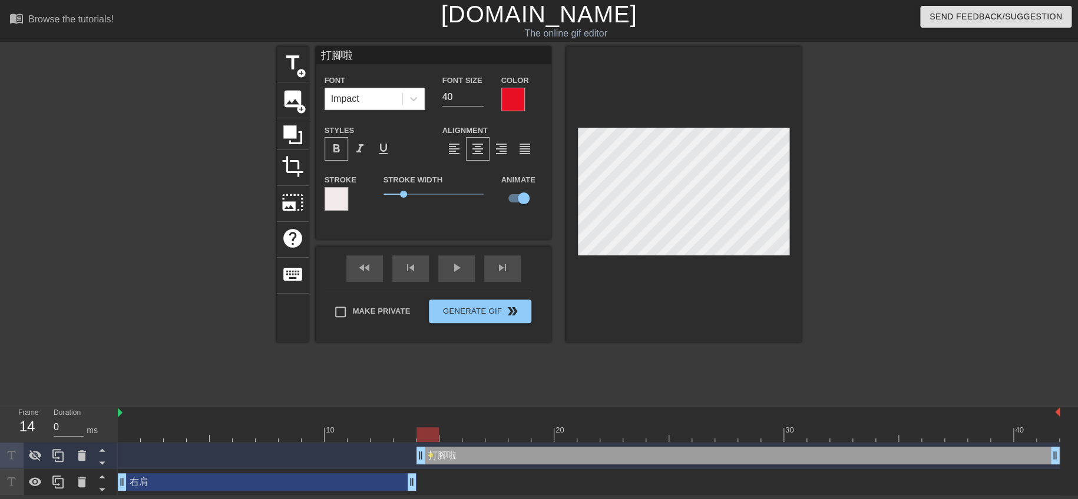
click at [512, 94] on div at bounding box center [513, 100] width 24 height 24
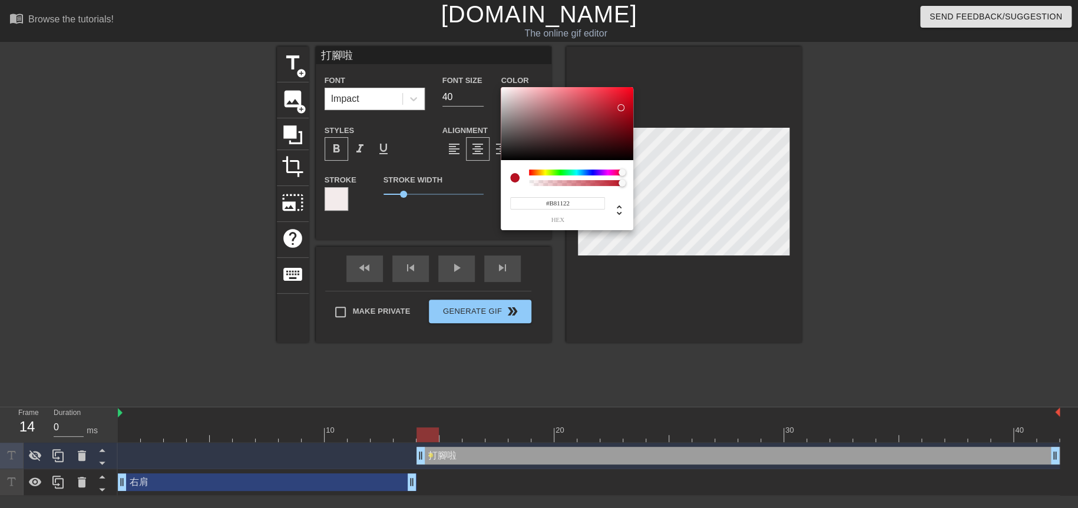
click at [621, 108] on div at bounding box center [567, 123] width 133 height 73
type input "#E91127"
click at [624, 94] on div at bounding box center [567, 123] width 133 height 73
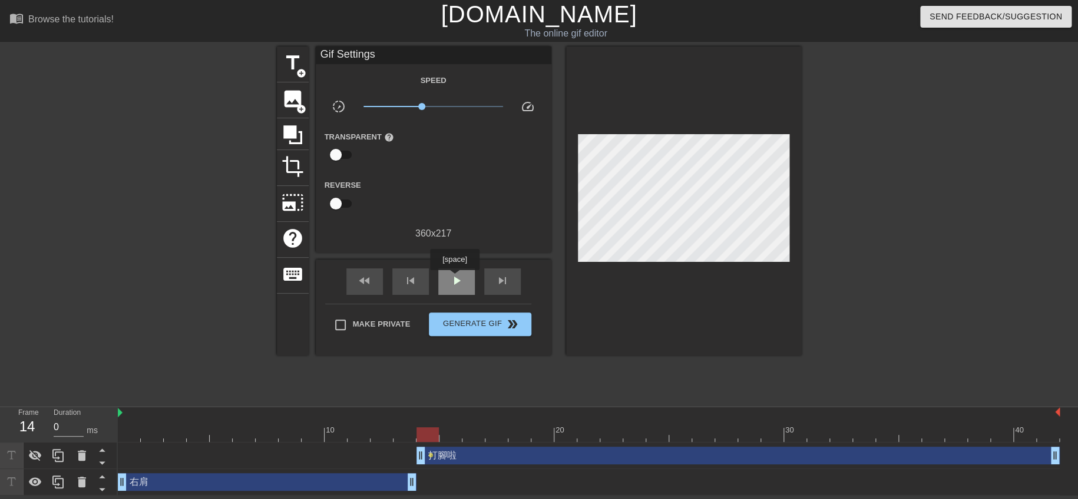
click at [454, 279] on span "play_arrow" at bounding box center [456, 281] width 14 height 14
click at [459, 274] on span "pause" at bounding box center [456, 281] width 14 height 14
click at [485, 455] on div "打腳啦 drag_handle drag_handle" at bounding box center [737, 456] width 643 height 18
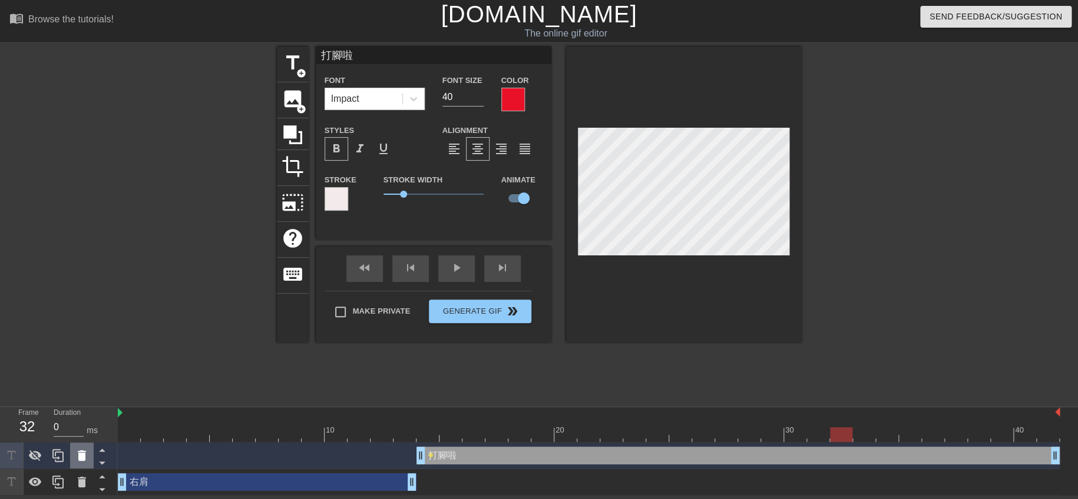
click at [85, 458] on icon at bounding box center [82, 456] width 14 height 14
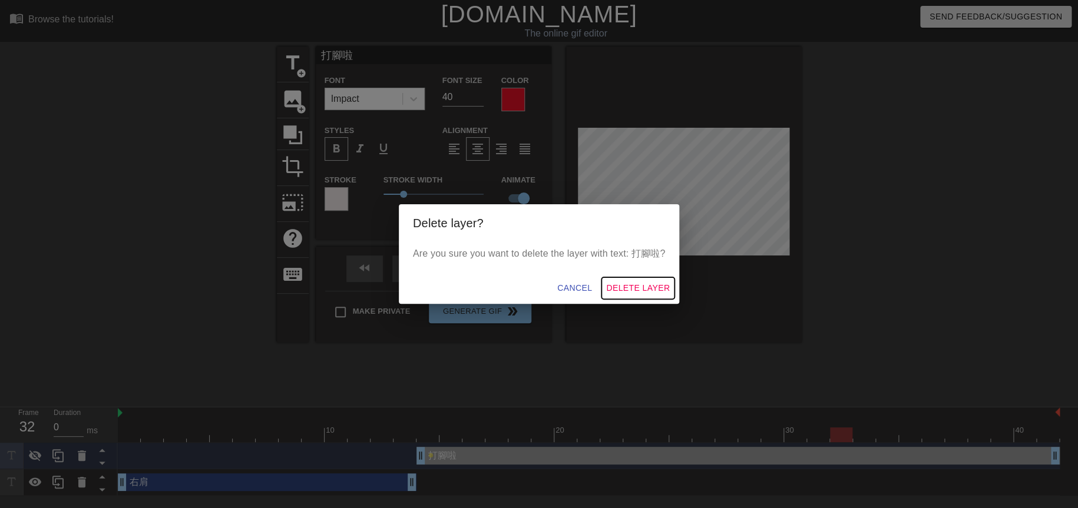
click at [651, 287] on span "Delete Layer" at bounding box center [638, 288] width 64 height 15
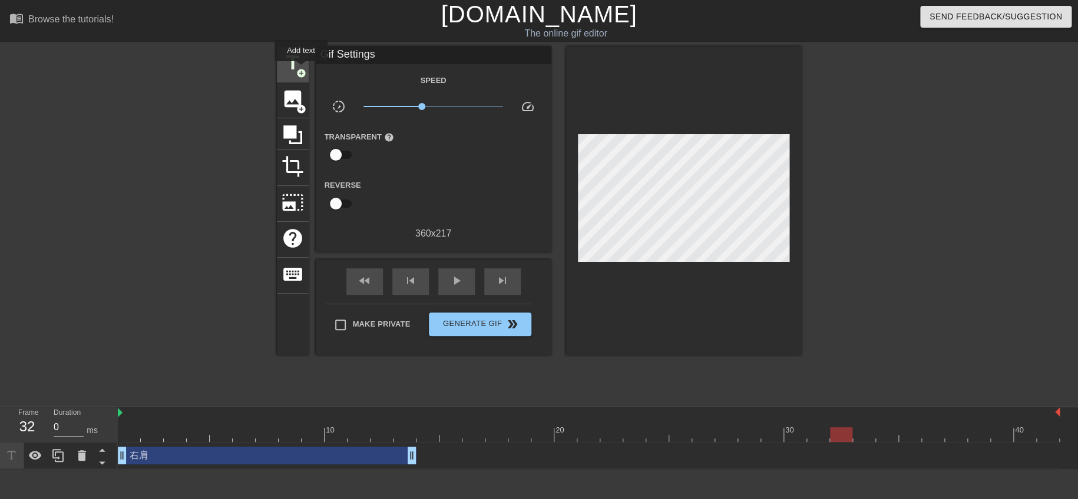
click at [301, 69] on span "add_circle" at bounding box center [301, 73] width 10 height 10
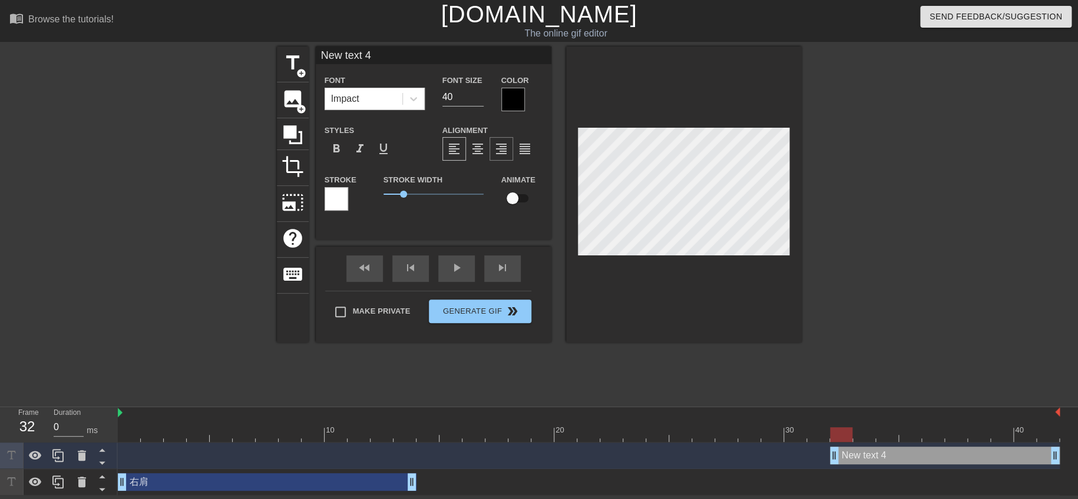
scroll to position [1, 2]
type input "Newtext 4"
type textarea "Newtext 4"
type input "Newext 4"
type textarea "Newext 4"
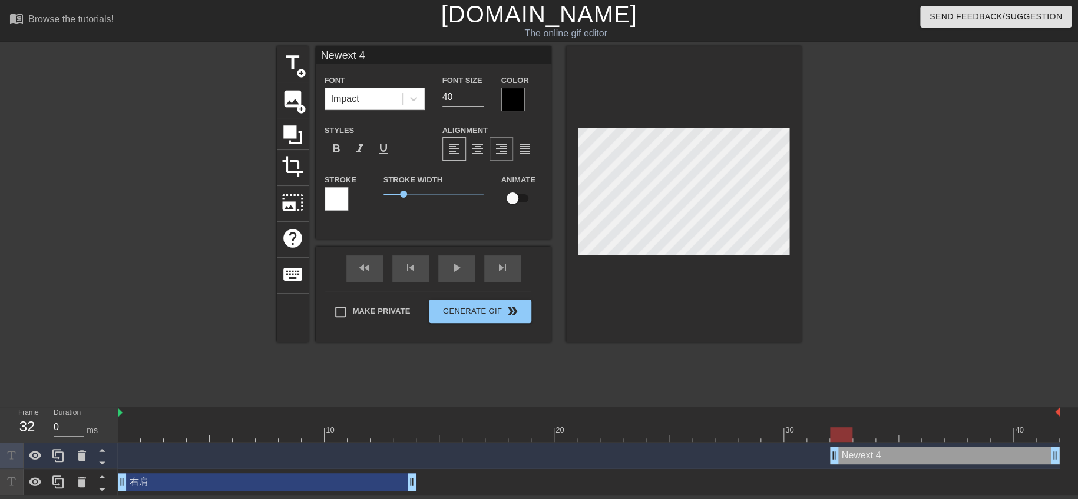
type input "Newxt 4"
type textarea "Newxt 4"
type input "Newt 4"
type textarea "Newt 4"
type input "New 4"
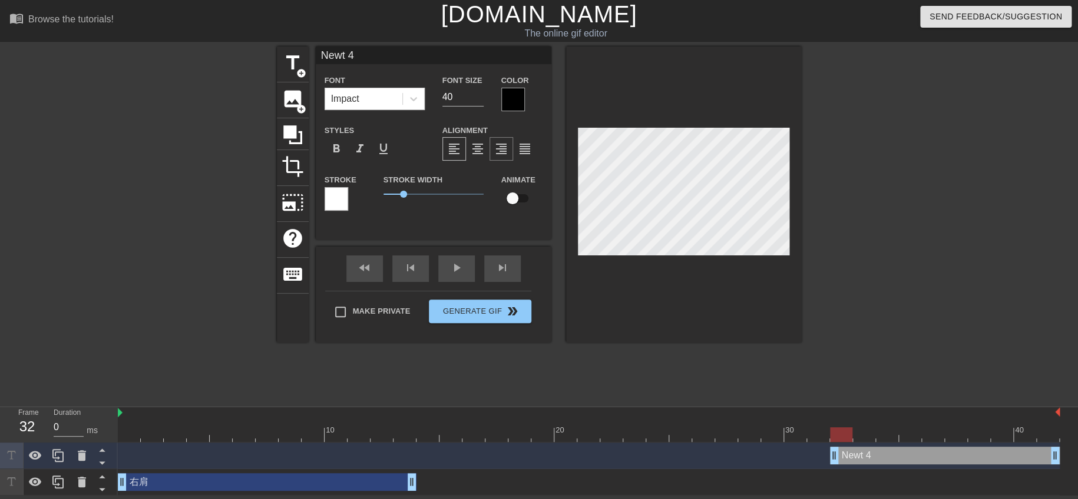
type textarea "New 4"
type input "New4"
type textarea "New4"
type input "New"
type textarea "New"
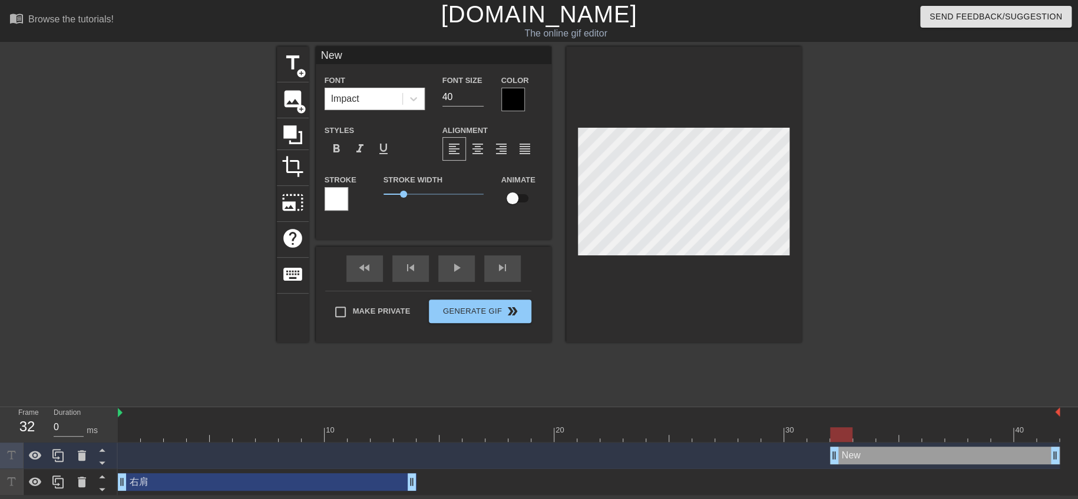
scroll to position [1, 1]
type input "ew"
type textarea "ew"
type input "w"
type textarea "w"
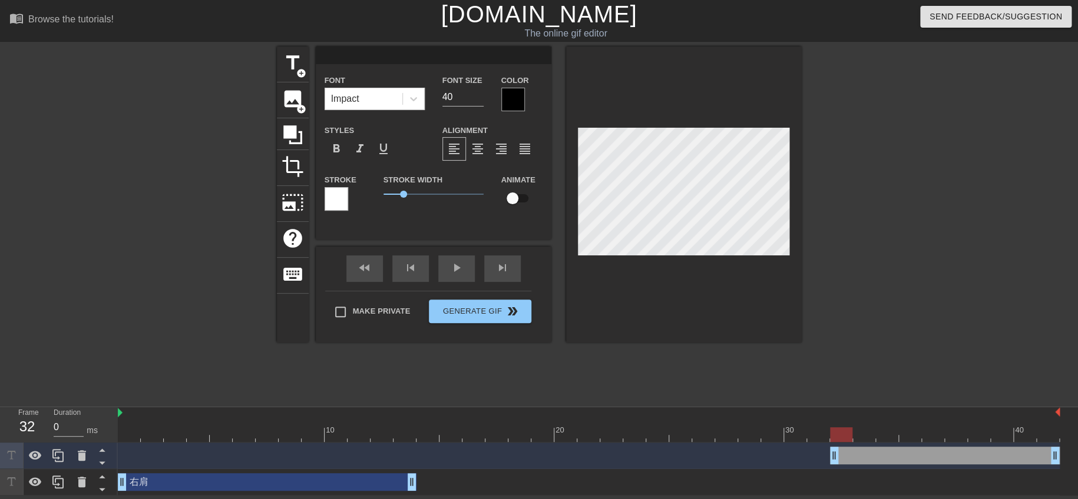
paste textarea "打腳啦"
type input "打腳啦"
type textarea "打腳啦"
click at [512, 97] on div at bounding box center [513, 100] width 24 height 24
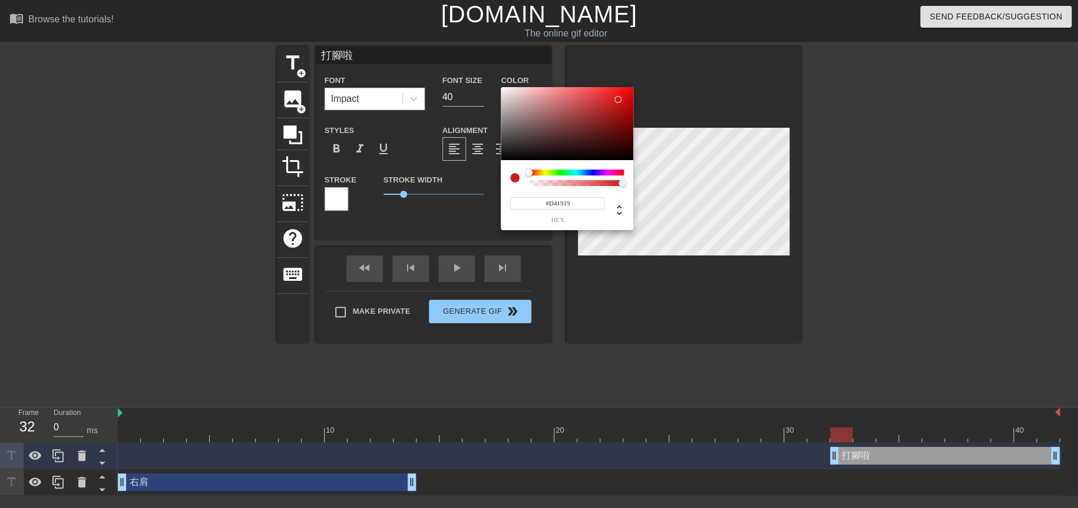
click at [618, 100] on div at bounding box center [567, 123] width 133 height 73
type input "#F11111"
click at [624, 91] on div at bounding box center [567, 123] width 133 height 73
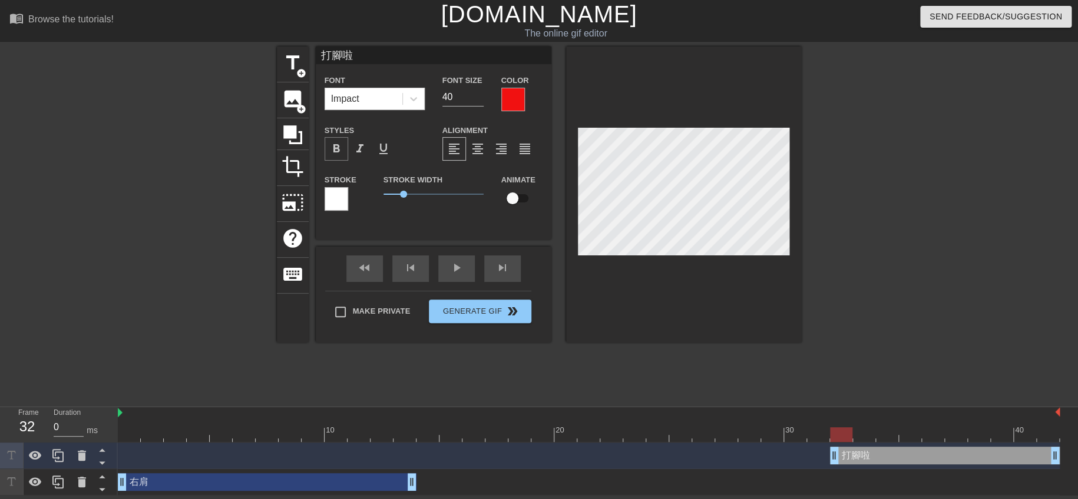
click at [338, 144] on span "format_bold" at bounding box center [336, 149] width 14 height 14
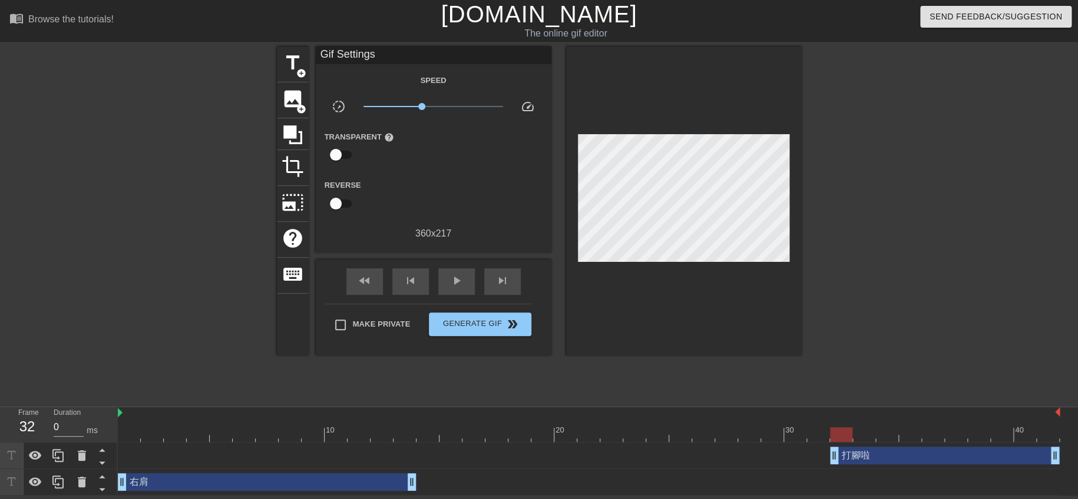
click at [912, 299] on div at bounding box center [904, 223] width 177 height 353
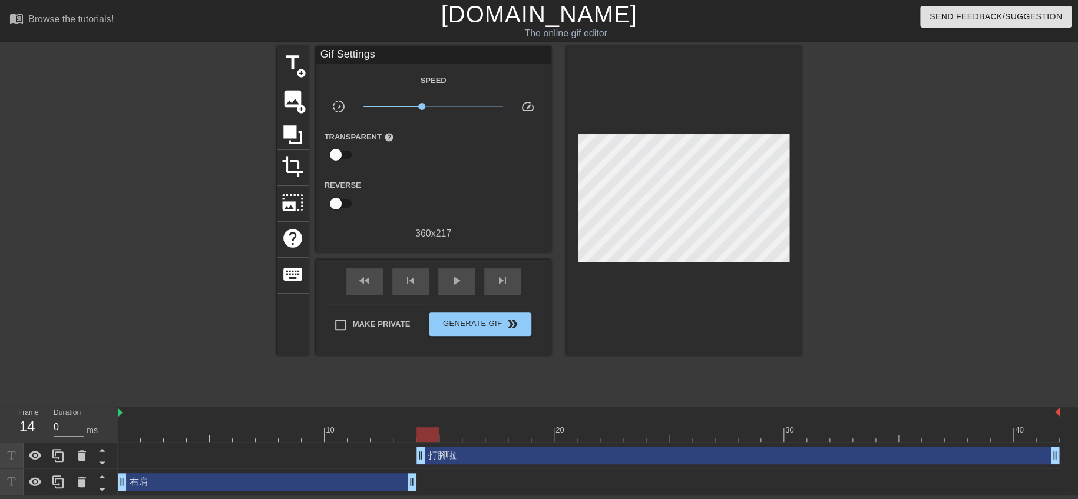
drag, startPoint x: 835, startPoint y: 459, endPoint x: 424, endPoint y: 471, distance: 411.3
click at [424, 471] on div "打腳啦 drag_handle drag_handle 右肩 drag_handle drag_handle" at bounding box center [598, 469] width 960 height 53
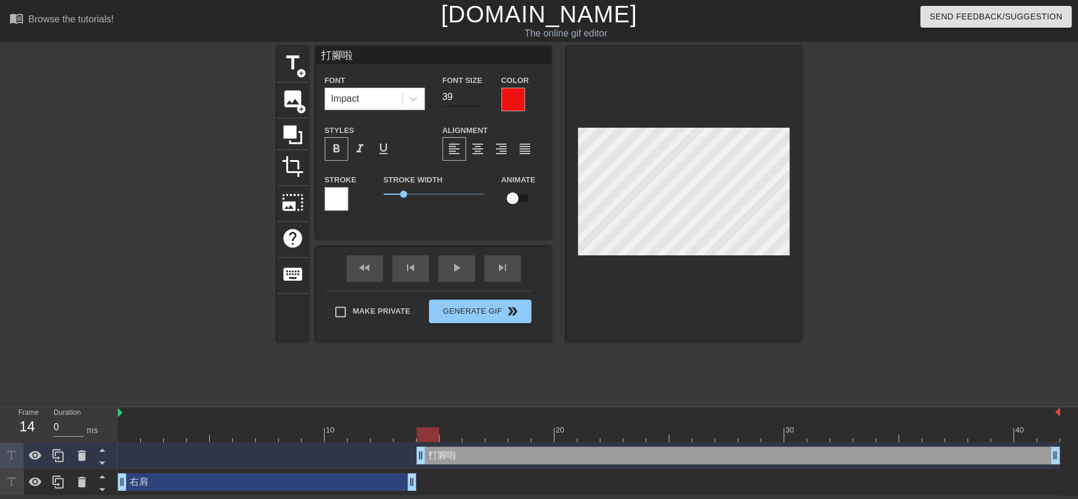
click at [479, 95] on input "39" at bounding box center [462, 97] width 41 height 19
click at [479, 95] on input "40" at bounding box center [462, 97] width 41 height 19
click at [479, 95] on input "41" at bounding box center [462, 97] width 41 height 19
click at [479, 95] on input "42" at bounding box center [462, 97] width 41 height 19
click at [478, 97] on input "41" at bounding box center [462, 97] width 41 height 19
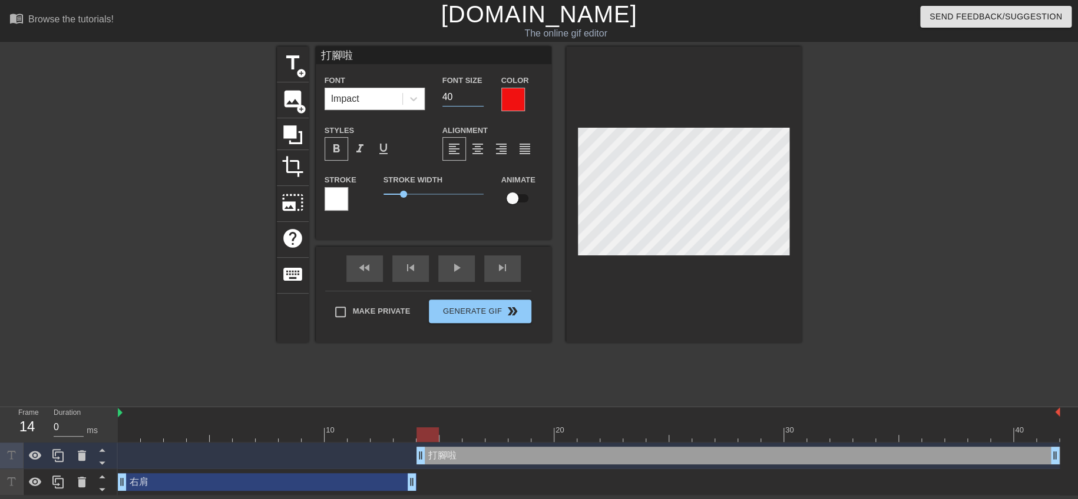
click at [478, 97] on input "40" at bounding box center [462, 97] width 41 height 19
click at [479, 106] on div "Font Size 40" at bounding box center [462, 92] width 59 height 38
click at [479, 105] on input "40" at bounding box center [462, 97] width 41 height 19
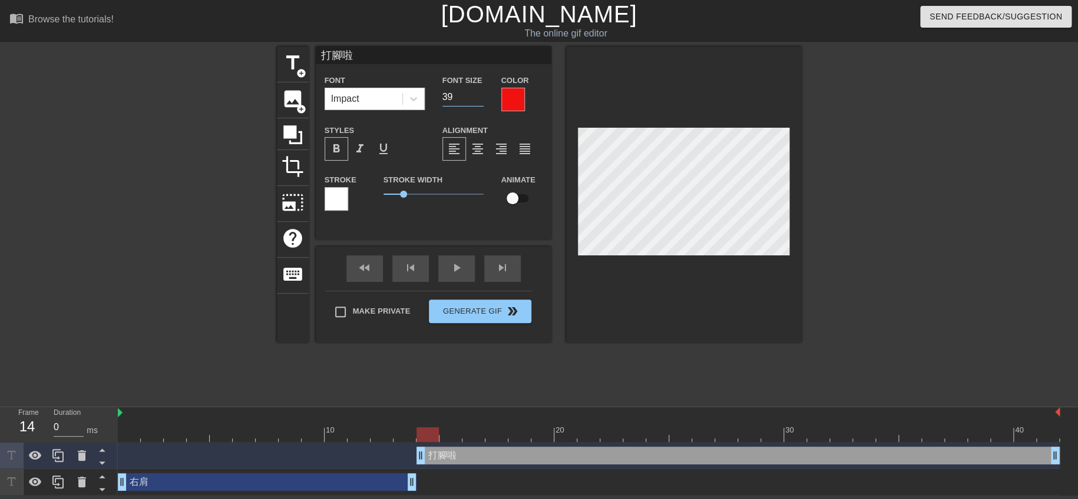
click at [479, 101] on input "39" at bounding box center [462, 97] width 41 height 19
click at [479, 101] on input "38" at bounding box center [462, 97] width 41 height 19
click at [479, 101] on input "37" at bounding box center [462, 97] width 41 height 19
click at [479, 101] on input "36" at bounding box center [462, 97] width 41 height 19
type input "35"
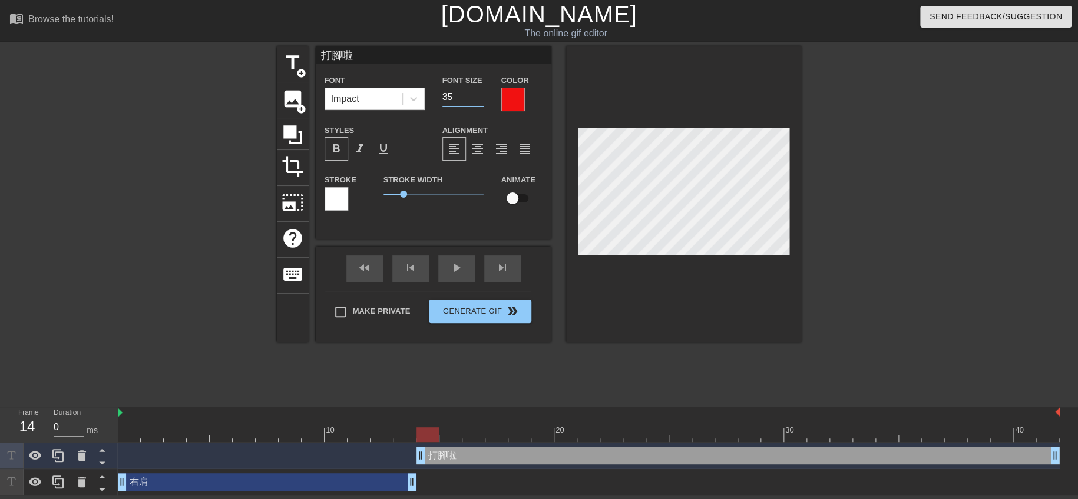
click at [479, 101] on input "35" at bounding box center [462, 97] width 41 height 19
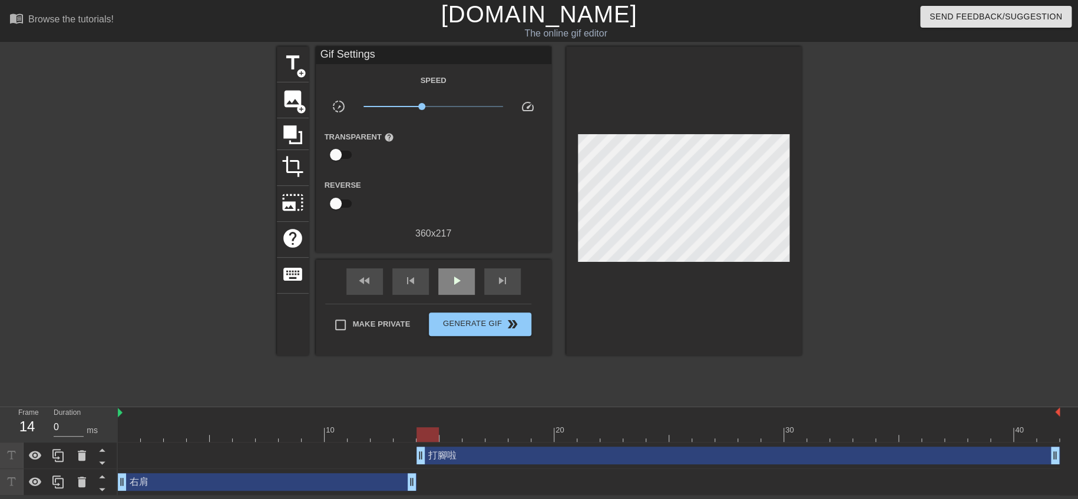
click at [454, 262] on div "fast_rewind skip_previous play_arrow skip_next" at bounding box center [433, 282] width 192 height 44
click at [449, 280] on span "play_arrow" at bounding box center [456, 281] width 14 height 14
click at [235, 486] on div "右肩 drag_handle drag_handle" at bounding box center [267, 483] width 299 height 18
click at [447, 264] on div "fast_rewind skip_previous pause skip_next" at bounding box center [433, 282] width 192 height 44
click at [458, 283] on span "pause" at bounding box center [456, 281] width 14 height 14
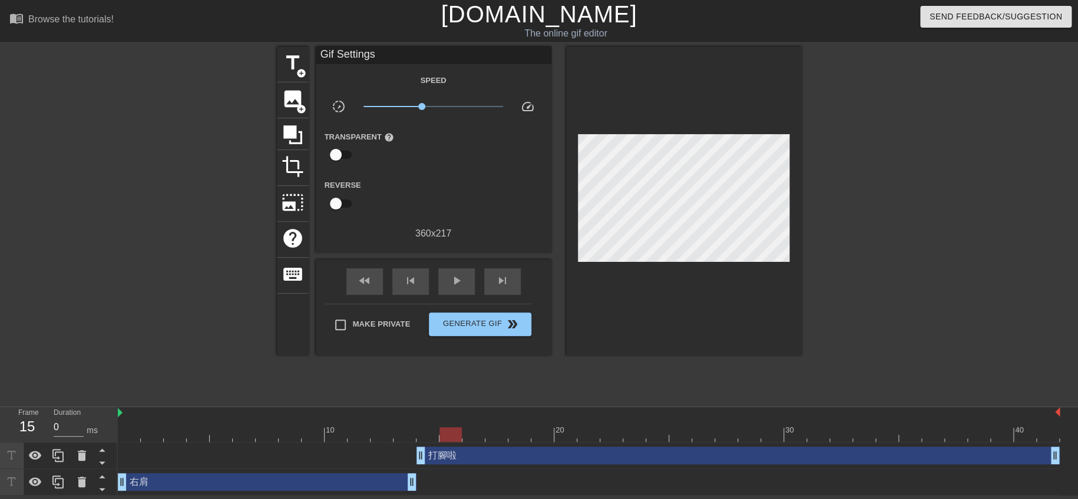
click at [441, 457] on div "打腳啦 drag_handle drag_handle" at bounding box center [737, 456] width 643 height 18
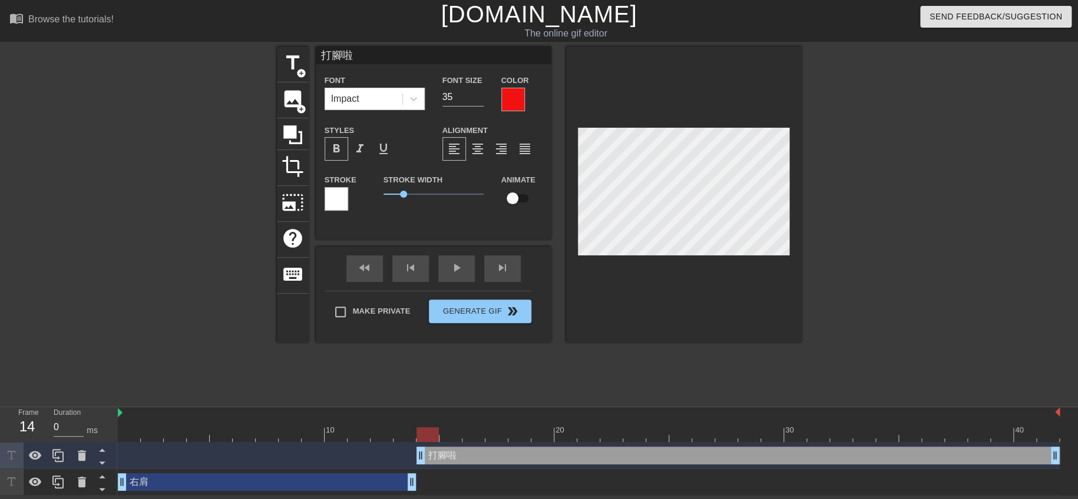
click at [509, 99] on div at bounding box center [513, 100] width 24 height 24
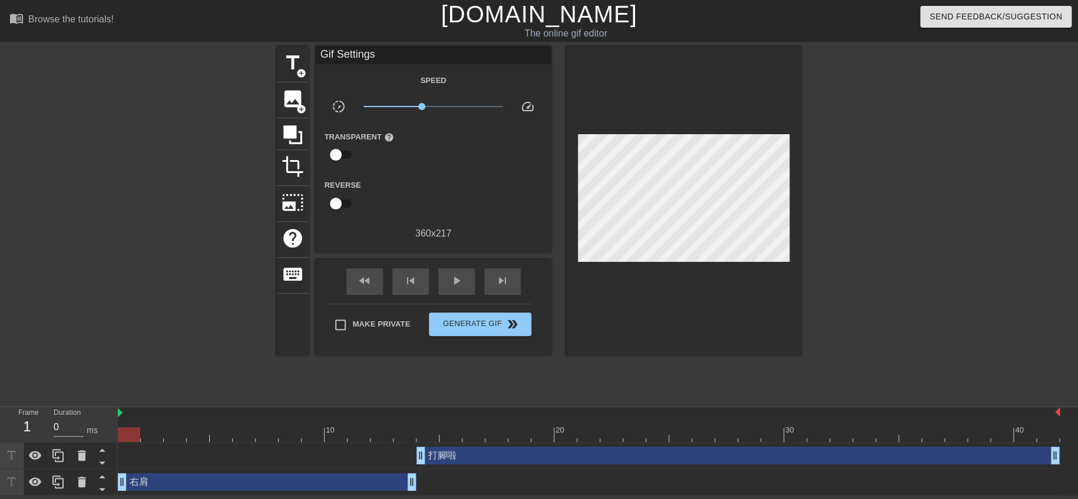
click at [222, 475] on div "右肩 drag_handle drag_handle" at bounding box center [267, 483] width 299 height 18
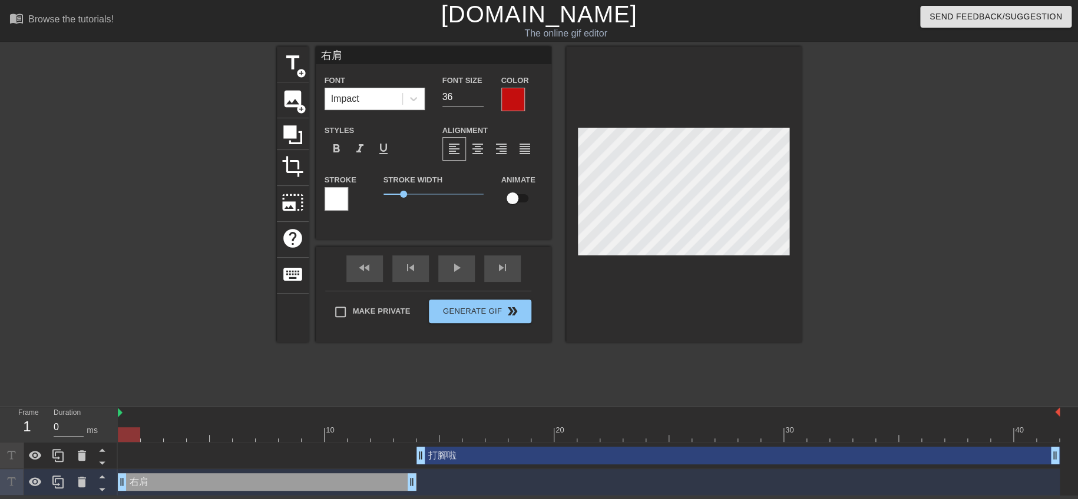
click at [513, 103] on div at bounding box center [513, 100] width 24 height 24
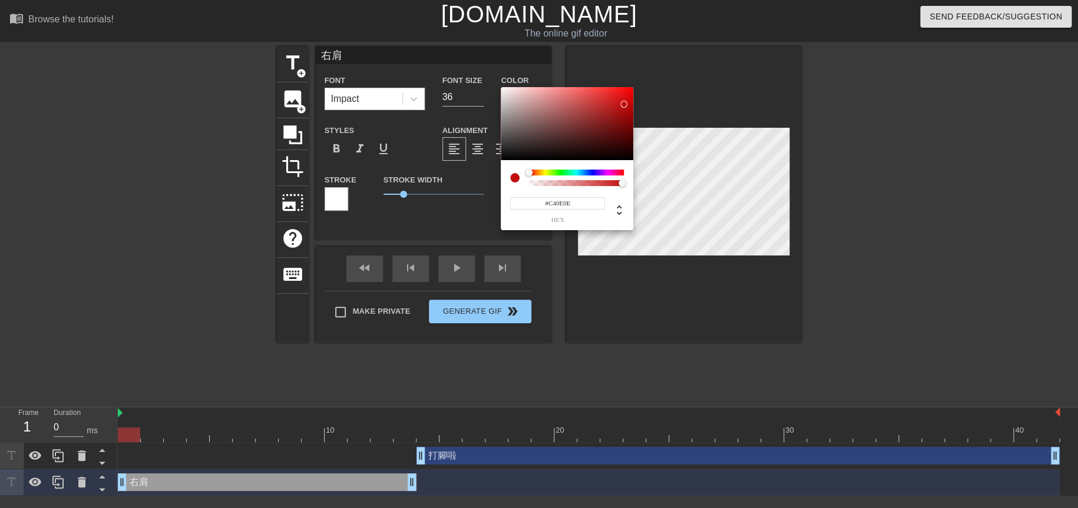
type input "#C8B5B5"
click at [513, 103] on div at bounding box center [567, 123] width 133 height 73
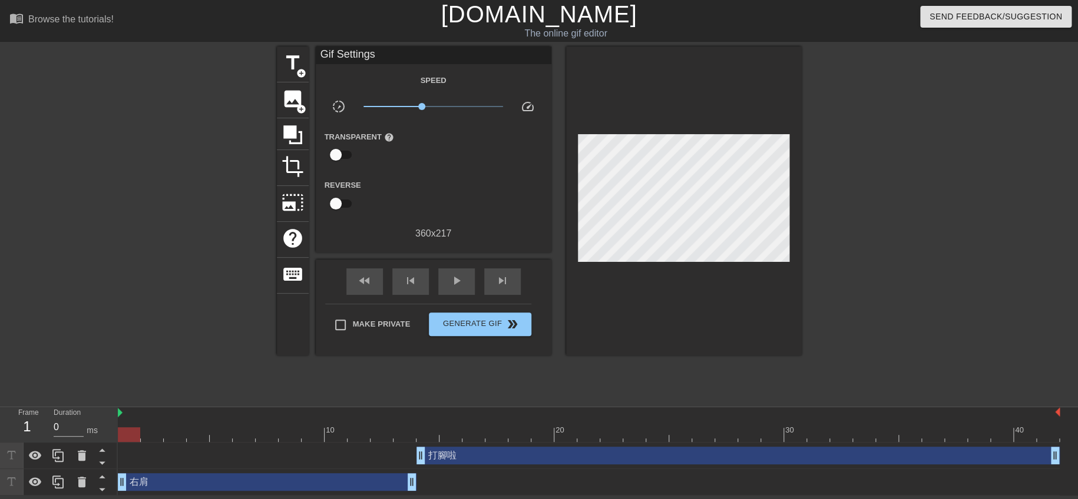
click at [235, 479] on div "右肩 drag_handle drag_handle" at bounding box center [267, 483] width 299 height 18
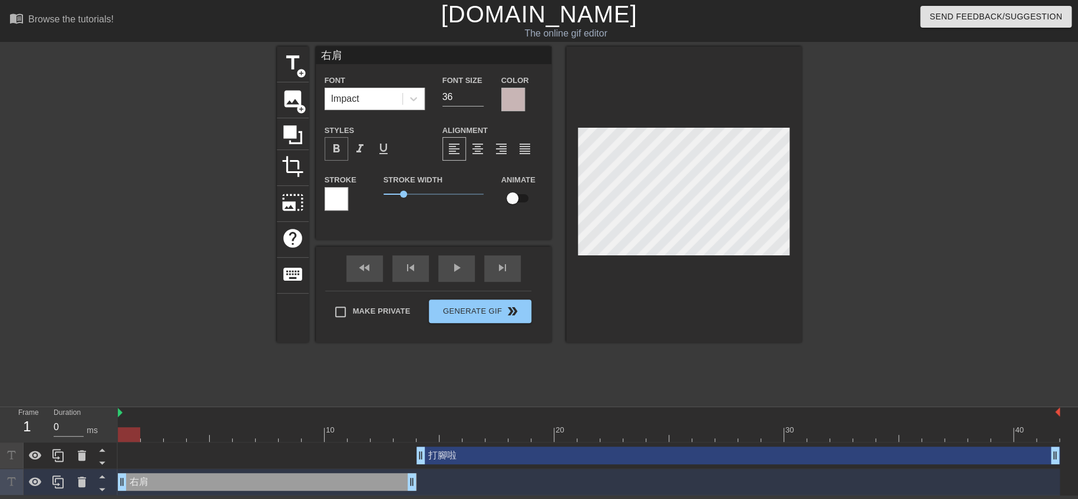
click at [336, 152] on span "format_bold" at bounding box center [336, 149] width 14 height 14
click at [518, 101] on div at bounding box center [513, 100] width 24 height 24
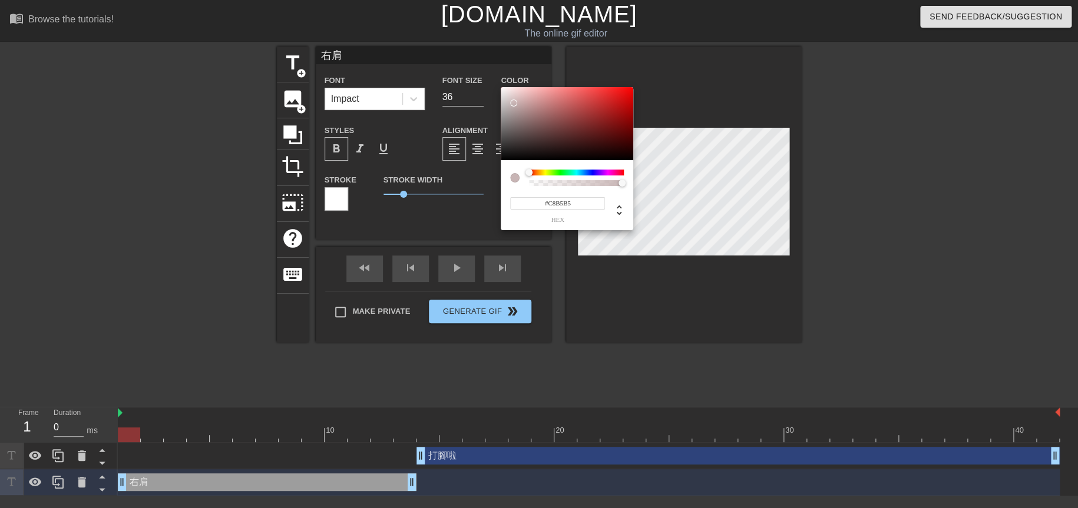
type input "#E90C0C"
click at [627, 94] on div at bounding box center [567, 123] width 133 height 73
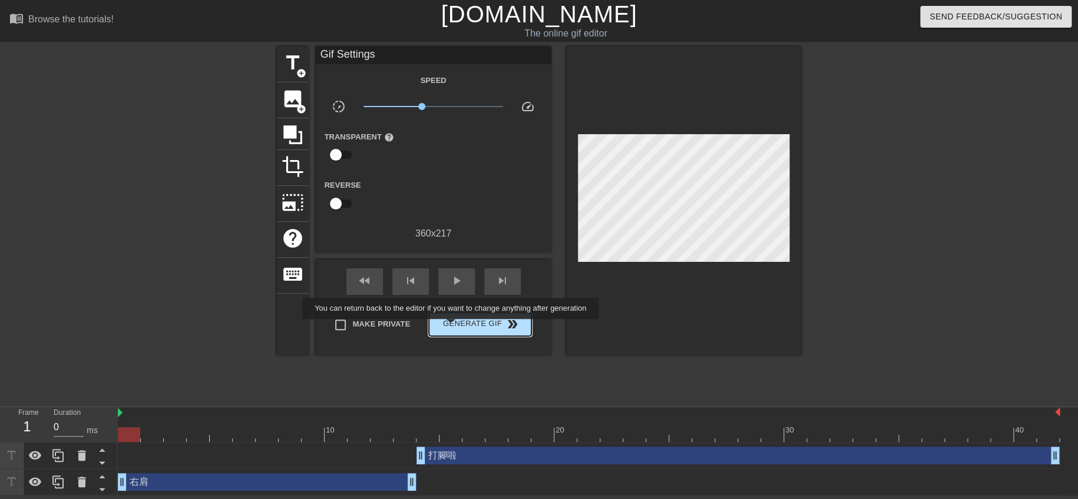
click at [453, 327] on span "Generate Gif double_arrow" at bounding box center [479, 324] width 92 height 14
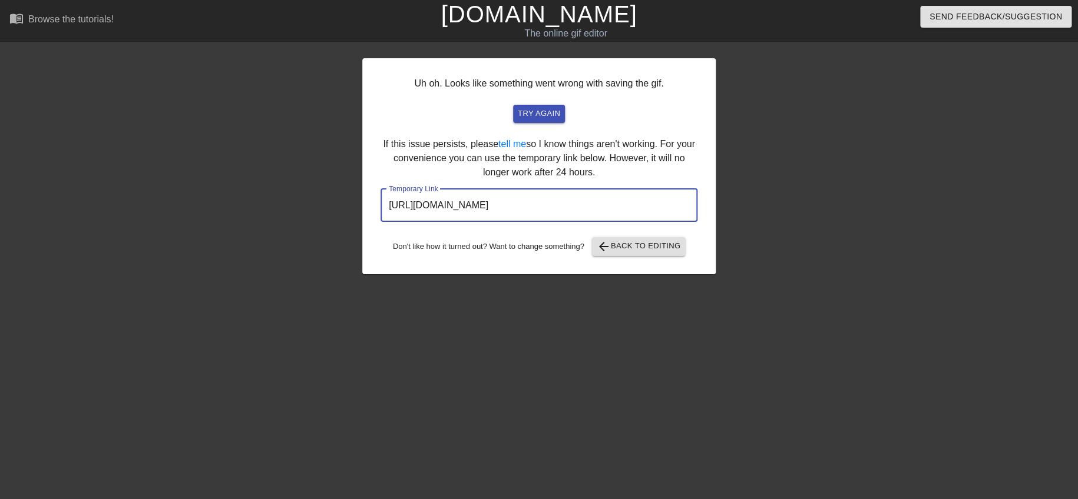
drag, startPoint x: 648, startPoint y: 208, endPoint x: 133, endPoint y: 203, distance: 515.4
click at [140, 191] on div "Uh oh. Looks like something went wrong with saving the gif. try again If this i…" at bounding box center [539, 223] width 1078 height 353
click at [624, 242] on span "arrow_back Back to Editing" at bounding box center [639, 247] width 84 height 14
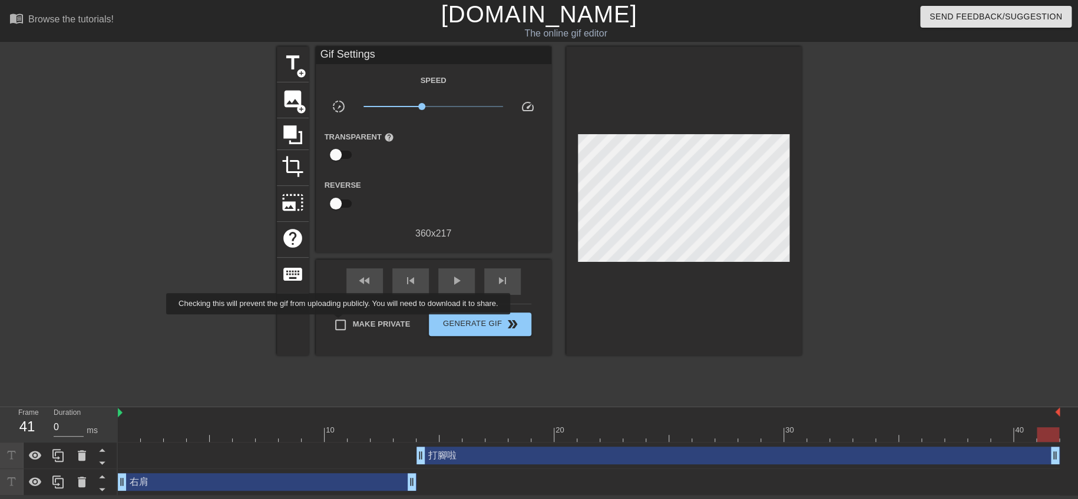
click at [340, 320] on input "Make Private" at bounding box center [340, 325] width 25 height 25
checkbox input "true"
click at [471, 319] on span "Generate Gif double_arrow" at bounding box center [479, 324] width 92 height 14
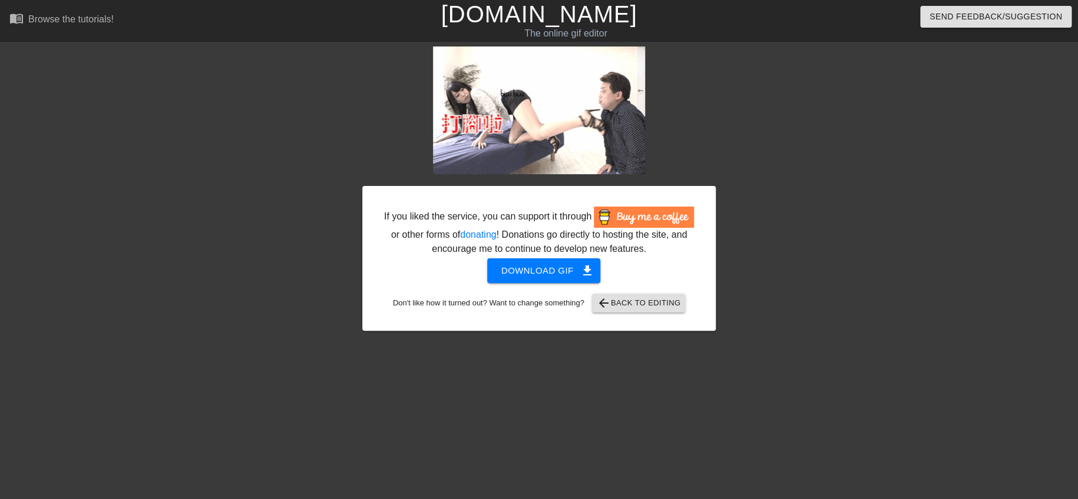
drag, startPoint x: 2, startPoint y: 459, endPoint x: 519, endPoint y: 101, distance: 629.2
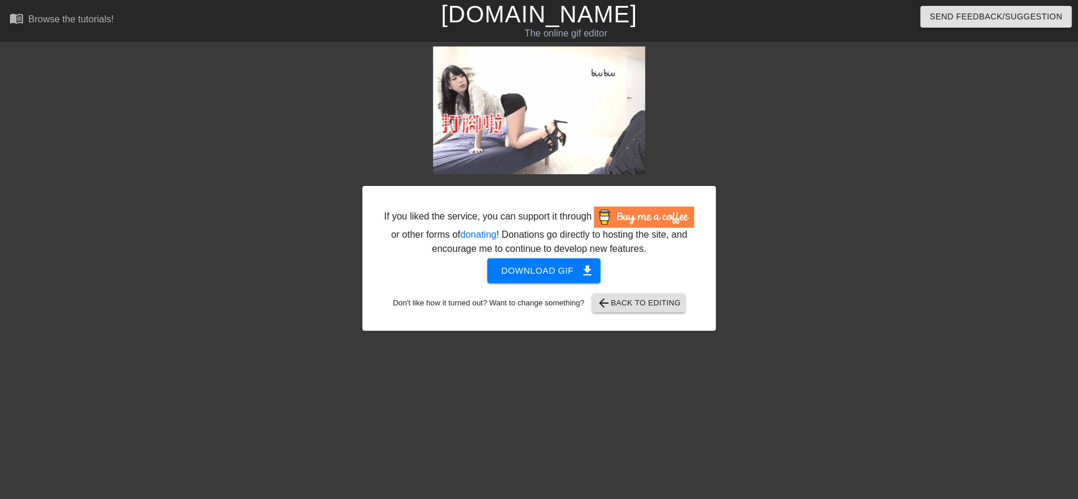
click at [806, 178] on div at bounding box center [818, 223] width 177 height 353
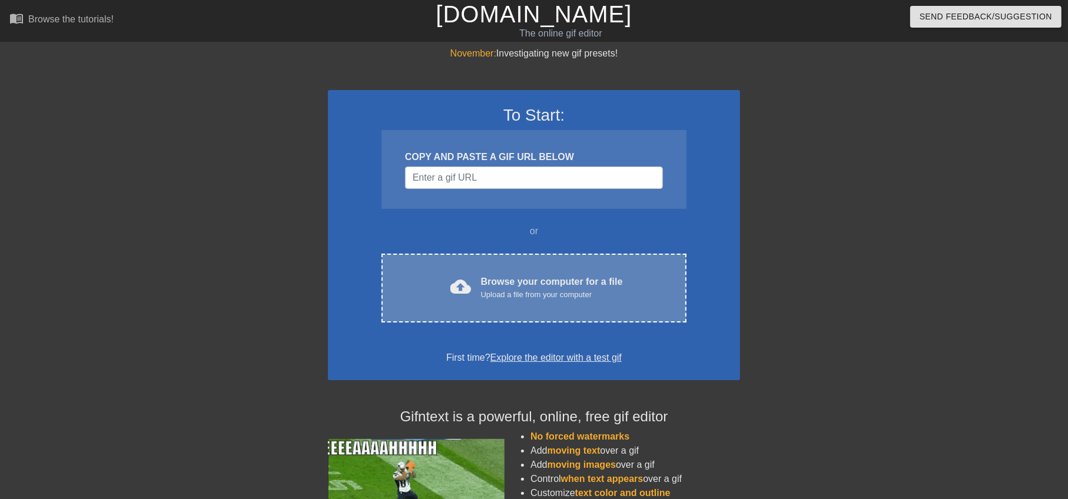
click at [483, 297] on div "Upload a file from your computer" at bounding box center [552, 295] width 142 height 12
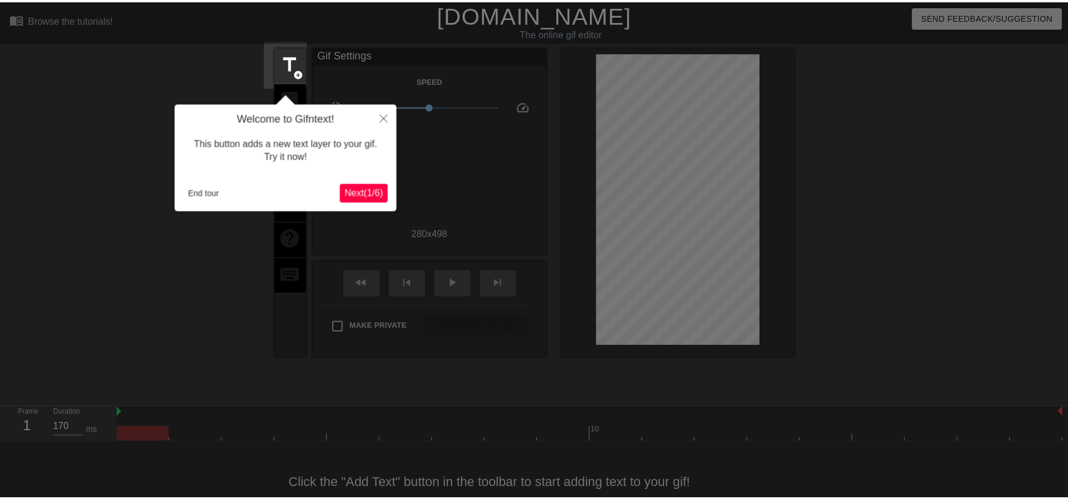
scroll to position [28, 0]
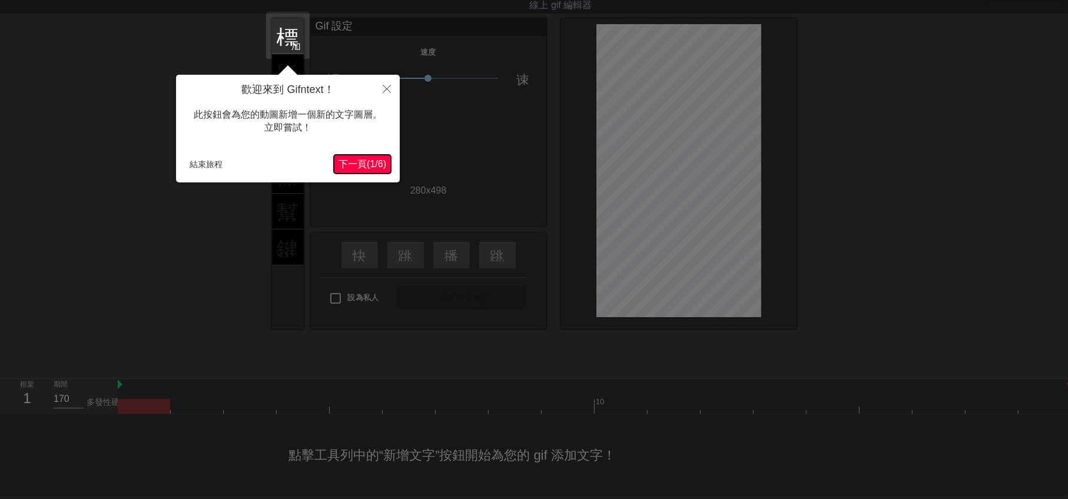
click at [347, 165] on font "下一頁" at bounding box center [353, 164] width 28 height 10
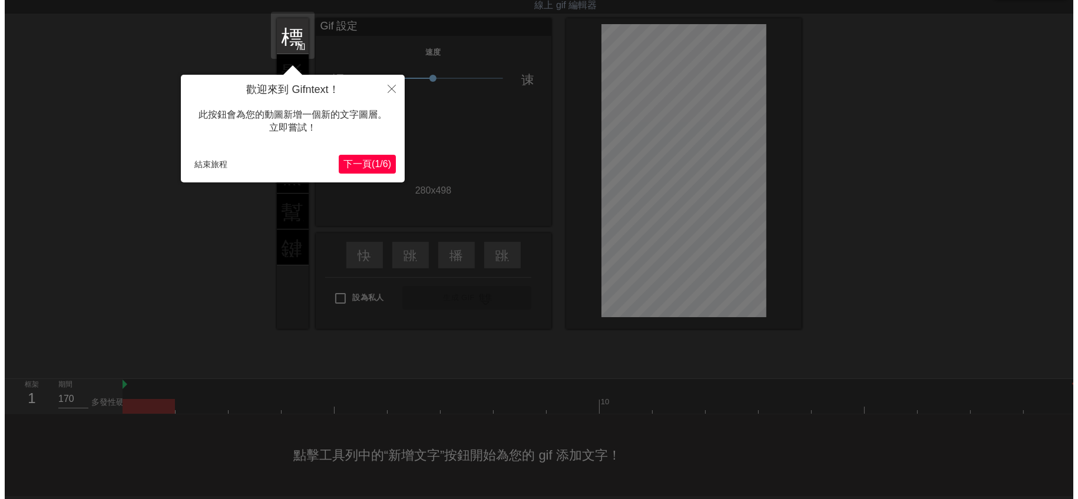
scroll to position [0, 0]
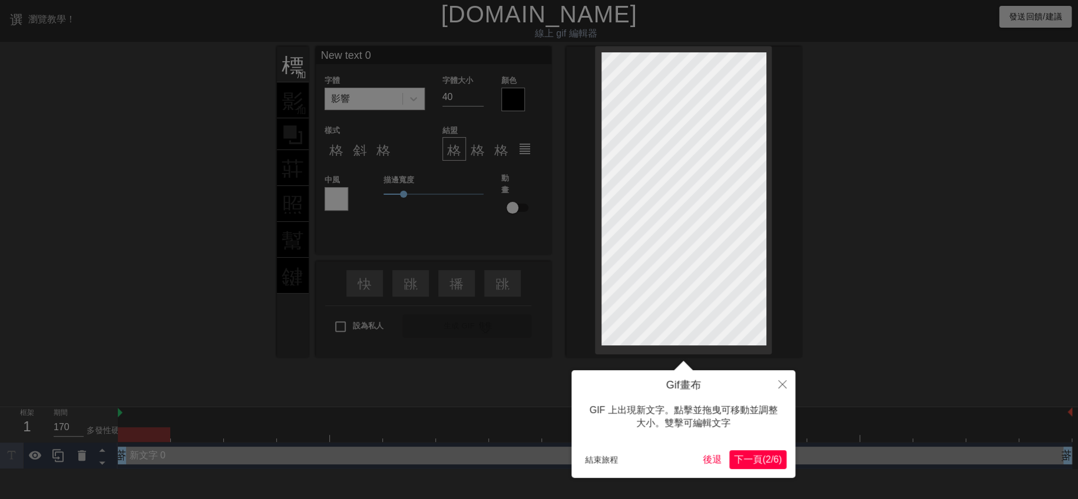
click at [765, 459] on font "2" at bounding box center [767, 460] width 5 height 10
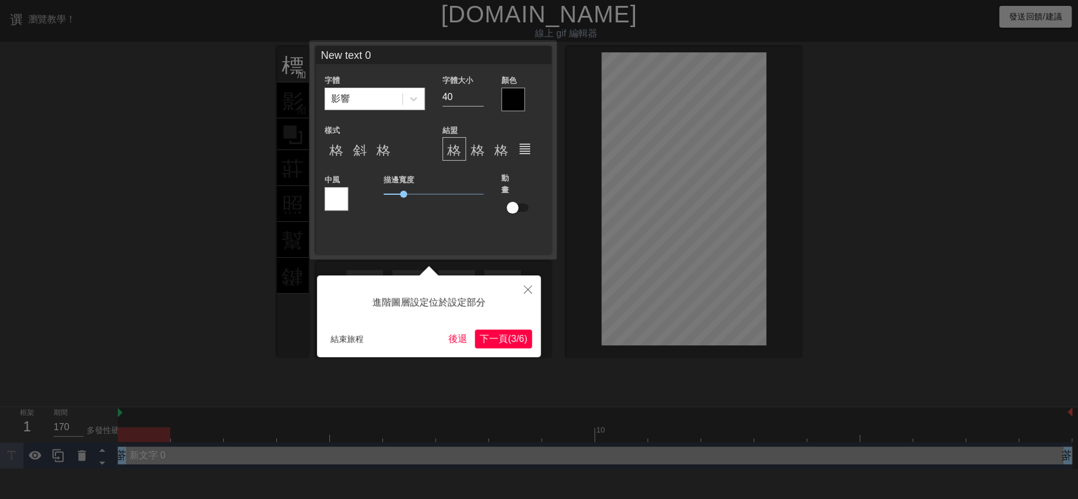
click at [508, 340] on font "(" at bounding box center [509, 339] width 3 height 10
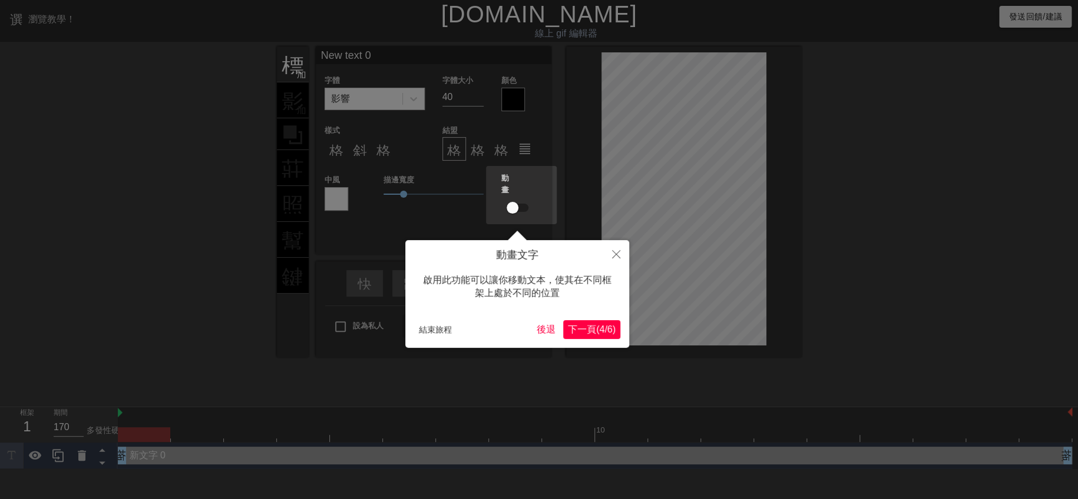
click at [596, 329] on font "(" at bounding box center [597, 330] width 3 height 10
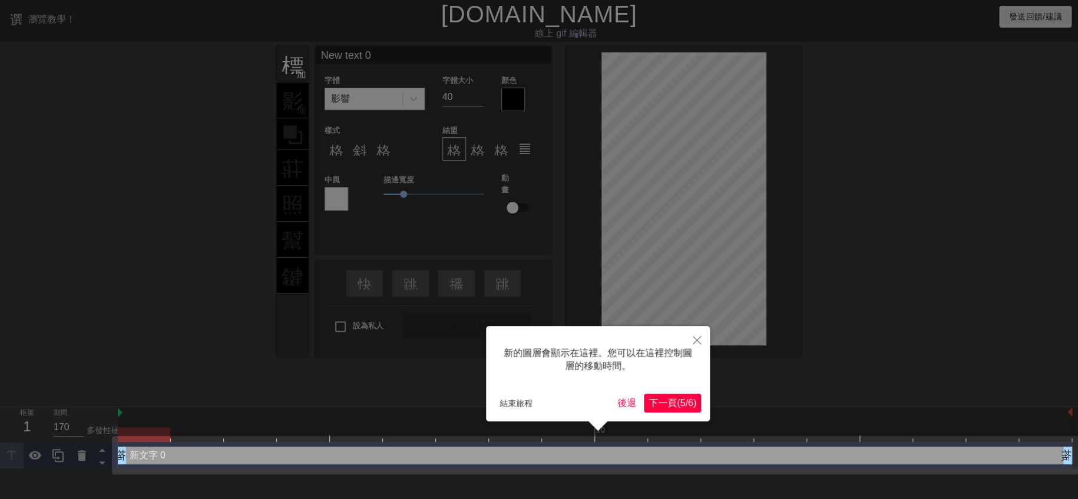
click at [661, 402] on font "下一頁" at bounding box center [662, 403] width 28 height 10
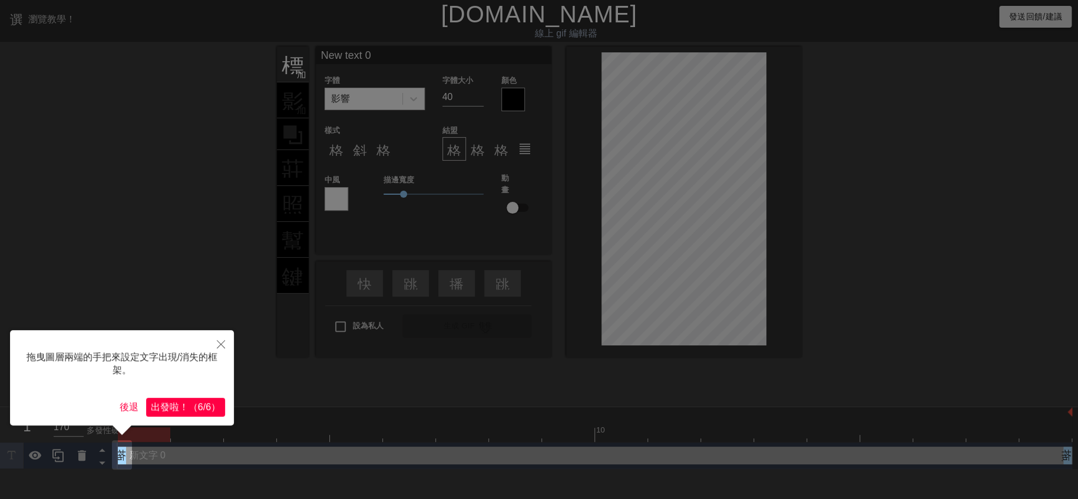
click at [188, 405] on font "（" at bounding box center [192, 407] width 9 height 10
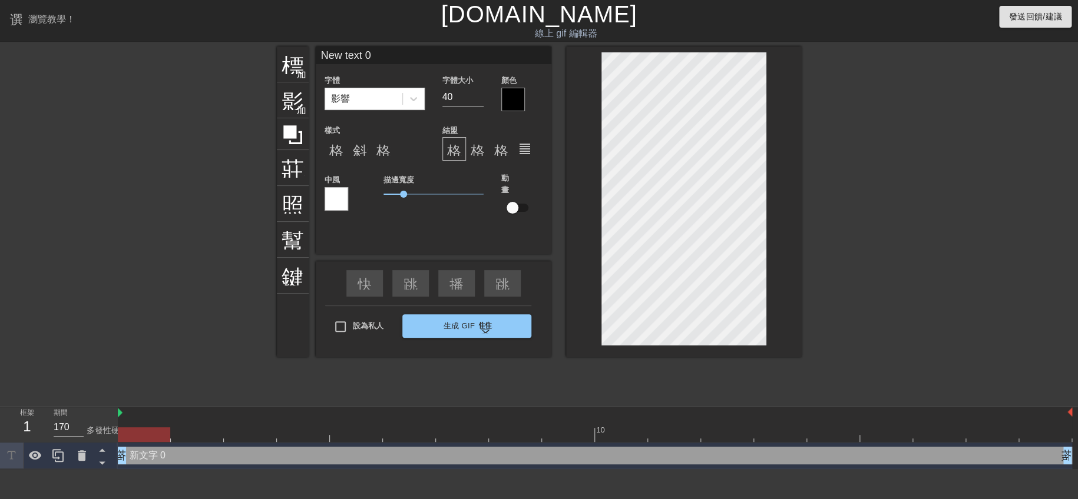
scroll to position [1, 1]
type input "New 0"
type textarea "New 0"
type input "New 0"
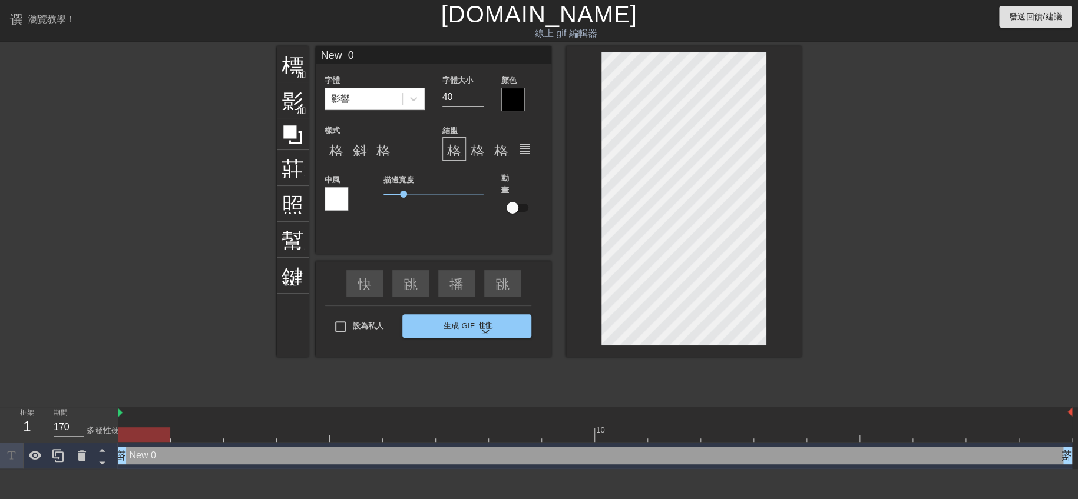
type textarea "New 0"
type input "New"
type textarea "New"
type input "New"
type textarea "New"
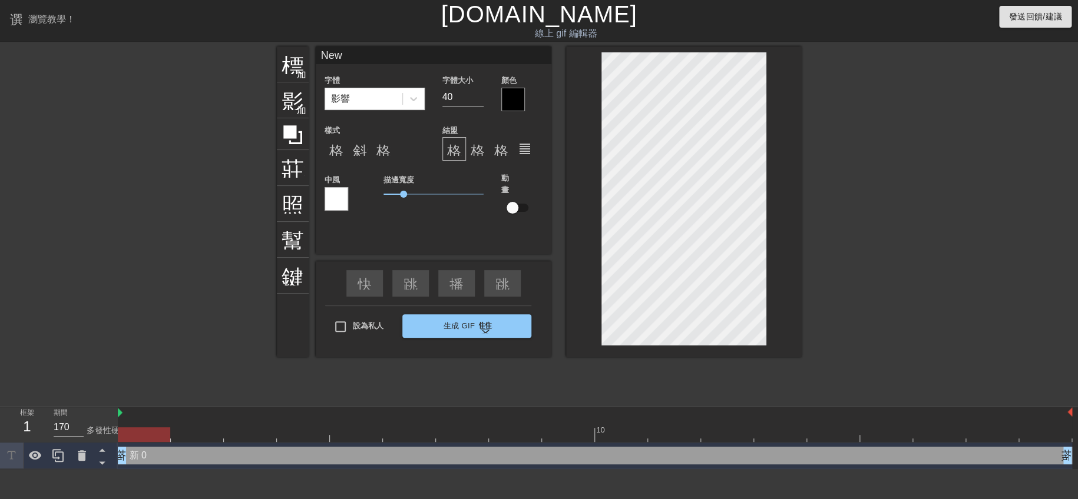
type input "Ne"
type textarea "Ne"
type input "N"
type textarea "N"
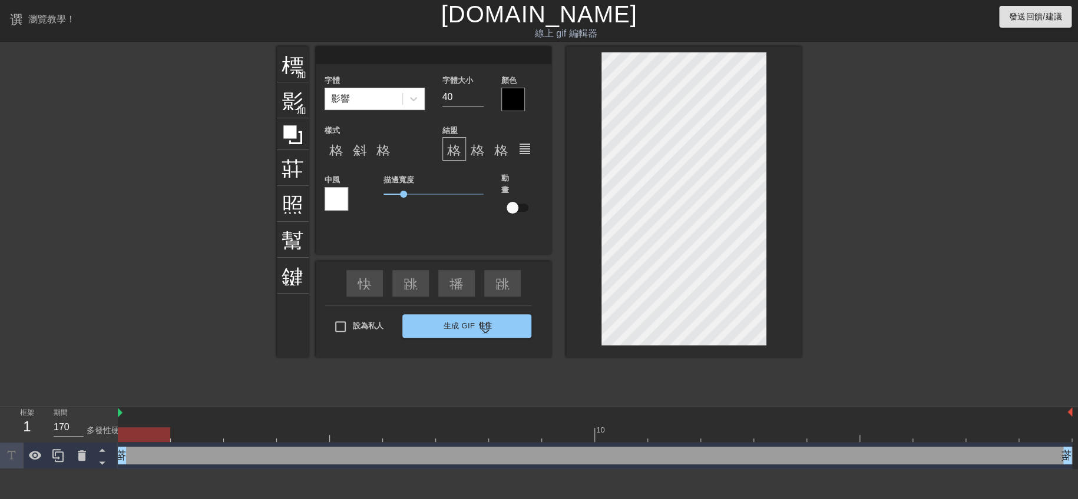
type input "g"
type textarea "g"
type input "gj"
type textarea "gj"
type input "g"
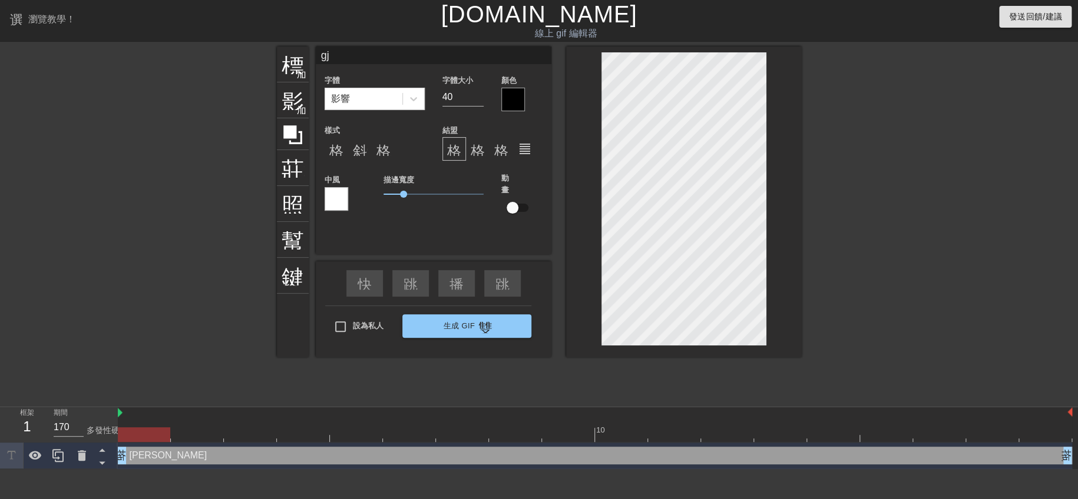
type textarea "g"
type input "g"
type textarea "g"
type input "gj"
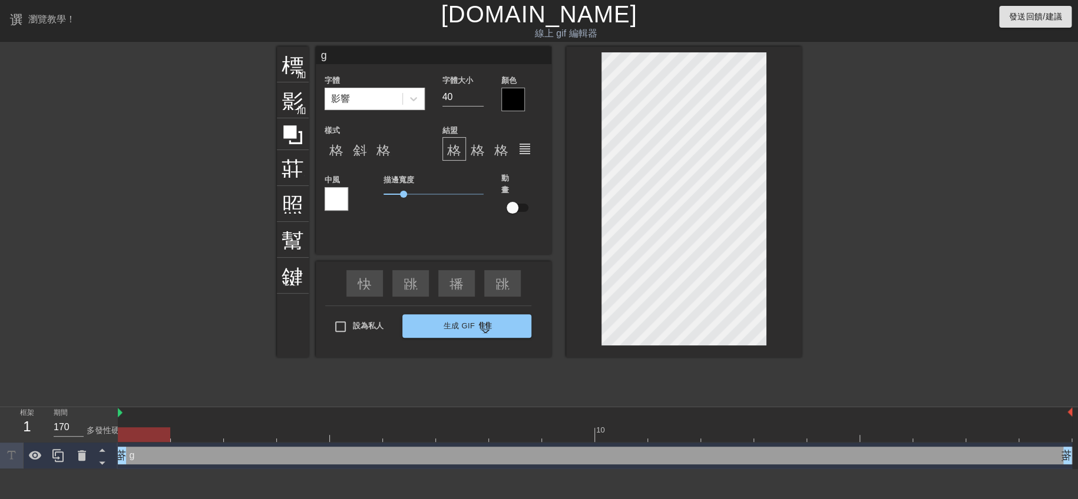
type textarea "gj"
type input "g"
type textarea "g"
type input "ㄕ"
type textarea "ㄕ"
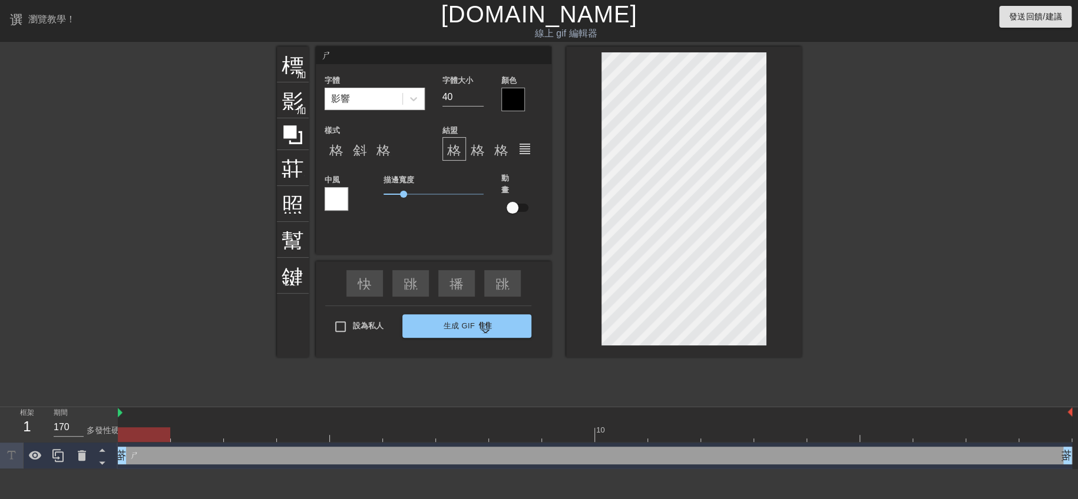
type input "ㄕㄨ"
type textarea "ㄕㄨ"
type input "ㄕㄨㄤ"
type textarea "ㄕㄨㄤ"
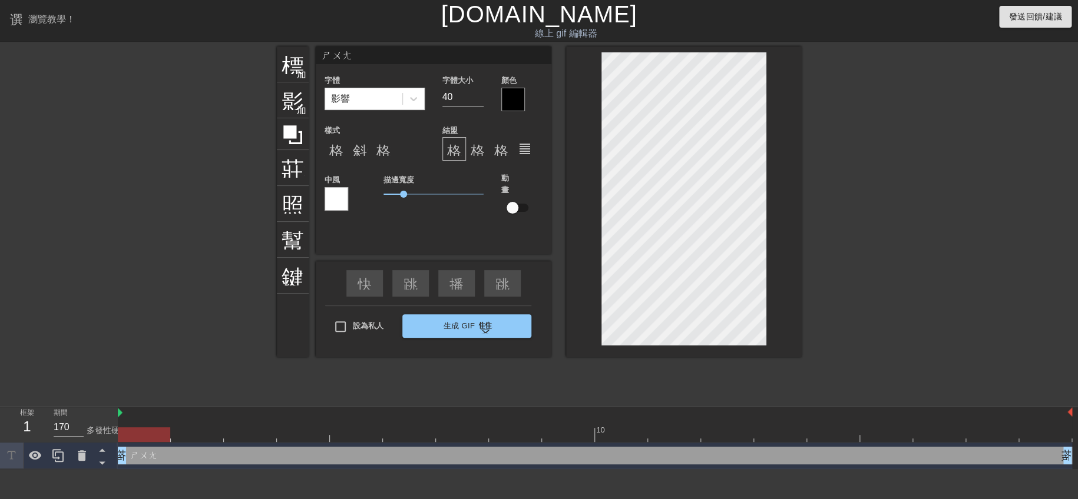
type input "ㄐㄨㄤ"
type textarea "ㄐㄨㄤ"
type input "ㄐㄧㄤ"
type textarea "ㄐㄧㄤ"
type input "ㄐㄧㄠ"
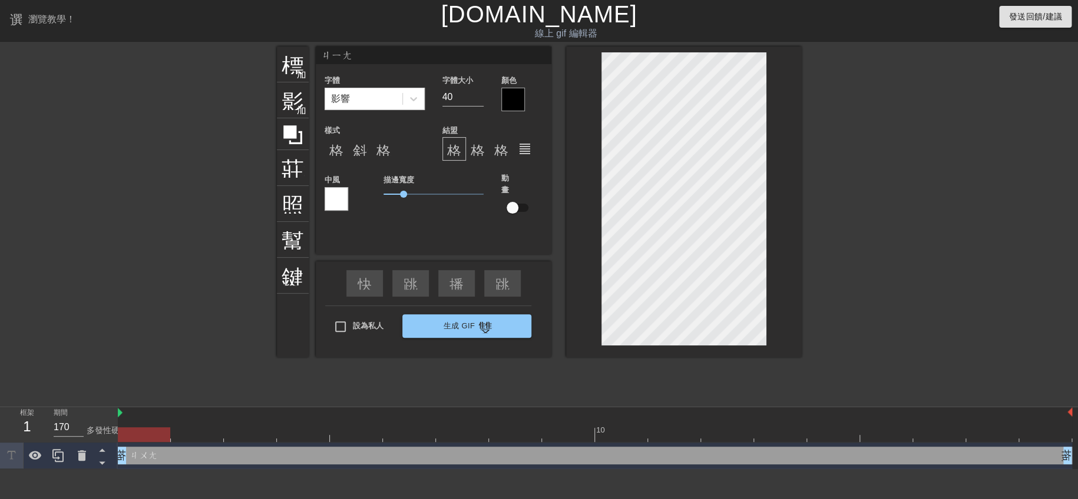
type textarea "ㄐㄧㄠ"
type input "ㄕㄧㄠ"
type textarea "ㄕㄧㄠ"
type input "ㄕㄧㄜ"
type textarea "ㄕㄧㄜ"
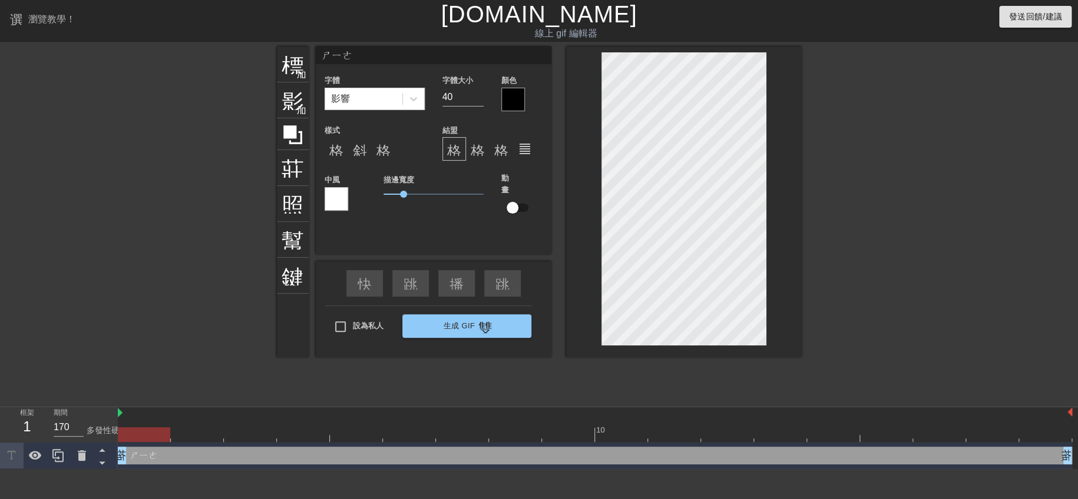
type input "ㄕㄧㄤ"
type textarea "ㄕㄧㄤ"
type input "ㄕㄨㄤ"
type textarea "ㄕㄨㄤ"
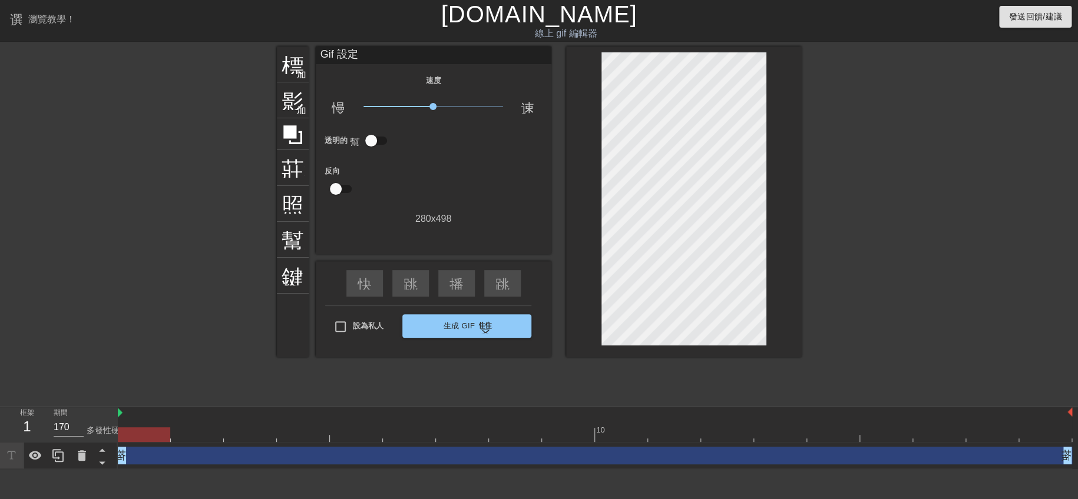
click at [330, 461] on div "拖曳手柄 拖曳手柄" at bounding box center [595, 456] width 954 height 18
click at [88, 455] on icon at bounding box center [82, 456] width 14 height 14
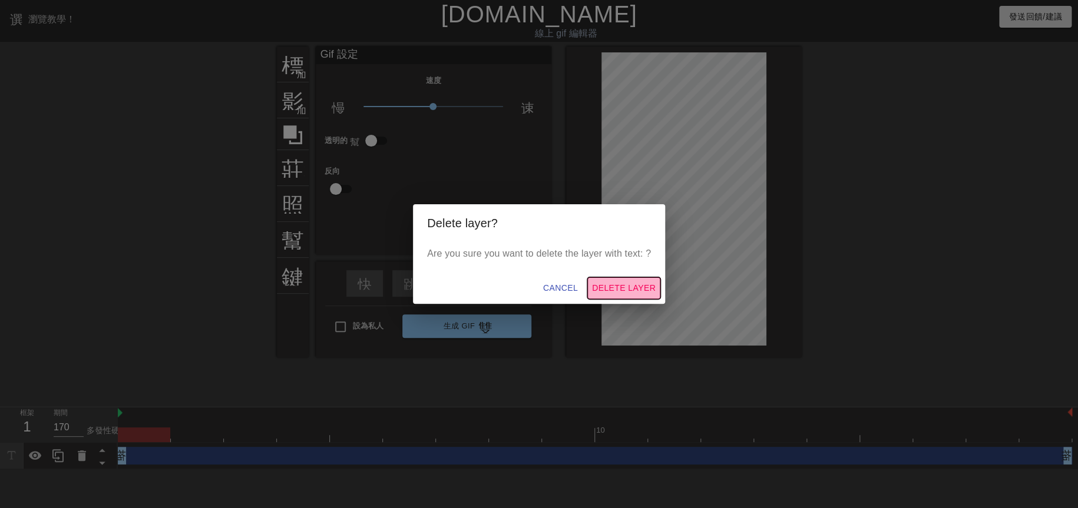
click at [624, 284] on span "Delete Layer" at bounding box center [624, 288] width 64 height 15
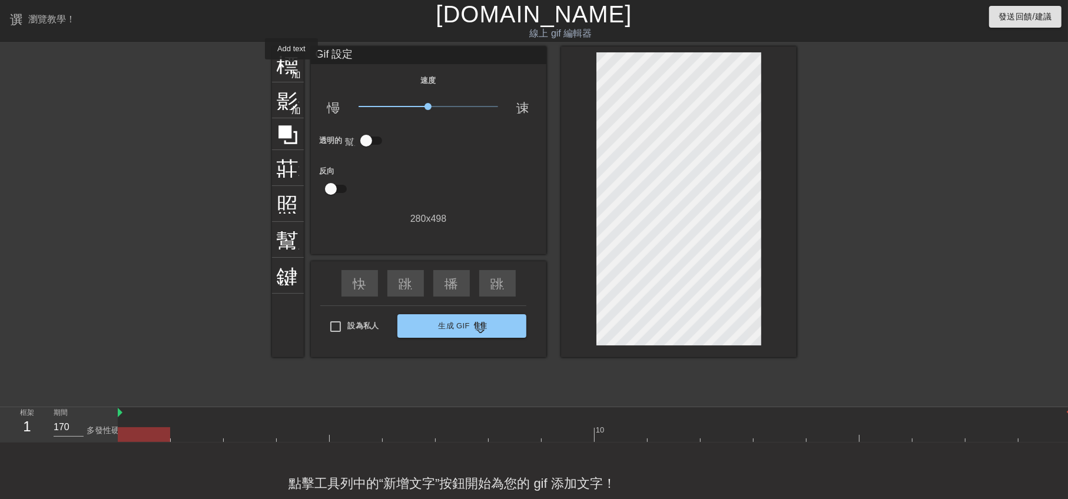
drag, startPoint x: 292, startPoint y: 68, endPoint x: 312, endPoint y: 75, distance: 21.4
click at [292, 68] on font "加入圓圈" at bounding box center [312, 73] width 40 height 10
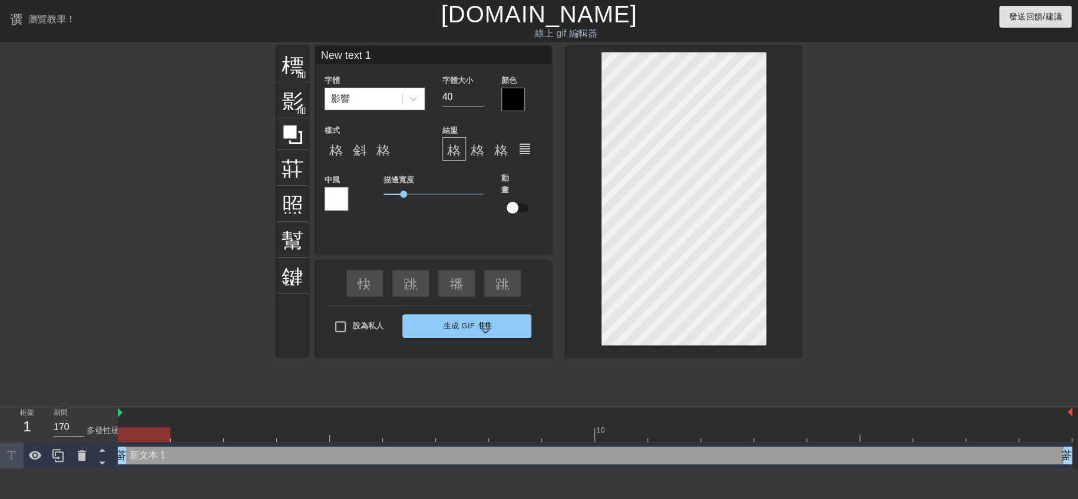
scroll to position [1, 1]
type input "text 1"
type textarea "text 1"
type input "text 1"
type textarea "text 1"
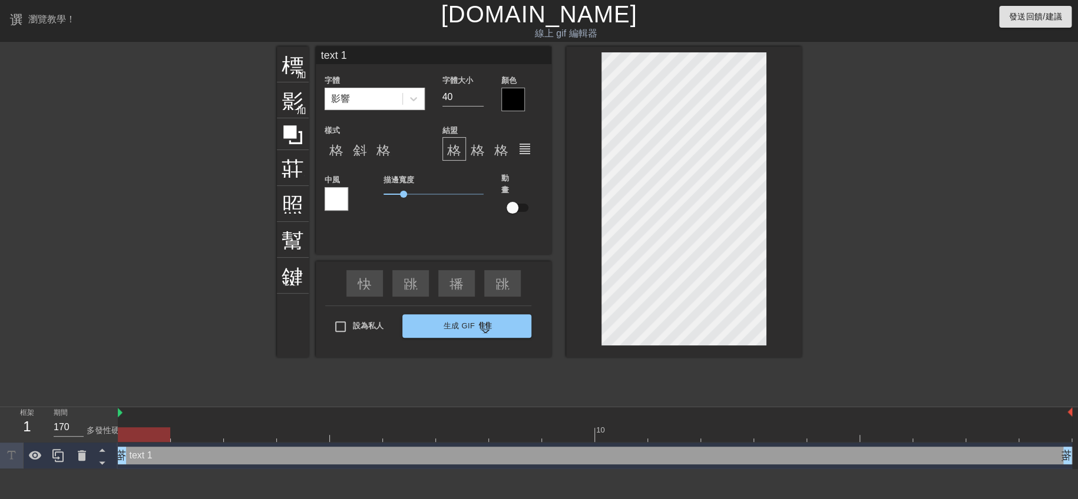
type input "ext 1"
type textarea "ext 1"
type input "xt 1"
type textarea "xt 1"
type input "t 1"
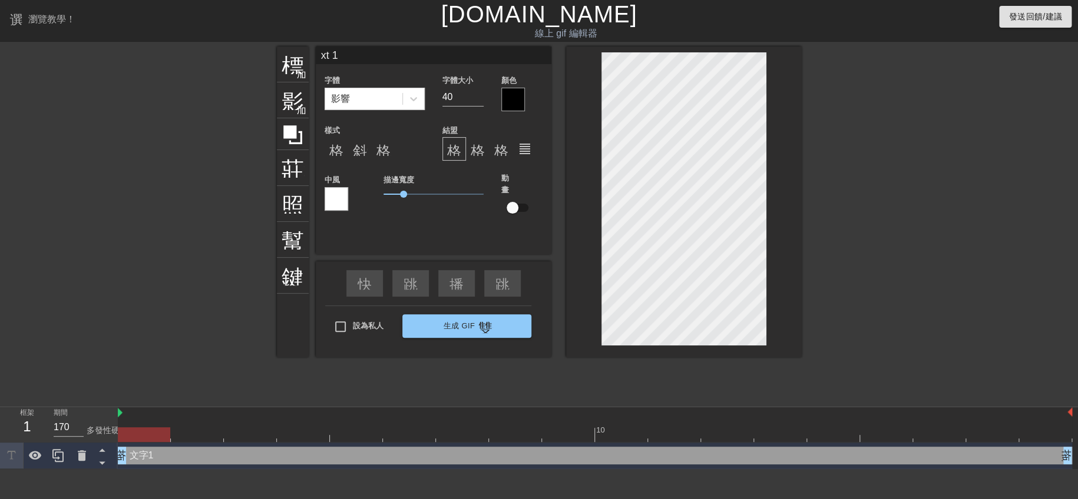
type textarea "t 1"
type input "1"
type textarea "1"
type input "1"
type textarea "1"
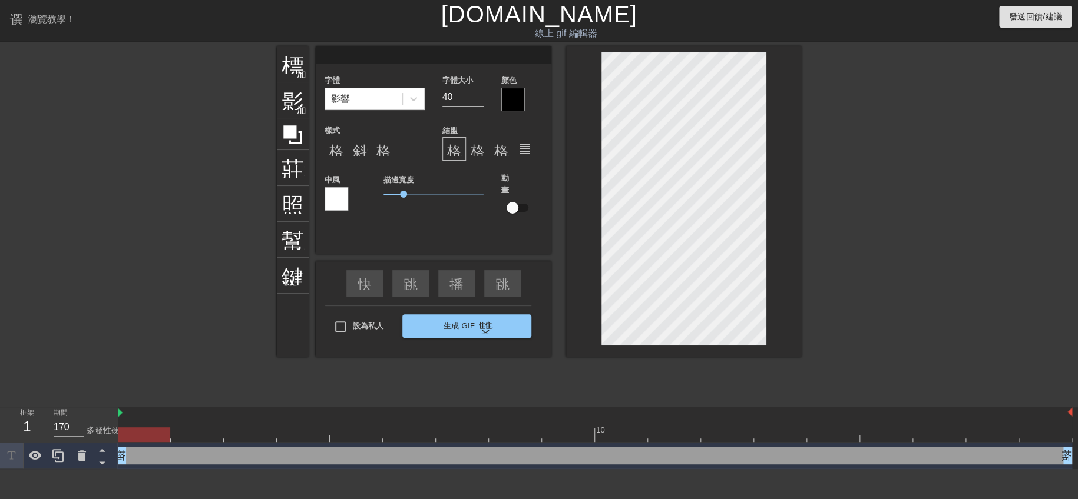
type input "雙腳"
type textarea "雙腳"
click at [511, 102] on div at bounding box center [513, 100] width 24 height 24
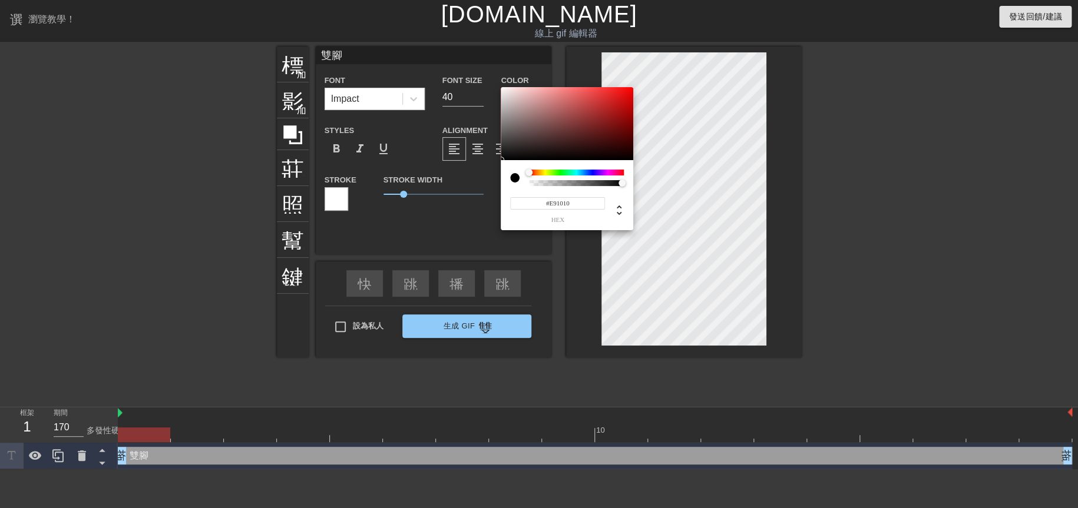
click at [624, 94] on div at bounding box center [567, 123] width 133 height 73
type input "#EB1010"
click at [624, 93] on div at bounding box center [624, 93] width 7 height 7
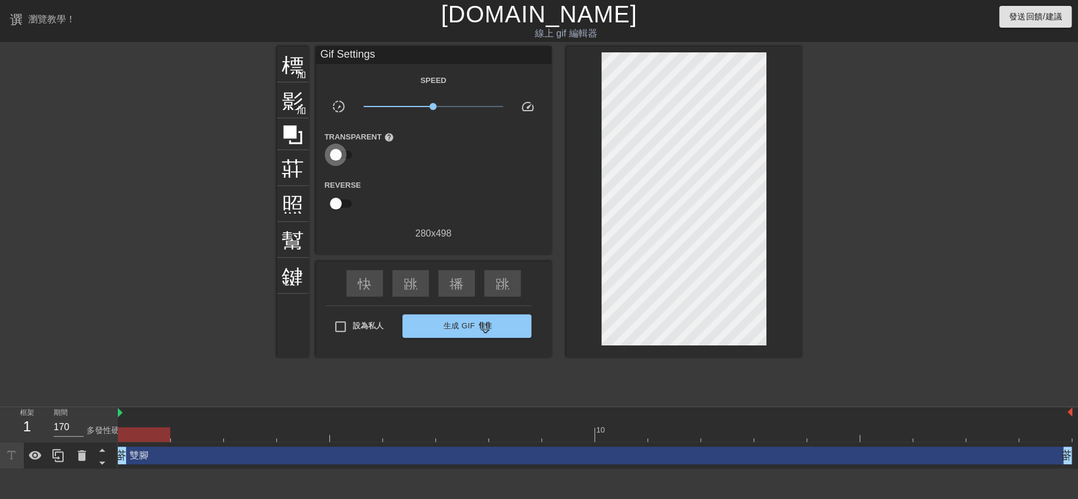
click at [334, 151] on input "checkbox" at bounding box center [335, 155] width 67 height 22
click at [334, 151] on input "checkbox" at bounding box center [346, 155] width 67 height 22
click at [333, 151] on input "checkbox" at bounding box center [335, 155] width 67 height 22
click at [358, 138] on font "幫助" at bounding box center [360, 141] width 20 height 10
click at [365, 140] on input "checkbox" at bounding box center [382, 141] width 67 height 22
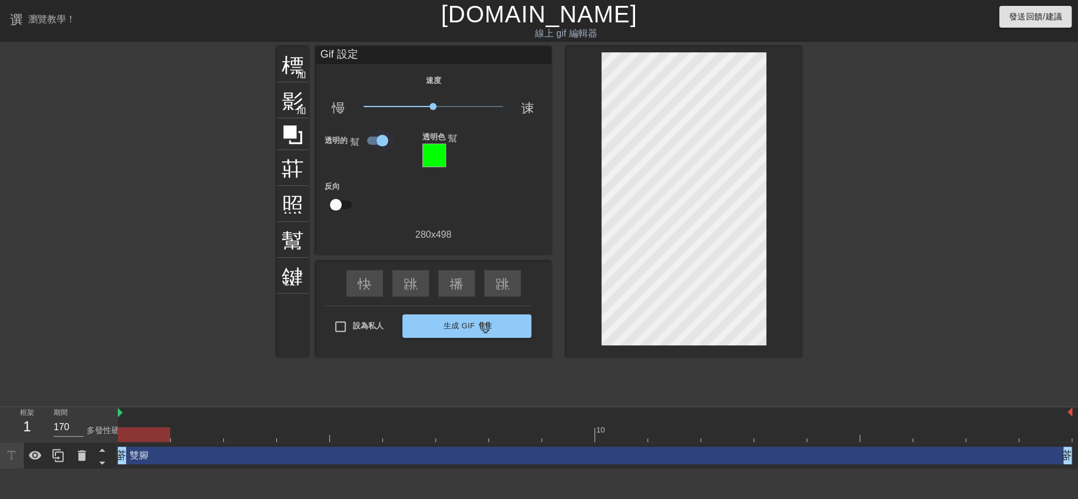
checkbox input "false"
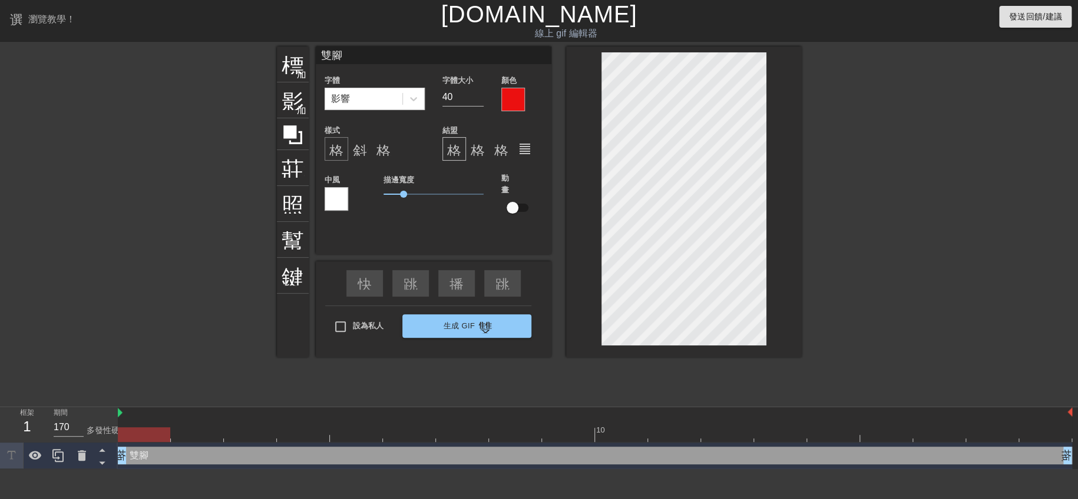
click at [335, 152] on font "格式_粗體" at bounding box center [364, 149] width 71 height 14
click at [810, 308] on div "標題 加入圓圈 影像 加入圓圈 莊稼 照片尺寸選擇大 幫助 鍵盤 雙腳 字體 影響 字體大小 40 顏色 樣式 格式_粗體 斜體格式 格式底線 結盟 格式_對…" at bounding box center [539, 223] width 1078 height 353
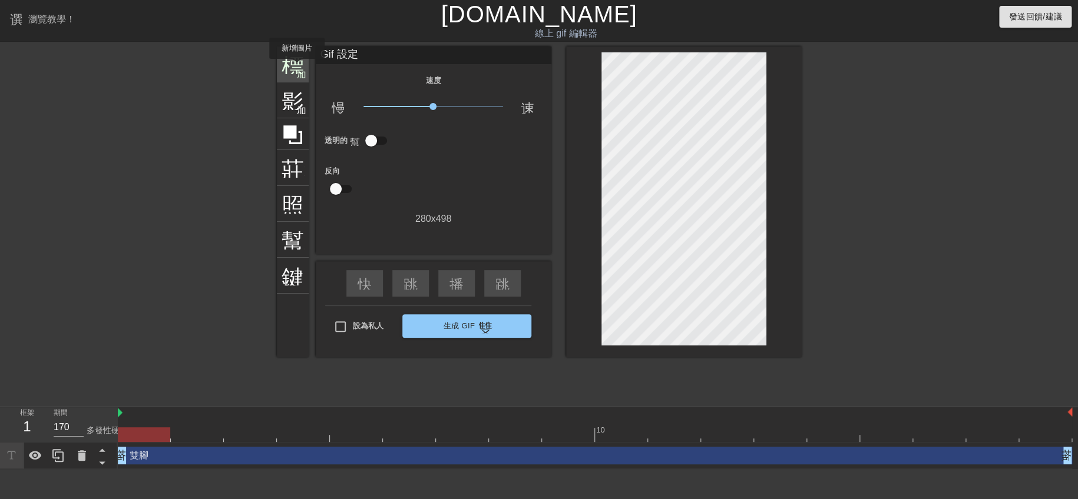
click at [297, 68] on font "加入圓圈" at bounding box center [316, 73] width 40 height 10
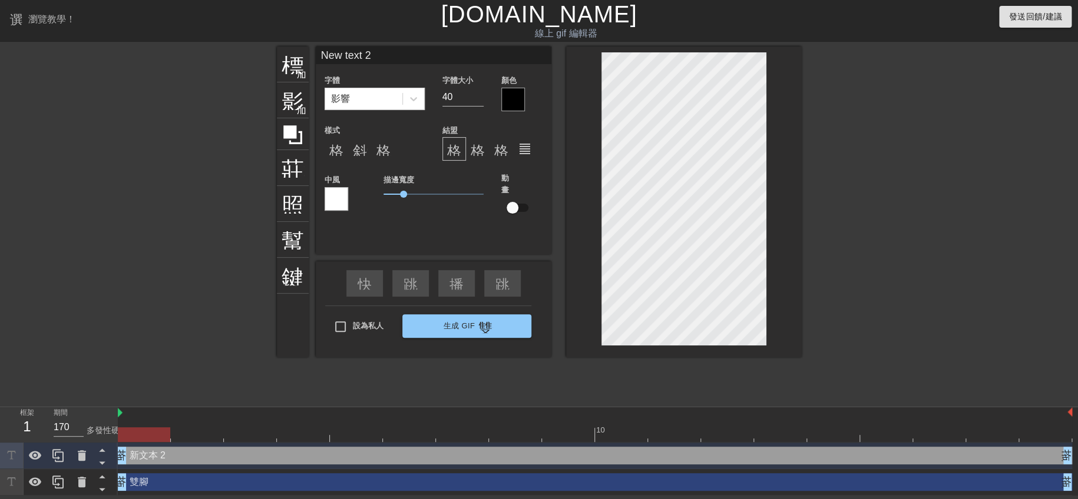
scroll to position [1, 1]
type input "text 2"
type textarea "text 2"
type input "text 2"
type textarea "text 2"
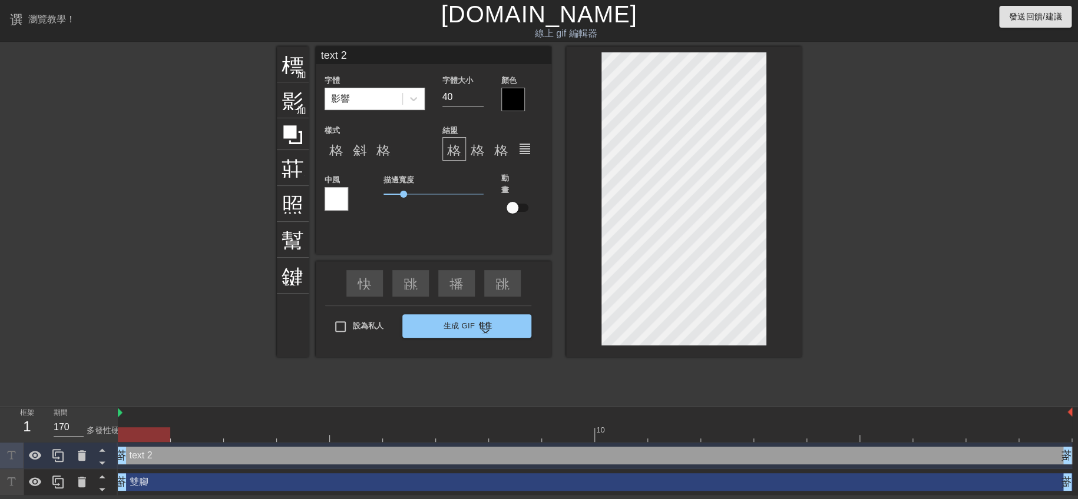
type input "ext 2"
type textarea "ext 2"
type input "xt 2"
type textarea "xt 2"
type input "t 2"
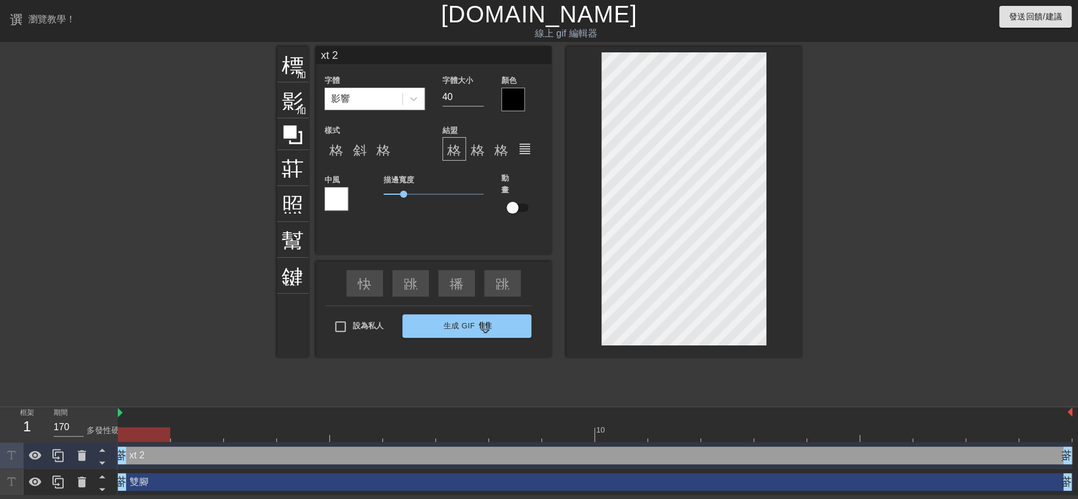
type textarea "t 2"
type input "2"
type textarea "2"
type input "2"
type input "W"
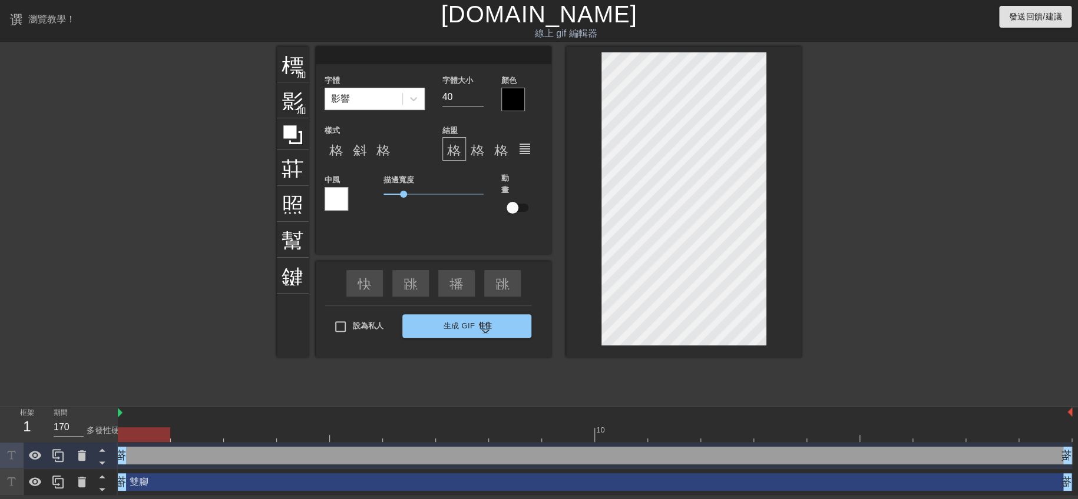
type textarea "W"
type input "Wㄧ"
type textarea "Wㄧ"
type input "W"
type textarea "W"
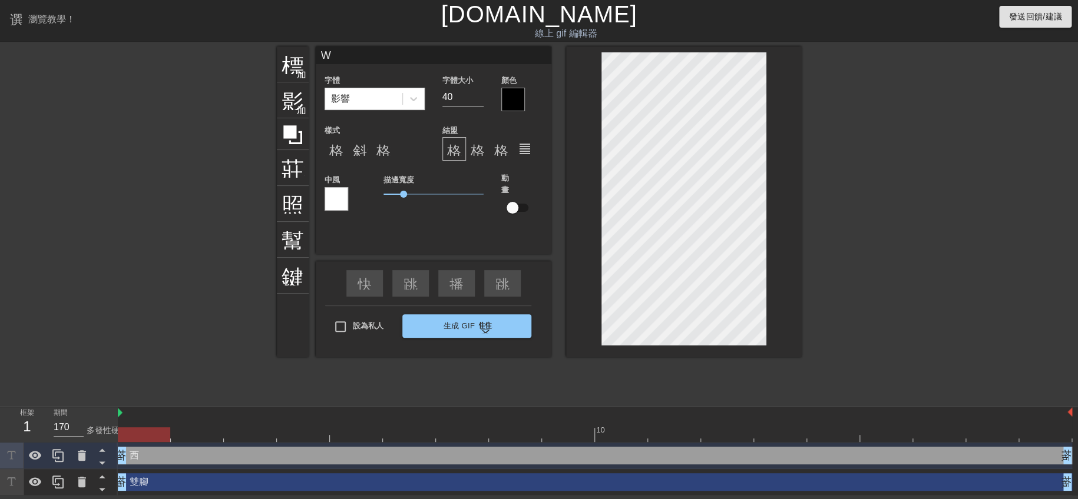
type input "U"
type textarea "U"
type input "W"
type textarea "W"
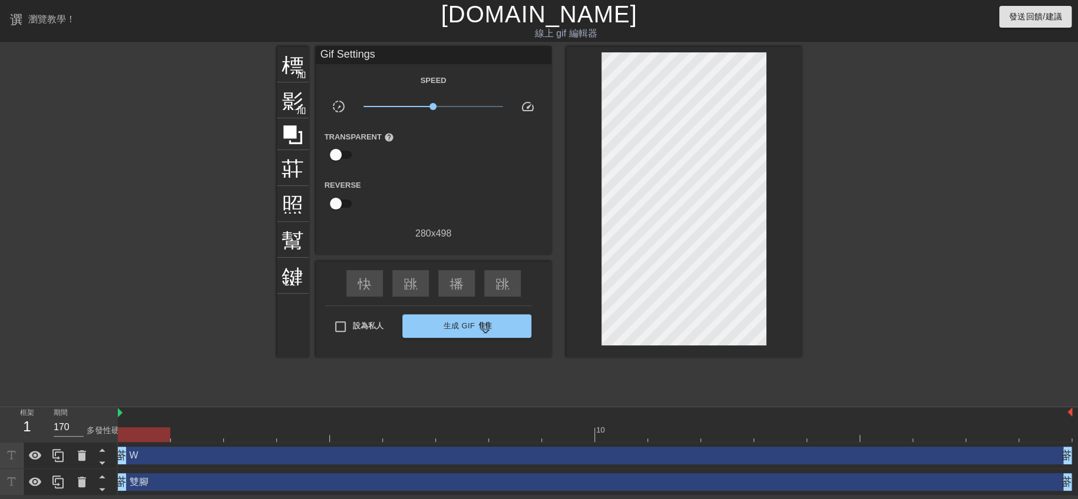
click at [950, 268] on div at bounding box center [904, 223] width 177 height 353
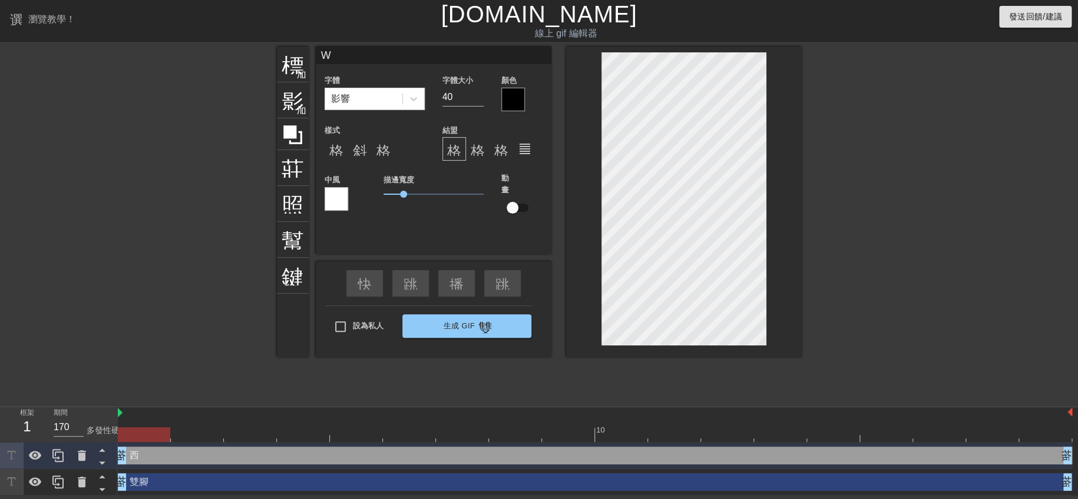
click at [799, 214] on div at bounding box center [684, 202] width 236 height 311
click at [84, 452] on icon at bounding box center [82, 456] width 8 height 11
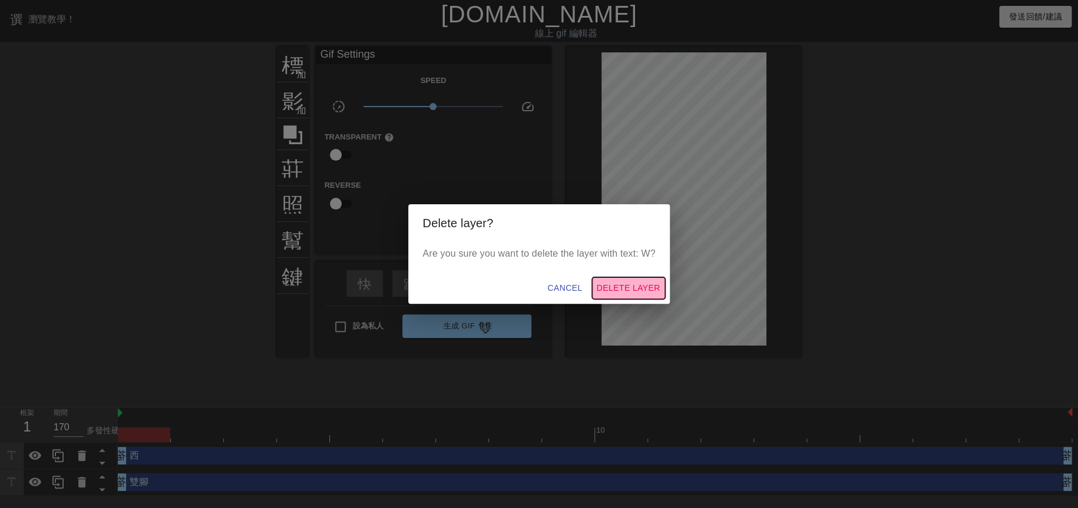
click at [612, 288] on span "Delete Layer" at bounding box center [629, 288] width 64 height 15
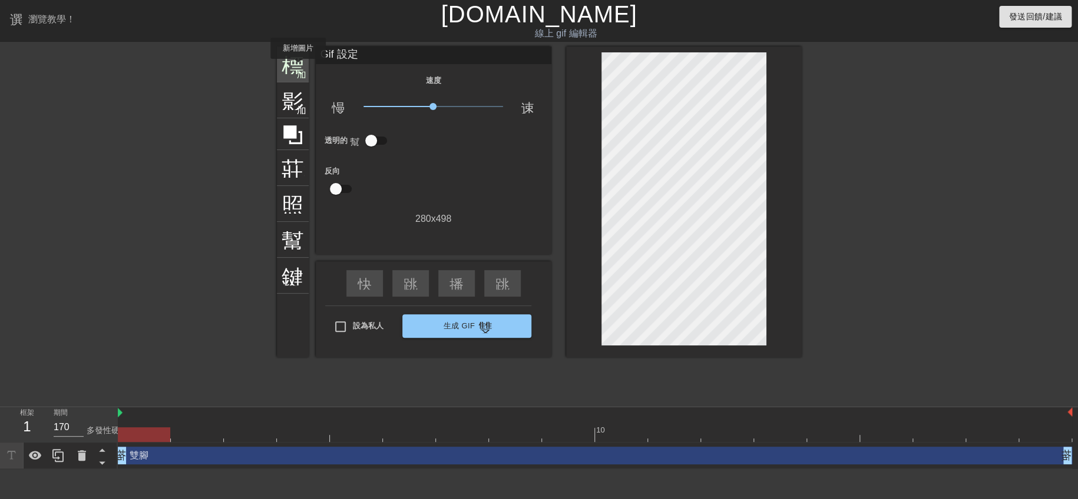
click at [295, 66] on font "標題" at bounding box center [304, 63] width 45 height 22
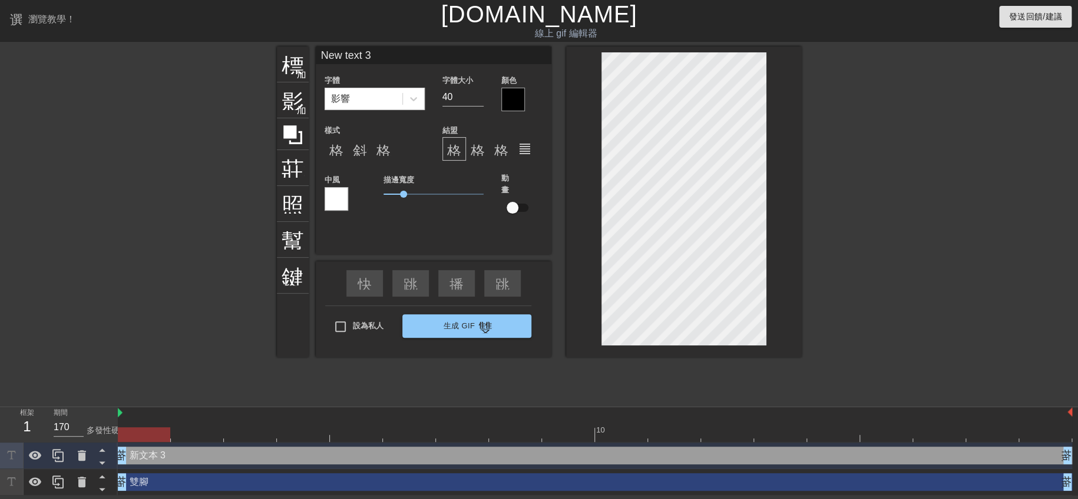
scroll to position [1, 1]
paste textarea "W底"
type input "W底 text 3"
type textarea "W底 text 3"
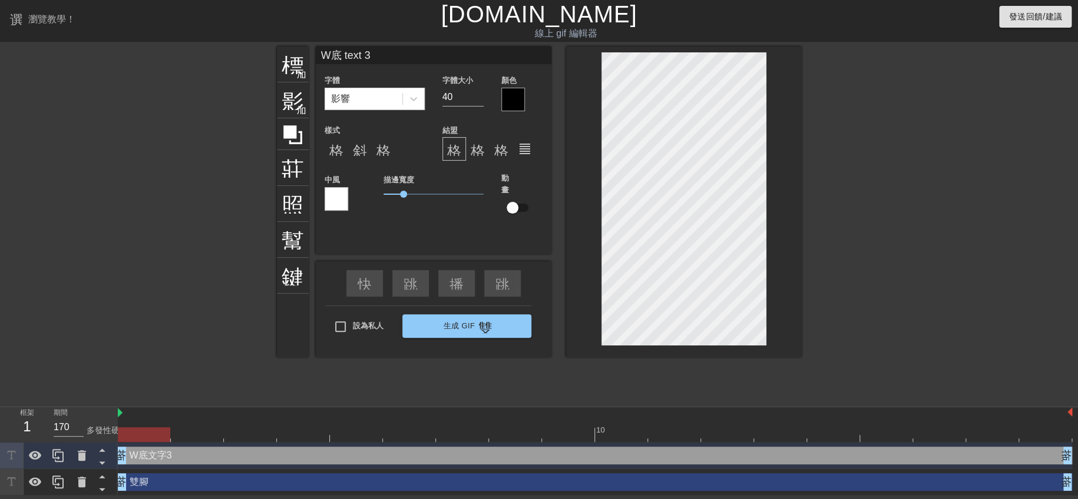
click at [794, 209] on div at bounding box center [684, 202] width 236 height 311
type input "W底"
type textarea "W底"
click at [518, 96] on div at bounding box center [513, 100] width 24 height 24
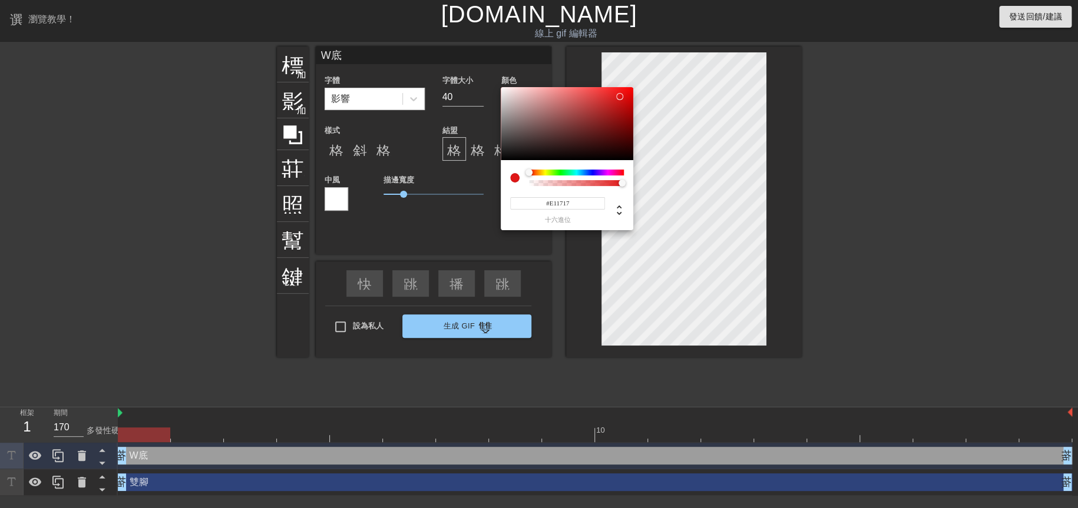
click at [620, 96] on div at bounding box center [567, 123] width 133 height 73
type input "#E90D0D"
click at [626, 94] on div at bounding box center [567, 123] width 133 height 73
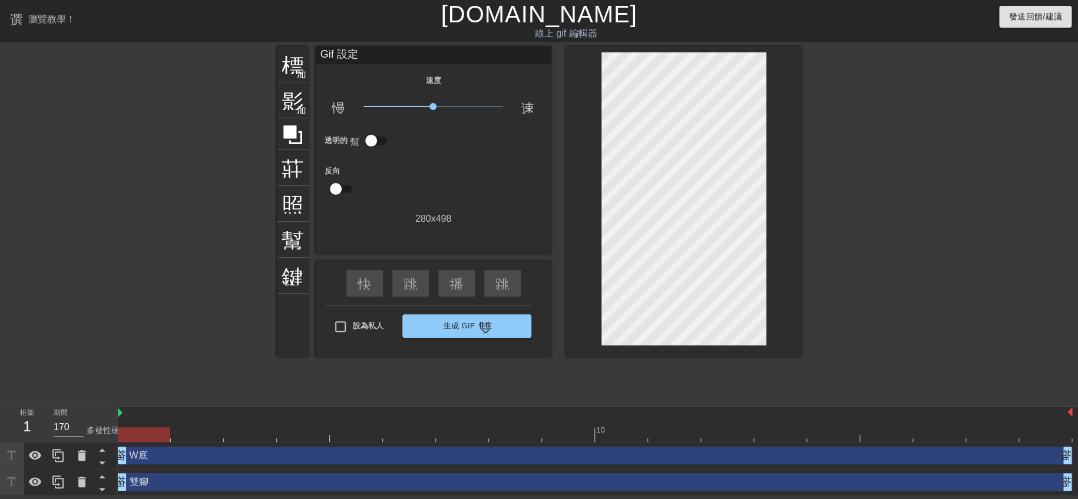
click at [796, 262] on div at bounding box center [684, 202] width 236 height 311
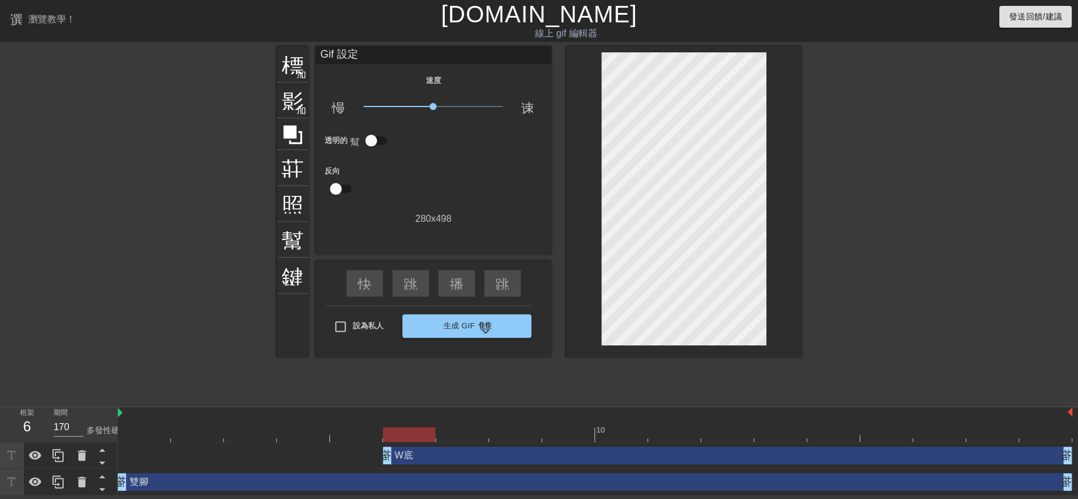
drag, startPoint x: 118, startPoint y: 459, endPoint x: 409, endPoint y: 462, distance: 291.0
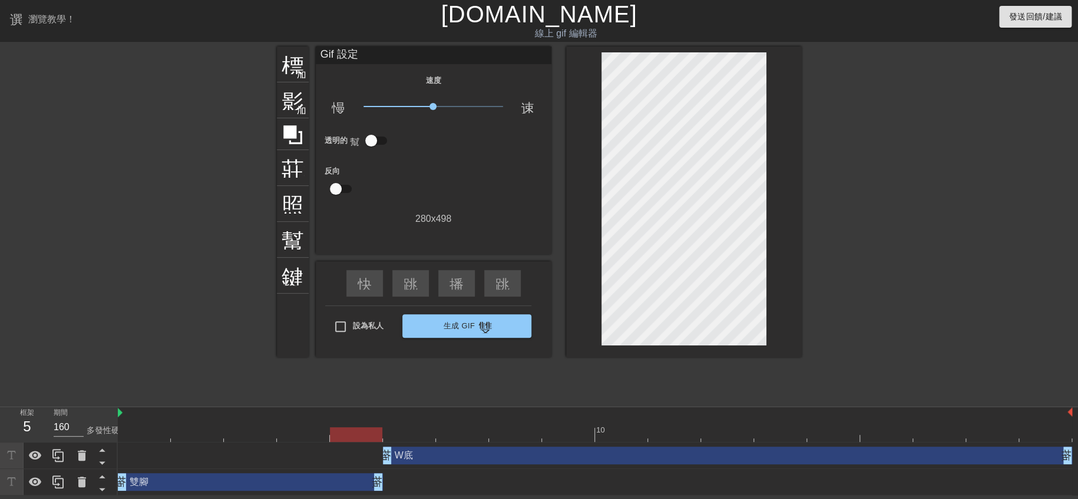
drag, startPoint x: 1063, startPoint y: 486, endPoint x: 389, endPoint y: 481, distance: 674.4
click at [389, 481] on div "雙腳 拖曳手柄 拖曳手柄" at bounding box center [595, 483] width 954 height 18
click at [348, 392] on div "標題 加入圓圈 影像 加入圓圈 莊稼 照片尺寸選擇大 幫助 鍵盤 Gif 設定 速度 慢動作視頻 x1.00 速度 透明的 幫助 反向 280 x 498 快…" at bounding box center [539, 223] width 525 height 353
drag, startPoint x: 475, startPoint y: 388, endPoint x: 475, endPoint y: 356, distance: 31.2
click at [475, 388] on div "標題 加入圓圈 影像 加入圓圈 莊稼 照片尺寸選擇大 幫助 鍵盤 Gif 設定 速度 慢動作視頻 x1.00 速度 透明的 幫助 反向 280 x 498 快…" at bounding box center [539, 223] width 525 height 353
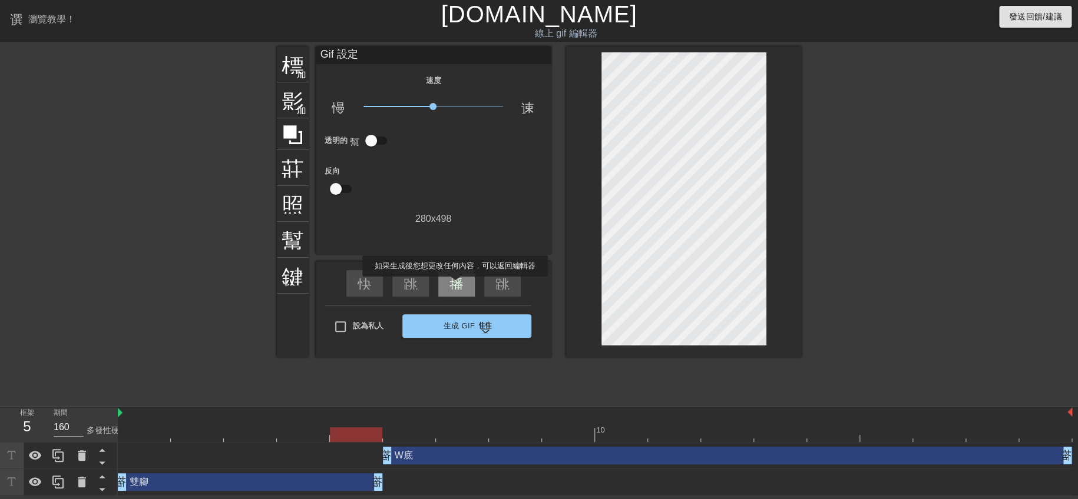
click at [455, 285] on font "播放箭頭" at bounding box center [477, 283] width 57 height 14
drag, startPoint x: 393, startPoint y: 461, endPoint x: 528, endPoint y: 471, distance: 135.9
click at [535, 471] on div "W底 拖曳手柄 拖曳手柄 雙腳 拖曳手柄 拖曳手柄" at bounding box center [598, 469] width 960 height 53
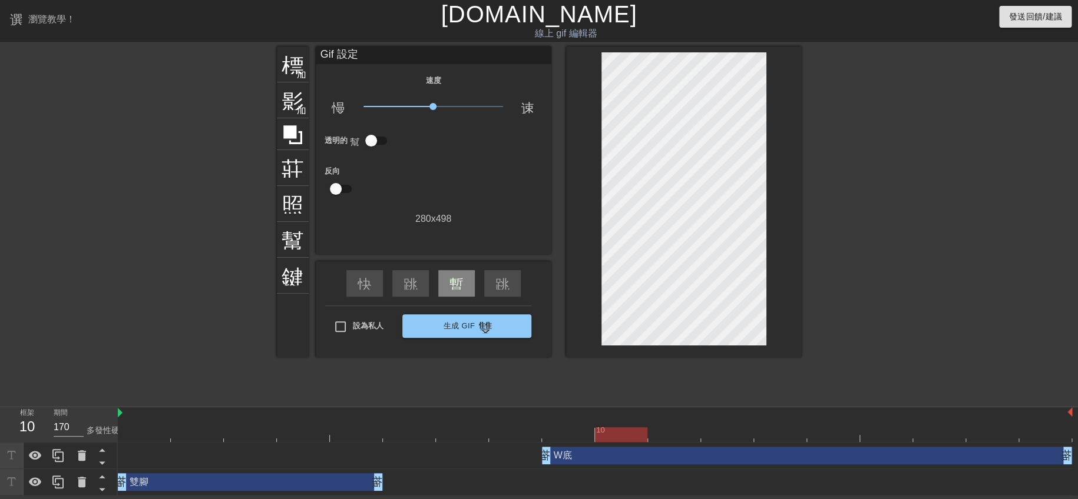
drag, startPoint x: 385, startPoint y: 453, endPoint x: 534, endPoint y: 465, distance: 150.1
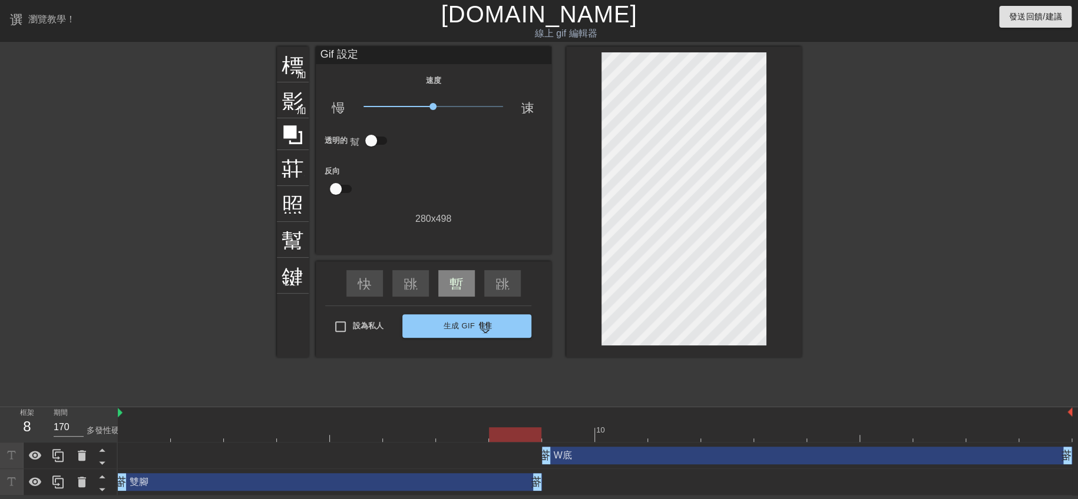
drag, startPoint x: 380, startPoint y: 485, endPoint x: 527, endPoint y: 493, distance: 146.9
click at [527, 493] on div "雙腳 拖曳手柄 拖曳手柄" at bounding box center [595, 482] width 954 height 27
click at [461, 287] on font "暫停" at bounding box center [463, 283] width 28 height 14
click at [464, 283] on div "play_arrow" at bounding box center [456, 283] width 37 height 27
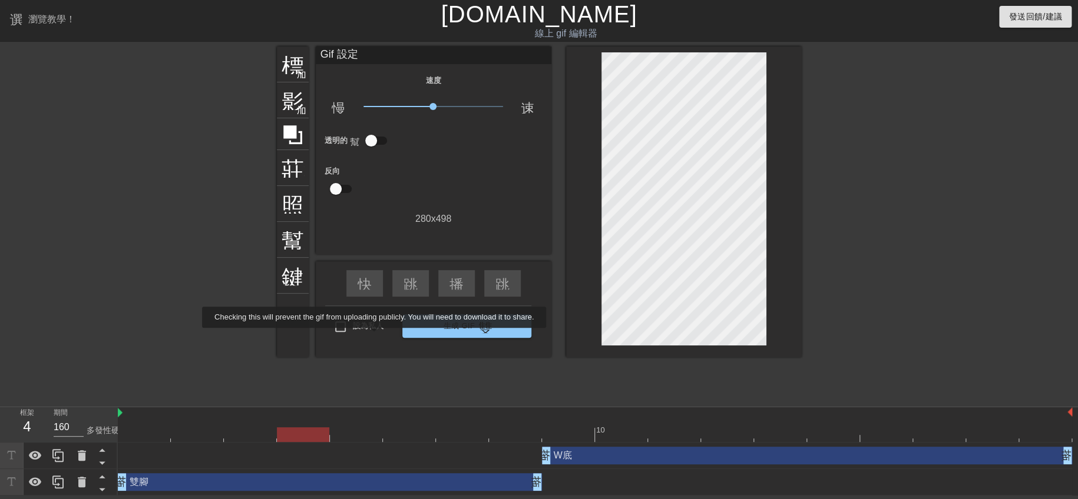
type input "170"
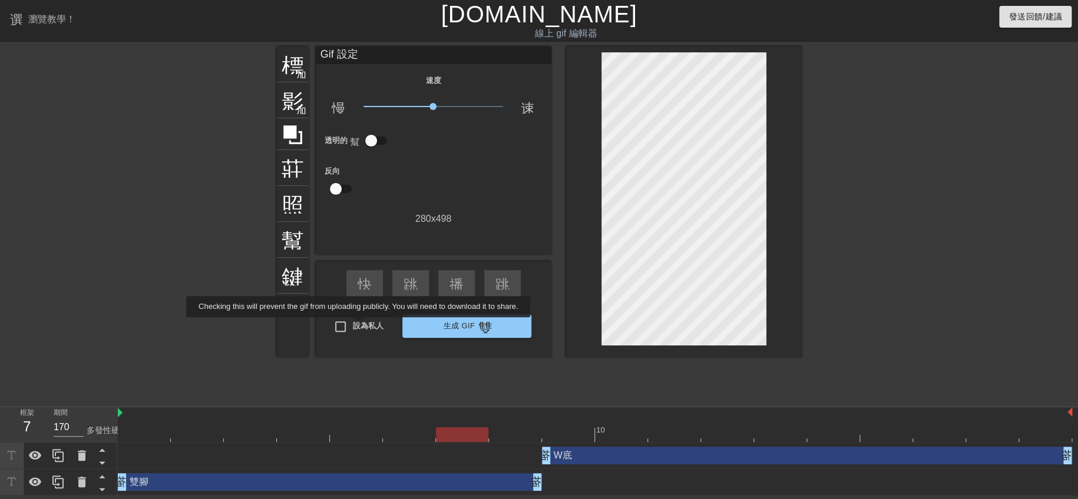
click at [360, 326] on font "設為私人" at bounding box center [368, 326] width 31 height 9
click at [353, 326] on input "設為私人" at bounding box center [340, 327] width 25 height 25
checkbox input "true"
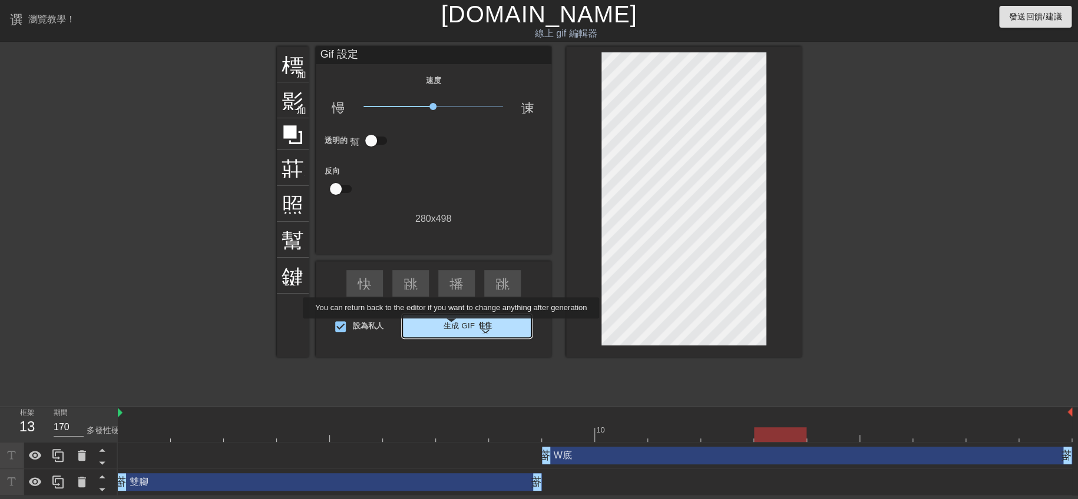
type input "160"
click at [452, 327] on font "生成 Gif" at bounding box center [459, 326] width 32 height 9
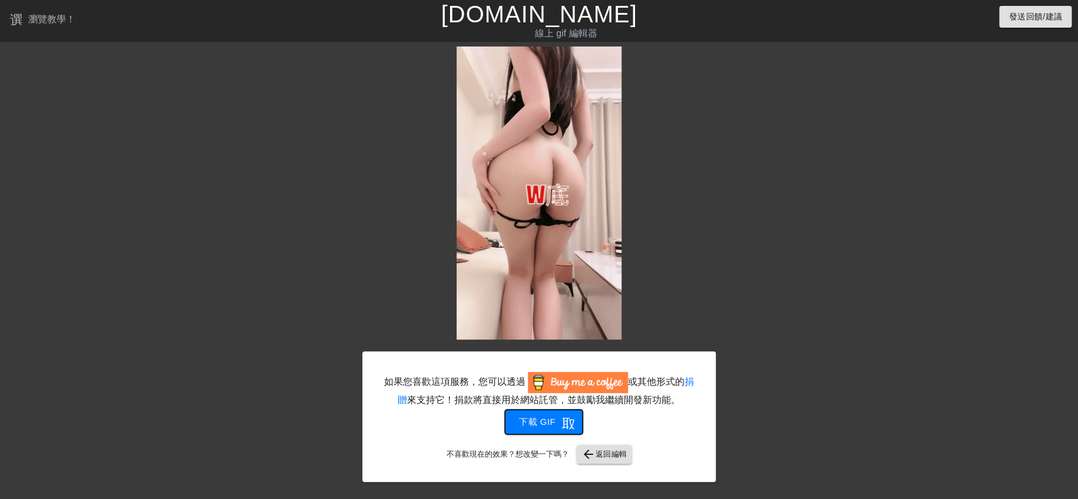
click at [552, 429] on button "下載 gif 取得應用程式" at bounding box center [544, 422] width 78 height 25
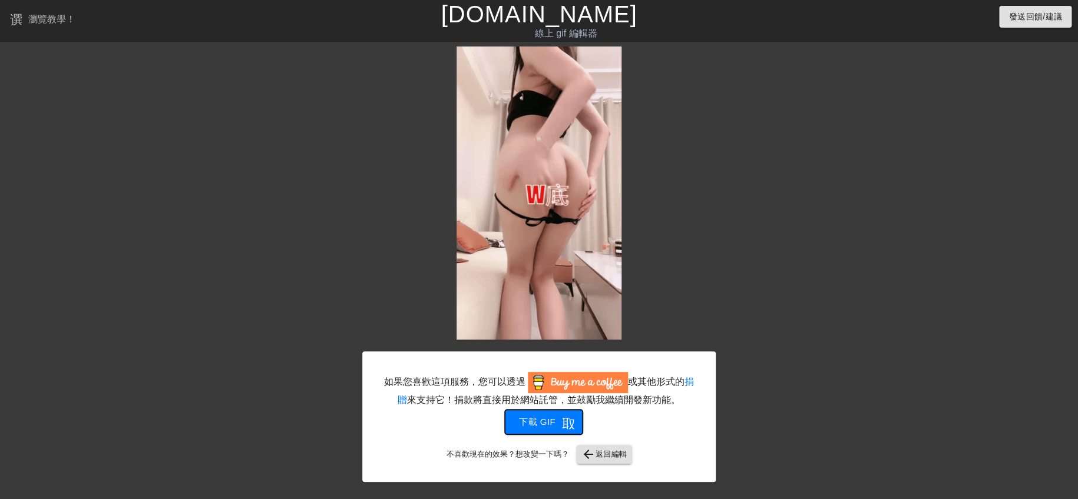
click at [556, 424] on span "下載 gif 取得應用程式" at bounding box center [543, 422] width 49 height 15
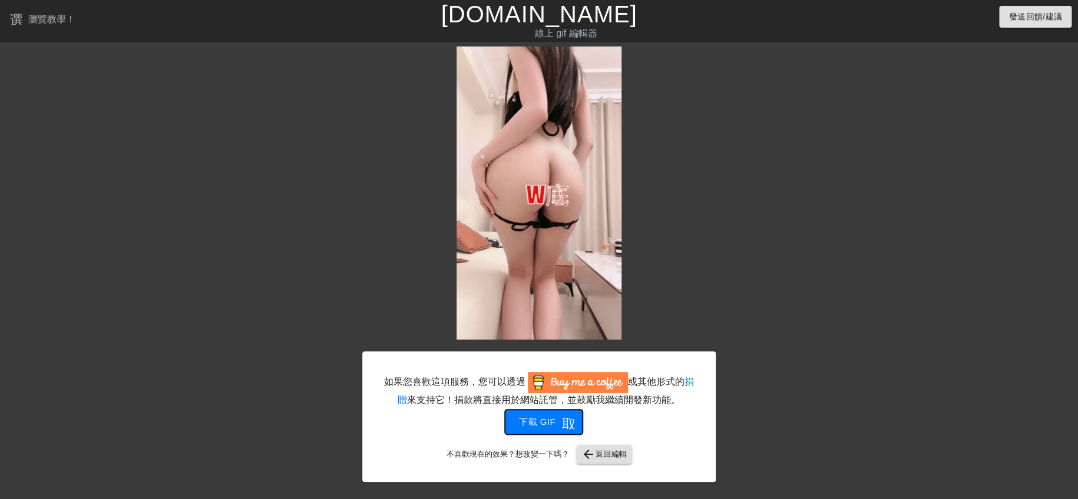
click at [556, 424] on span "下載 gif 取得應用程式" at bounding box center [543, 422] width 49 height 15
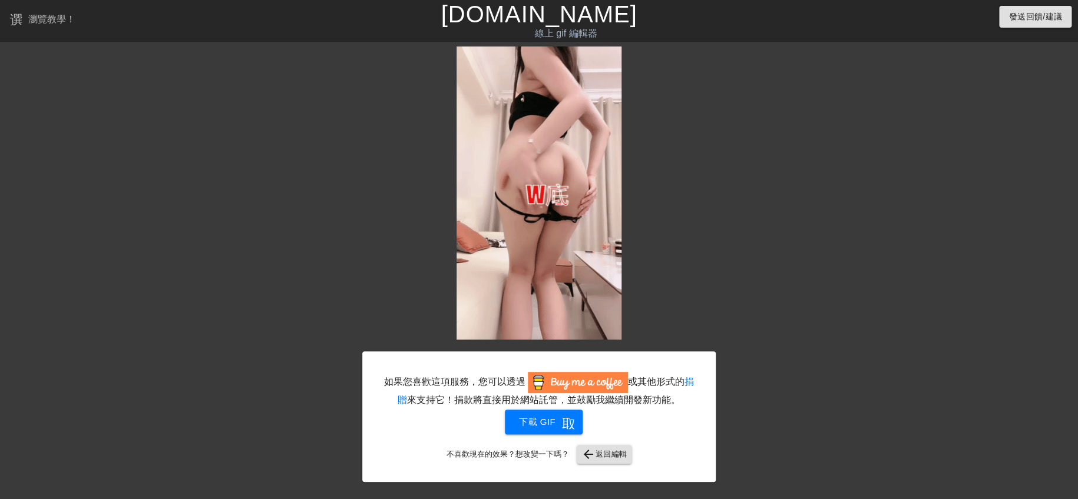
click at [304, 174] on div at bounding box center [259, 223] width 177 height 353
